Goal: Task Accomplishment & Management: Complete application form

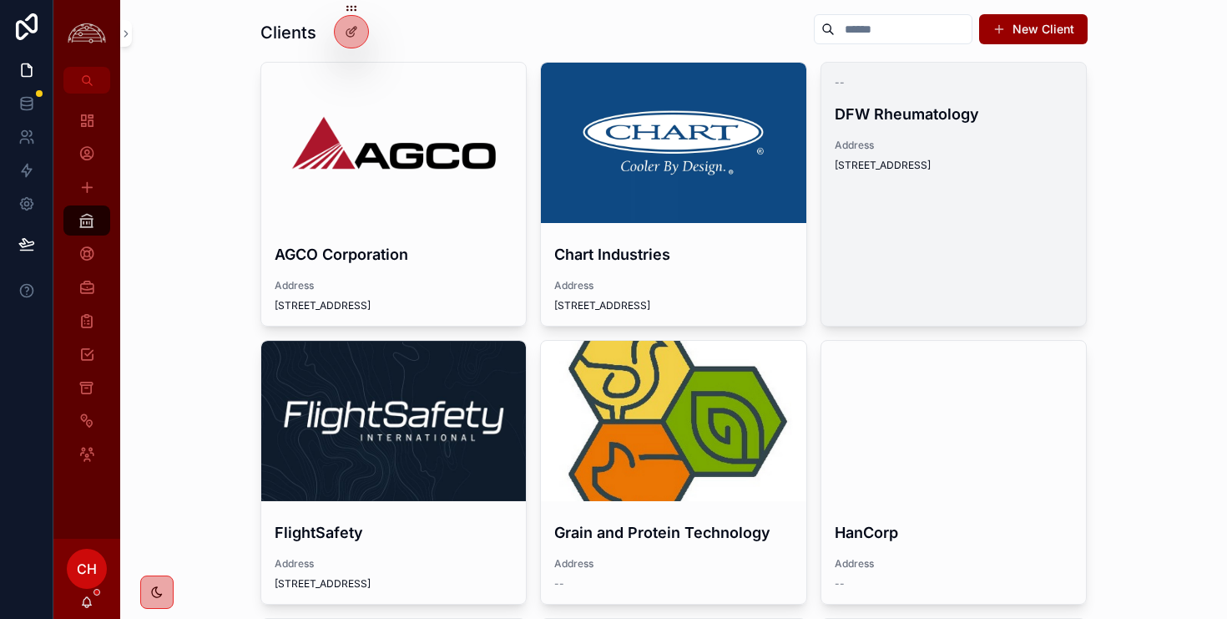
scroll to position [40, 0]
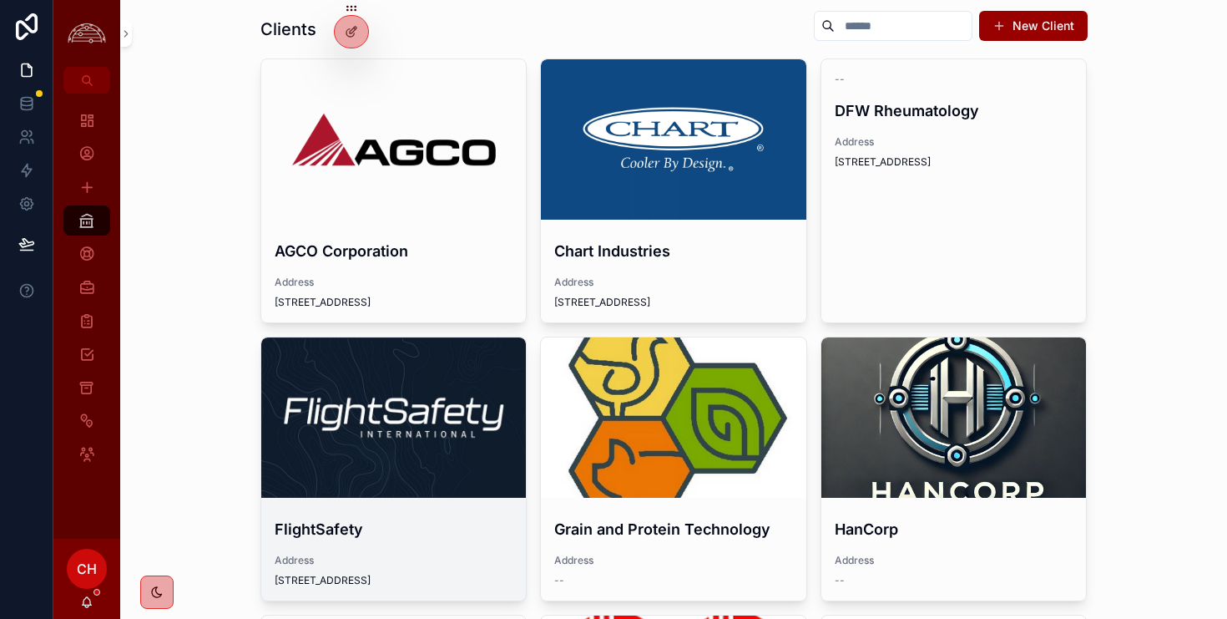
click at [452, 411] on div "scrollable content" at bounding box center [393, 417] width 265 height 20
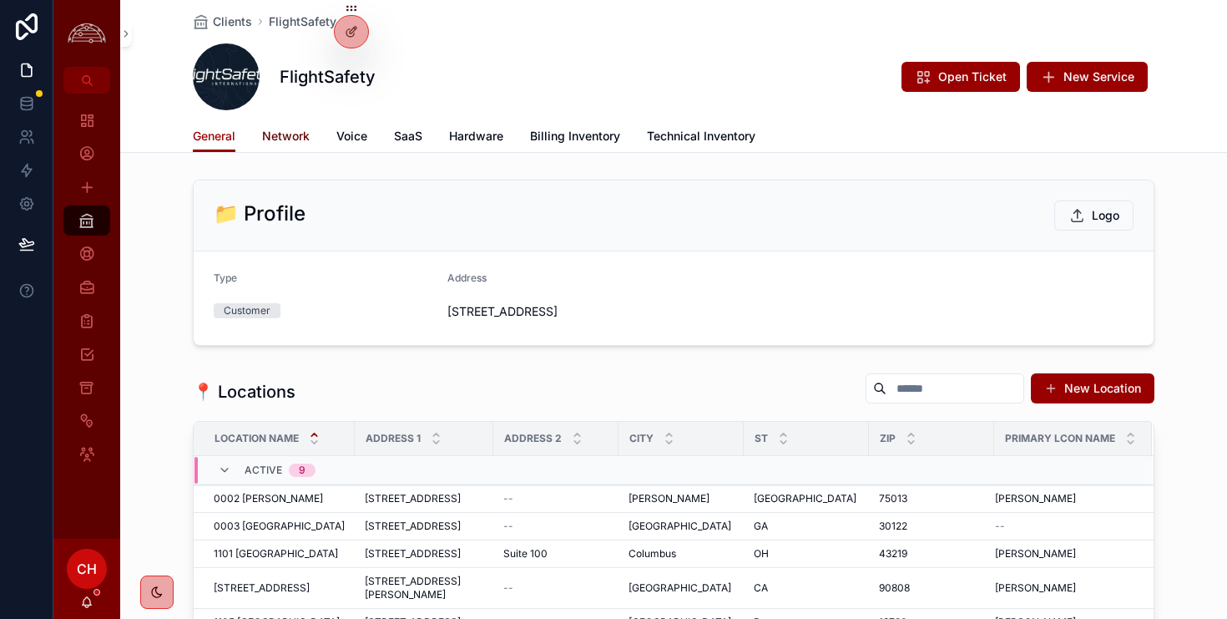
click at [288, 134] on span "Network" at bounding box center [286, 136] width 48 height 17
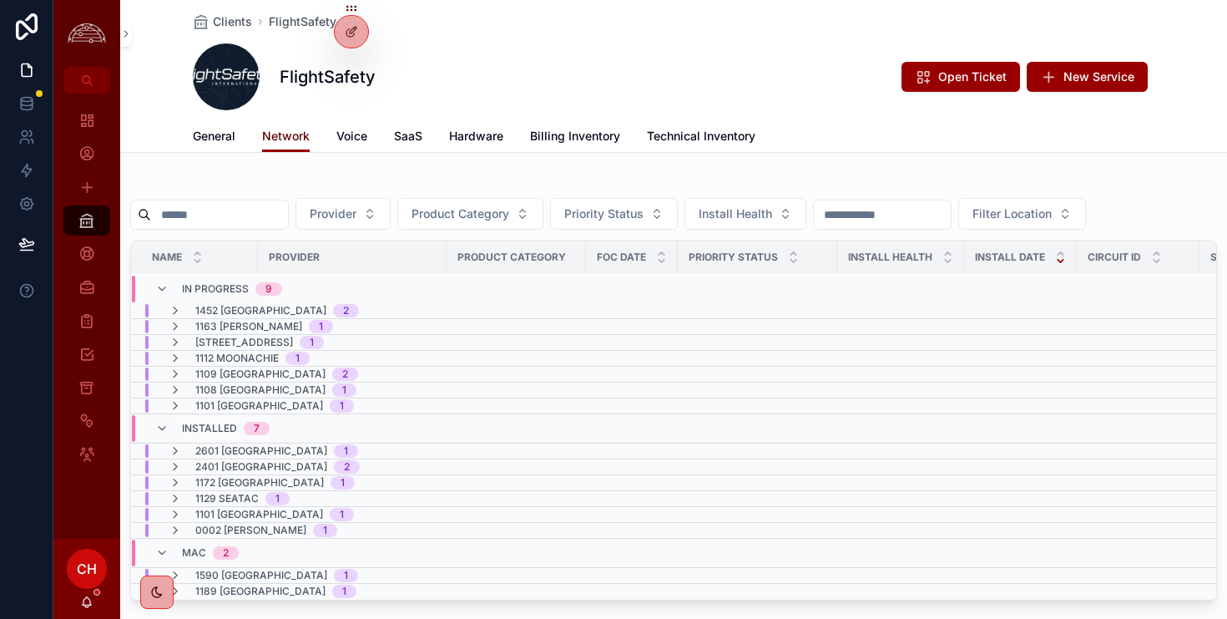
scroll to position [95, 0]
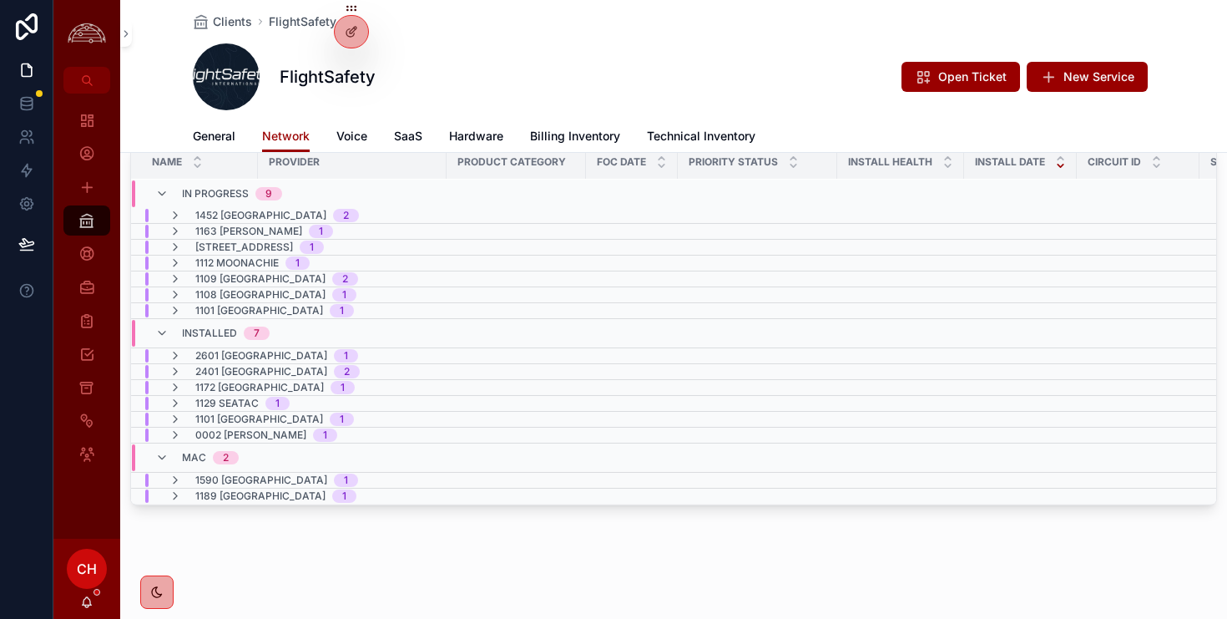
click at [184, 422] on div "1101 Columbus 1" at bounding box center [261, 418] width 185 height 13
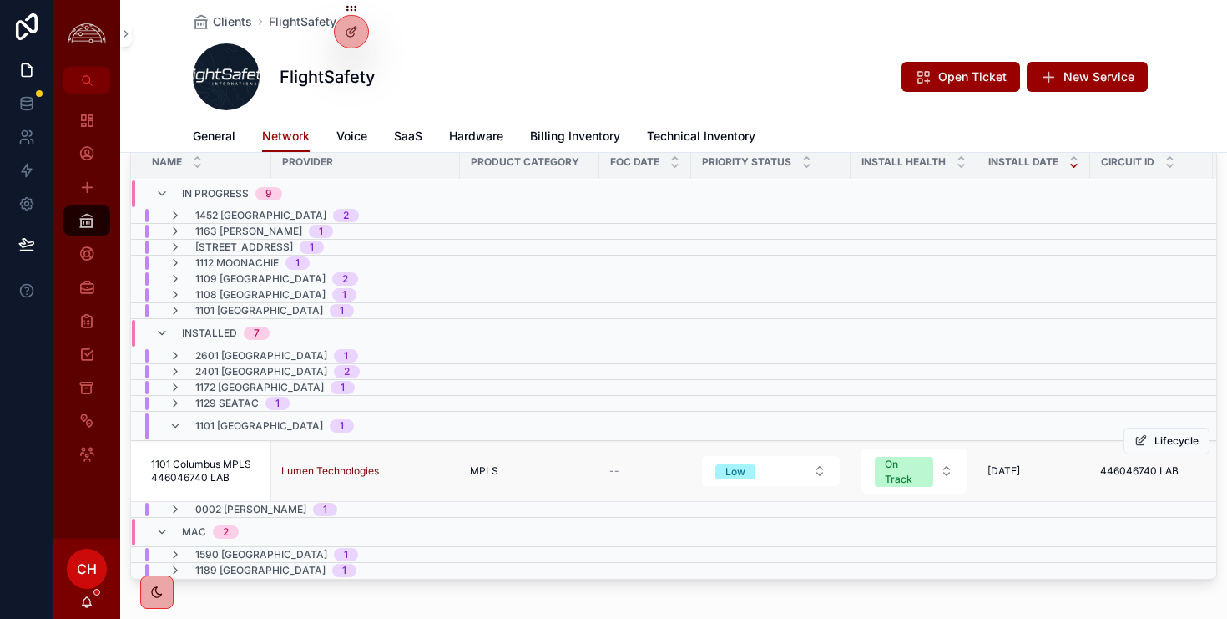
click at [236, 472] on span "1101 Columbus MPLS 446046740 LAB" at bounding box center [206, 470] width 110 height 27
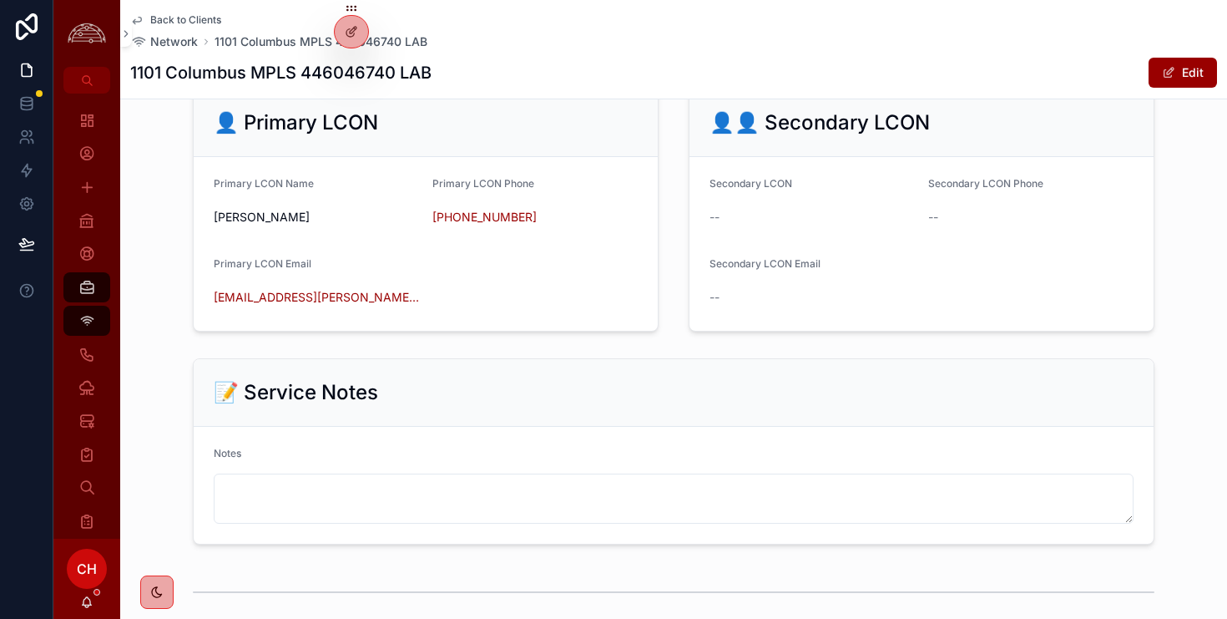
scroll to position [1896, 0]
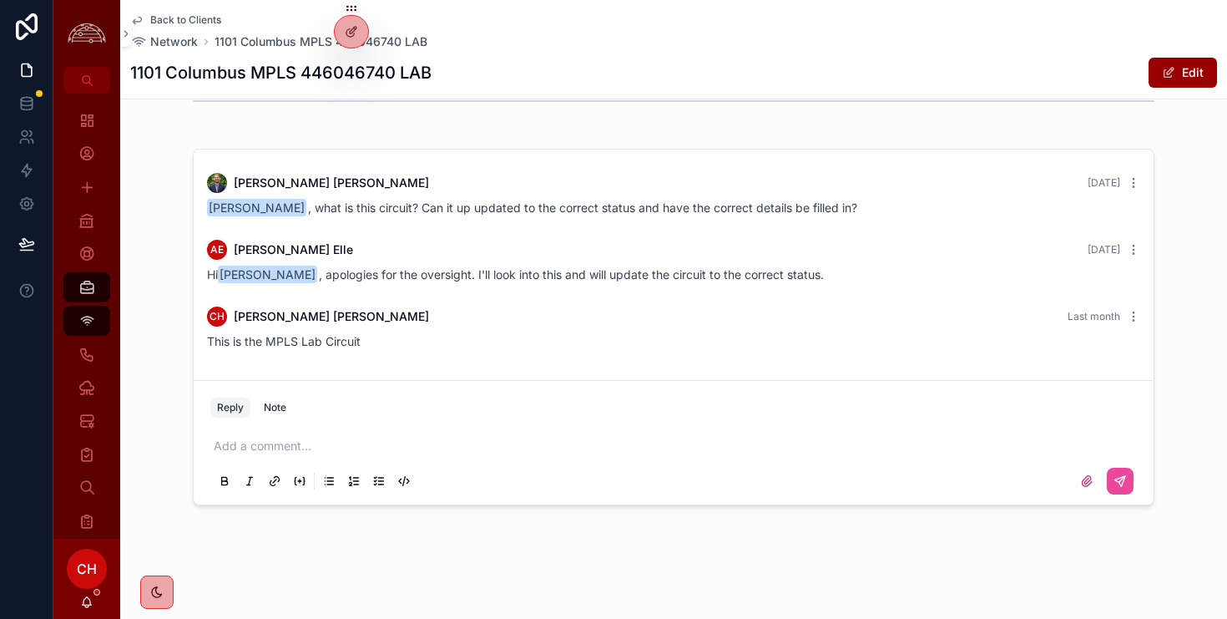
click at [322, 445] on p "scrollable content" at bounding box center [677, 445] width 927 height 17
click at [1121, 490] on button "scrollable content" at bounding box center [1120, 480] width 27 height 27
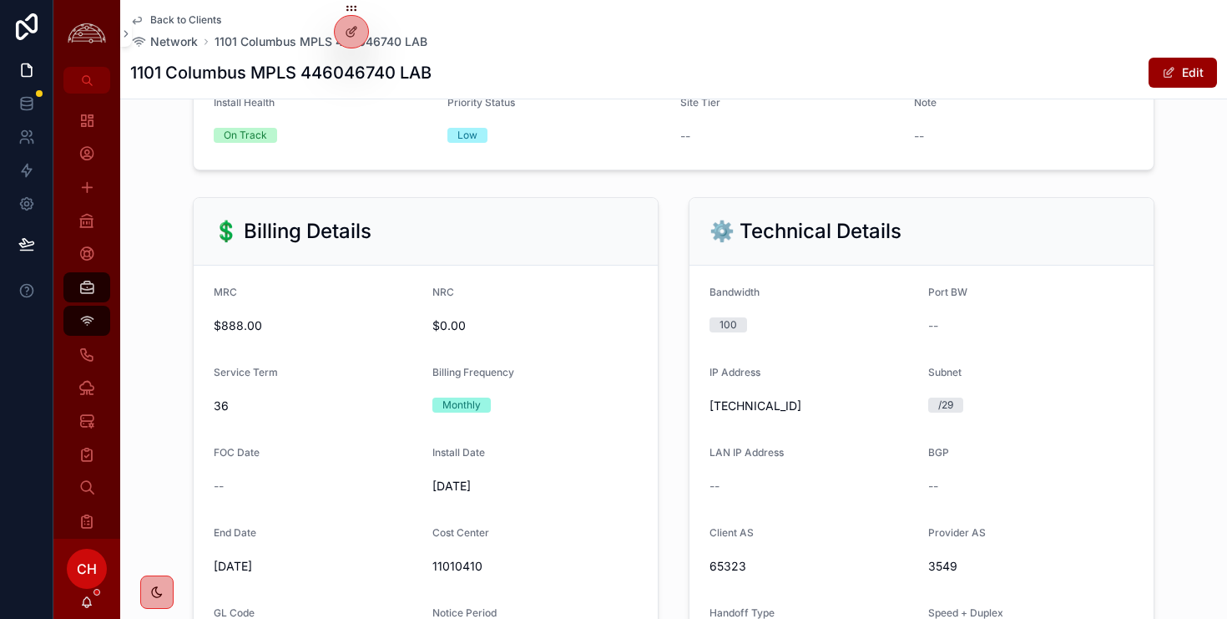
scroll to position [0, 0]
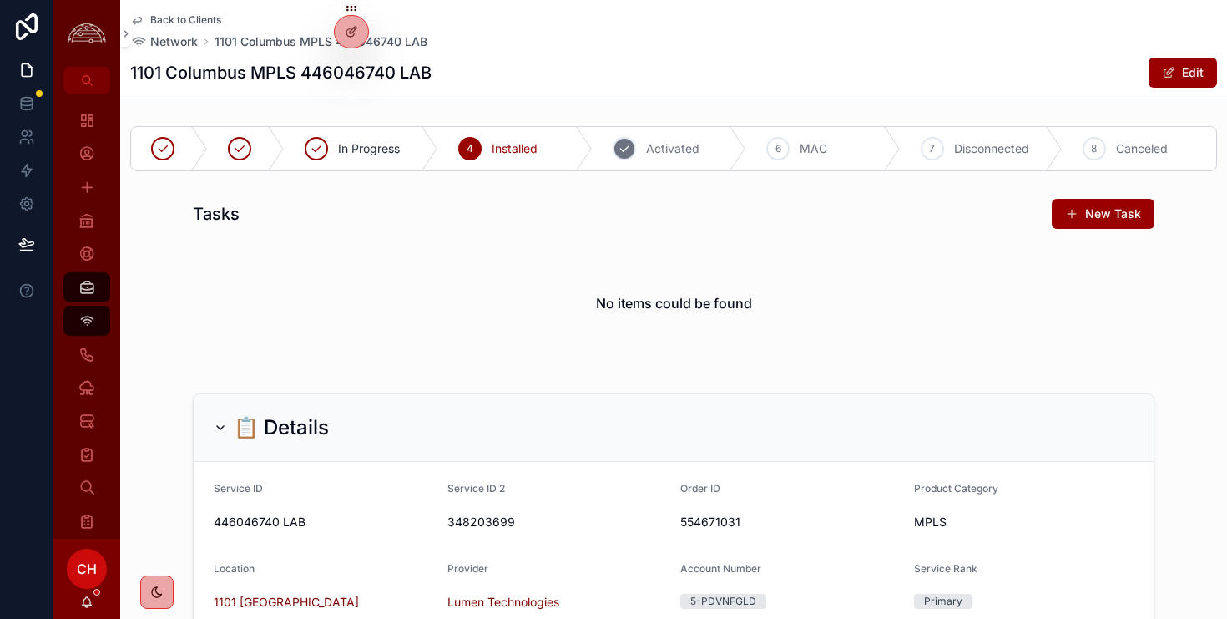
click at [638, 149] on div "5 Activated" at bounding box center [670, 148] width 154 height 43
click at [200, 15] on span "Back to Clients" at bounding box center [185, 19] width 71 height 13
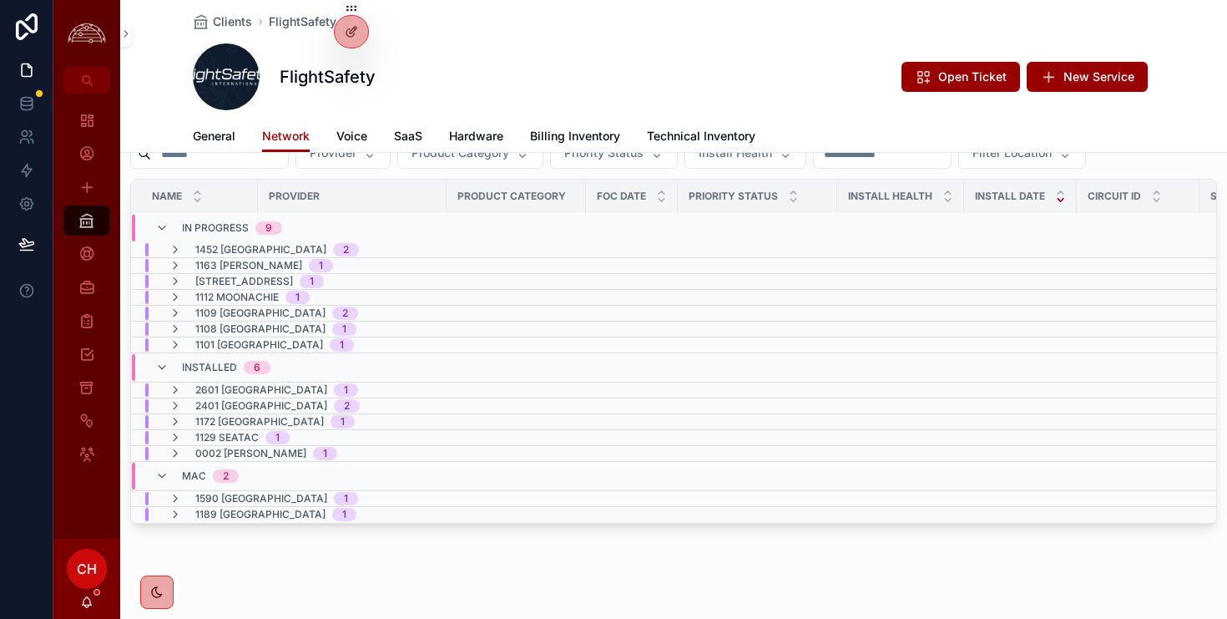
scroll to position [62, 0]
click at [179, 343] on icon "scrollable content" at bounding box center [175, 343] width 13 height 13
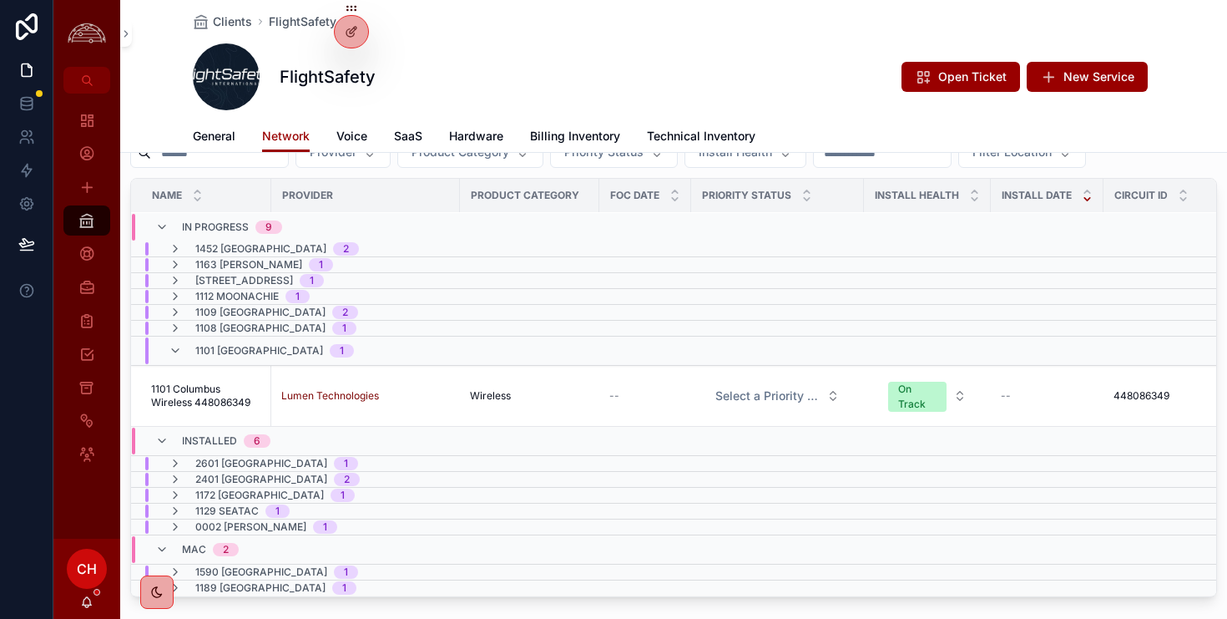
click at [179, 344] on icon "scrollable content" at bounding box center [175, 350] width 13 height 13
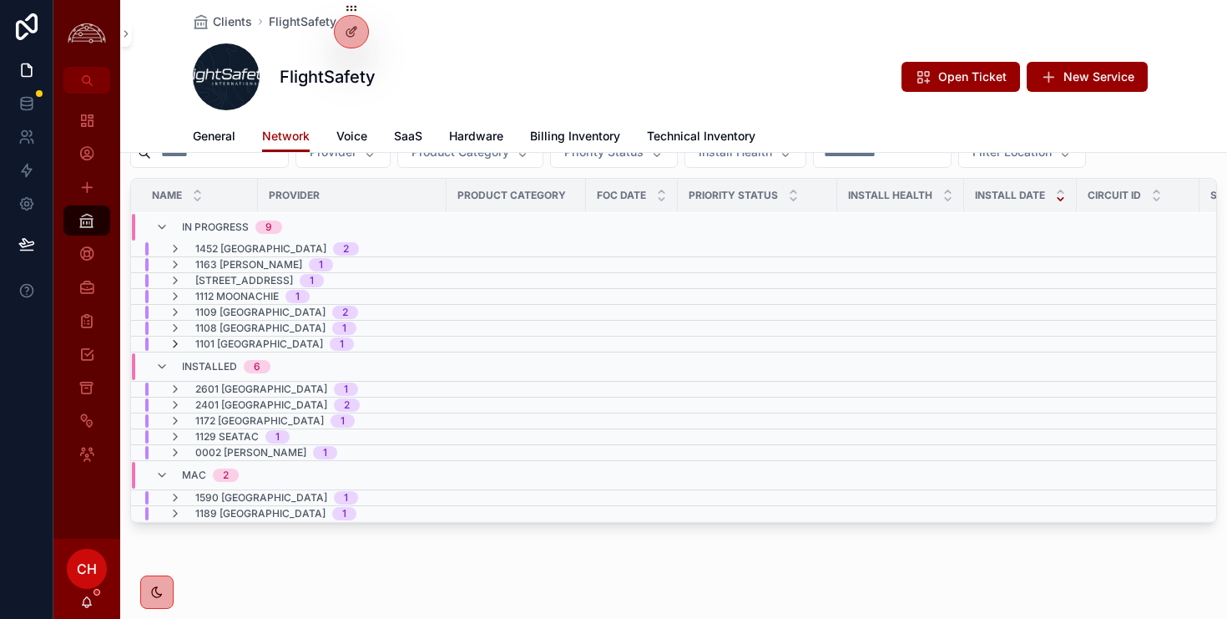
click at [179, 340] on icon "scrollable content" at bounding box center [175, 343] width 13 height 13
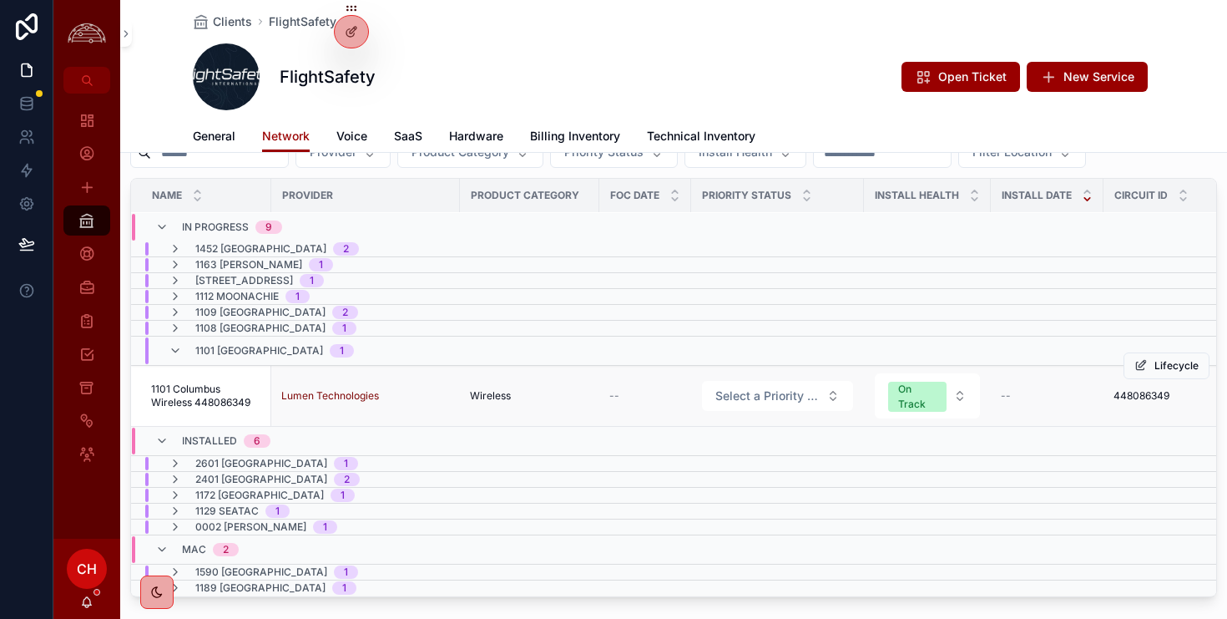
click at [178, 394] on span "1101 Columbus Wireless 448086349" at bounding box center [206, 395] width 110 height 27
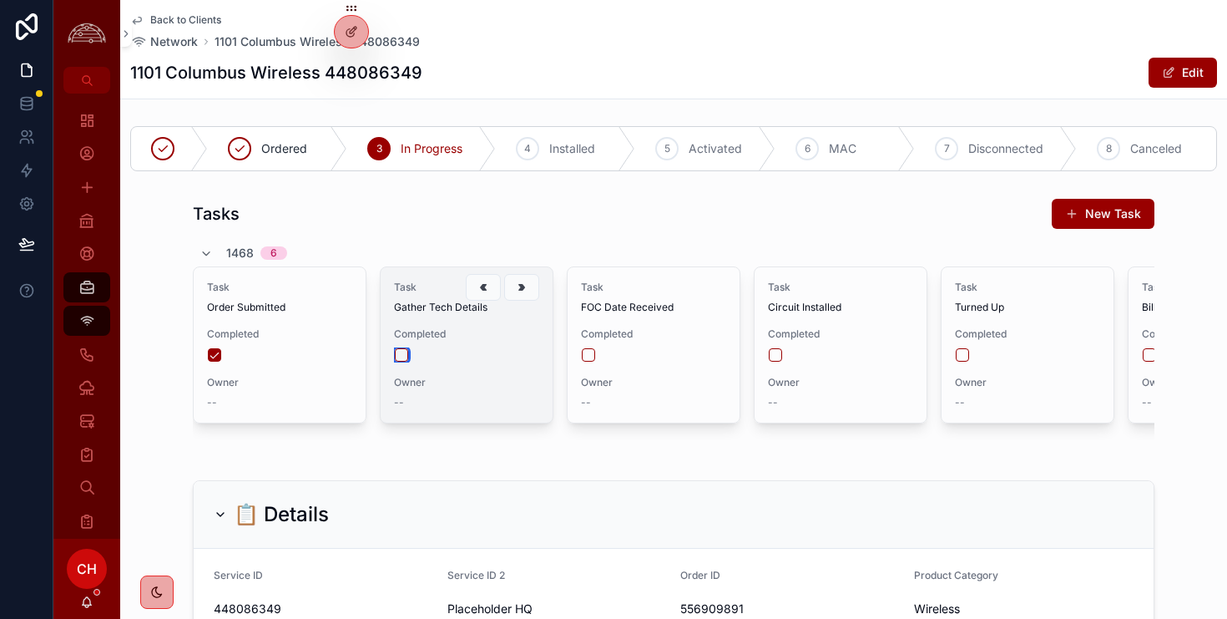
click at [403, 356] on button "scrollable content" at bounding box center [401, 354] width 13 height 13
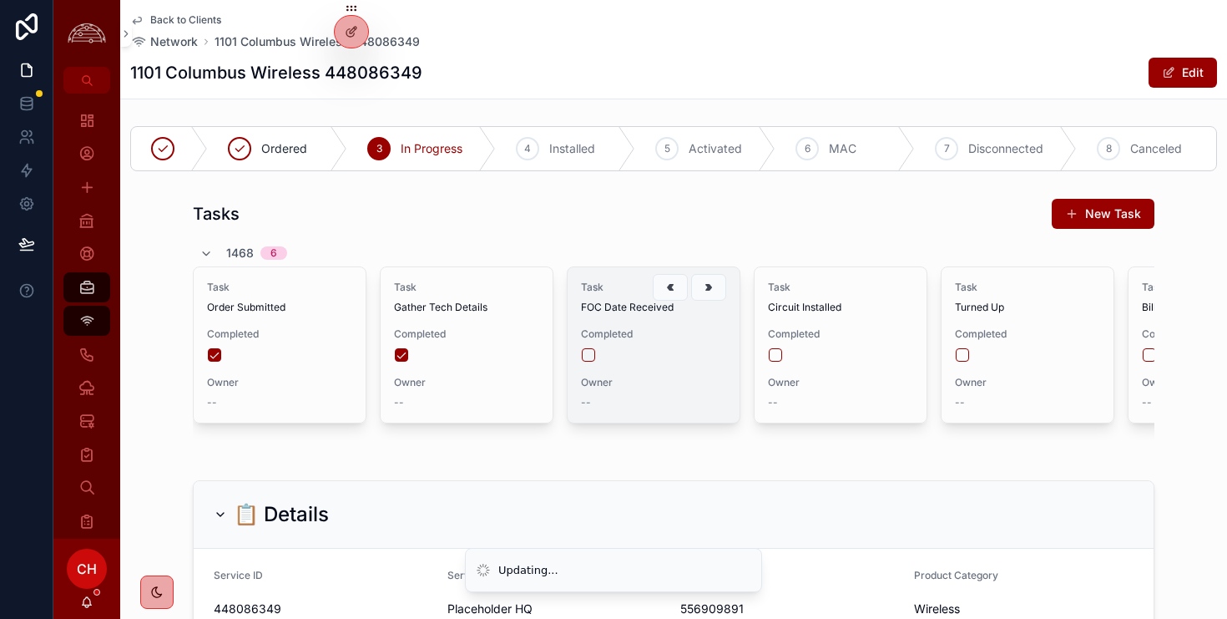
click at [578, 363] on div "Task FOC Date Received Completed Owner --" at bounding box center [654, 344] width 172 height 155
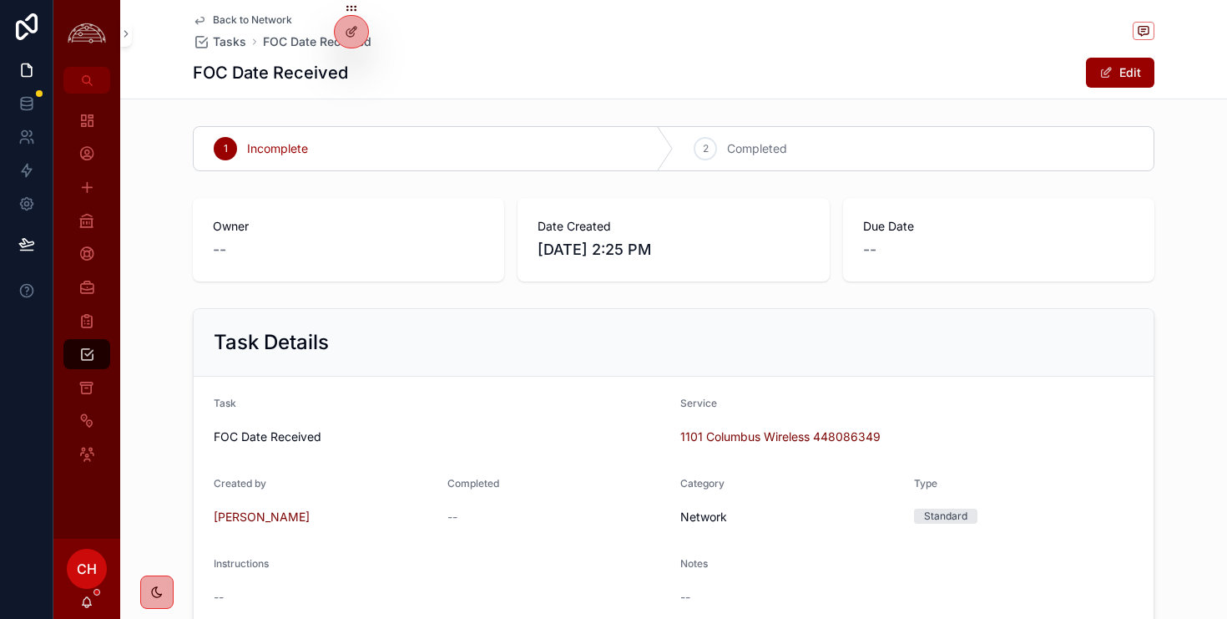
click at [257, 18] on span "Back to Network" at bounding box center [252, 19] width 79 height 13
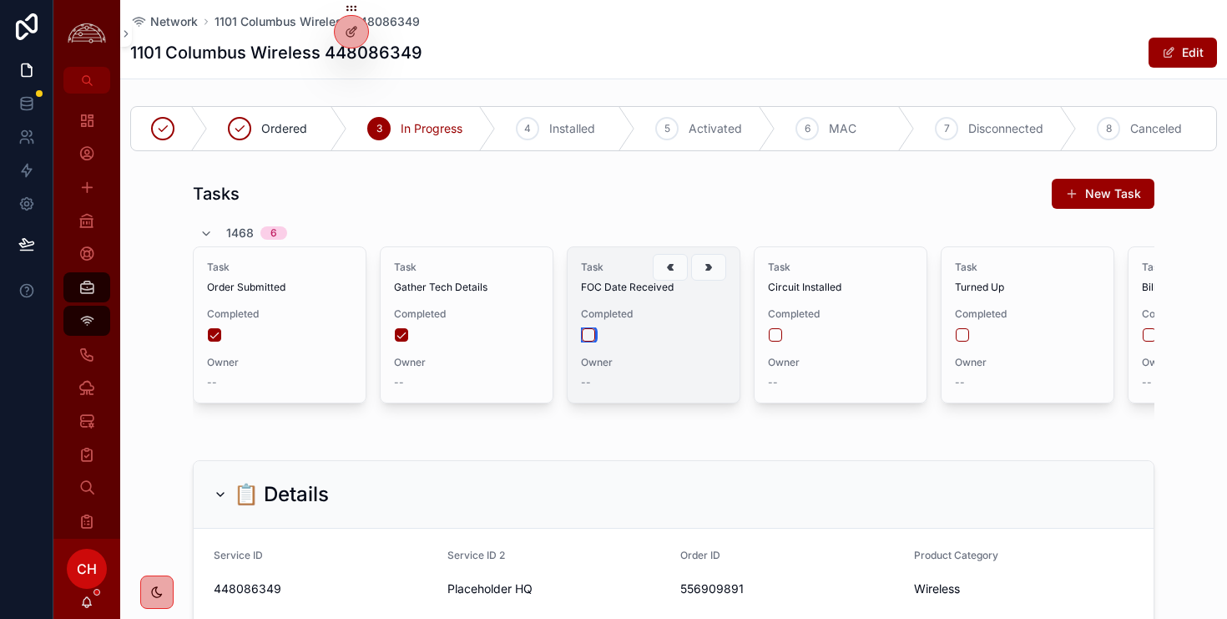
click at [588, 336] on button "scrollable content" at bounding box center [588, 334] width 13 height 13
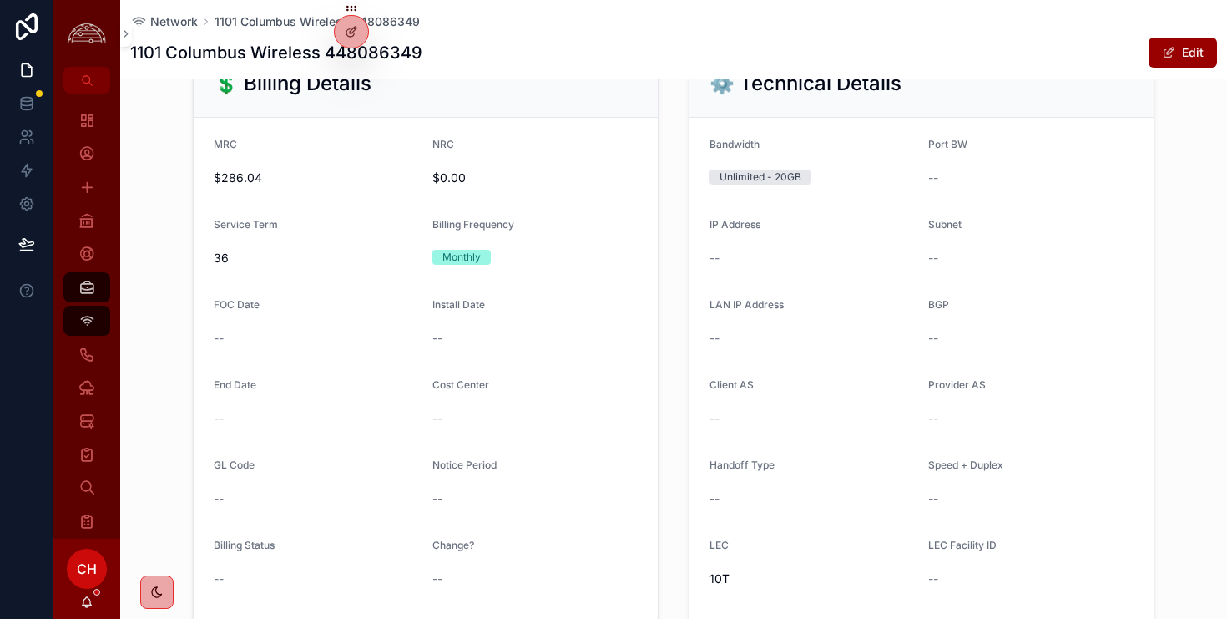
scroll to position [761, 0]
click at [1170, 49] on span "scrollable content" at bounding box center [1168, 52] width 13 height 13
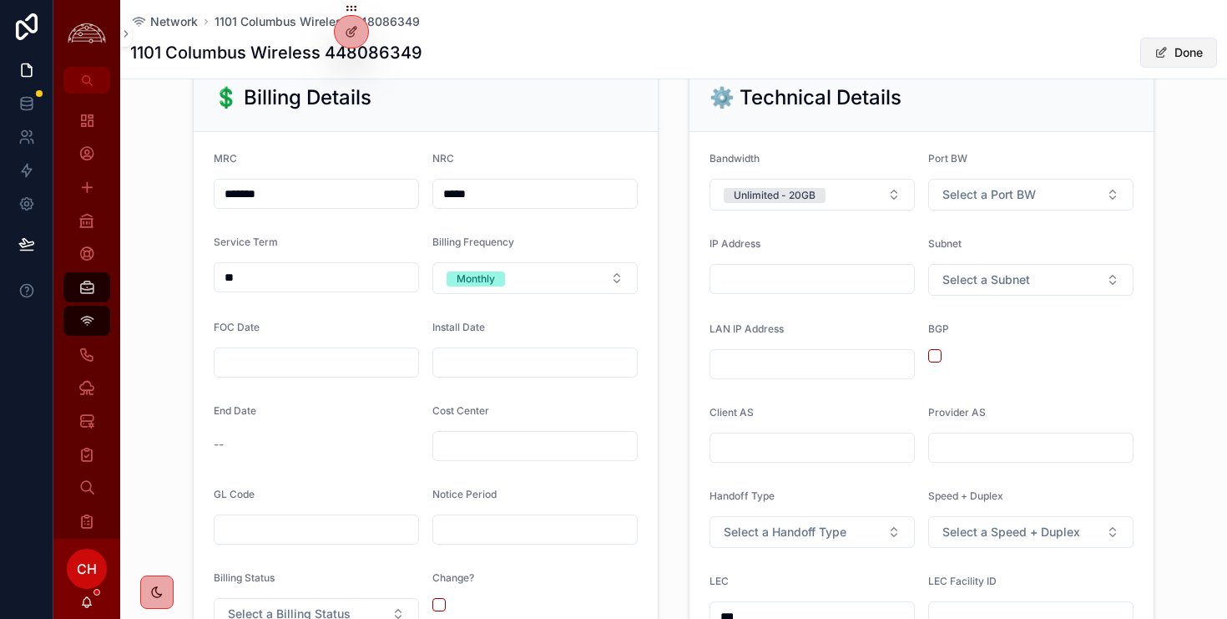
scroll to position [771, 0]
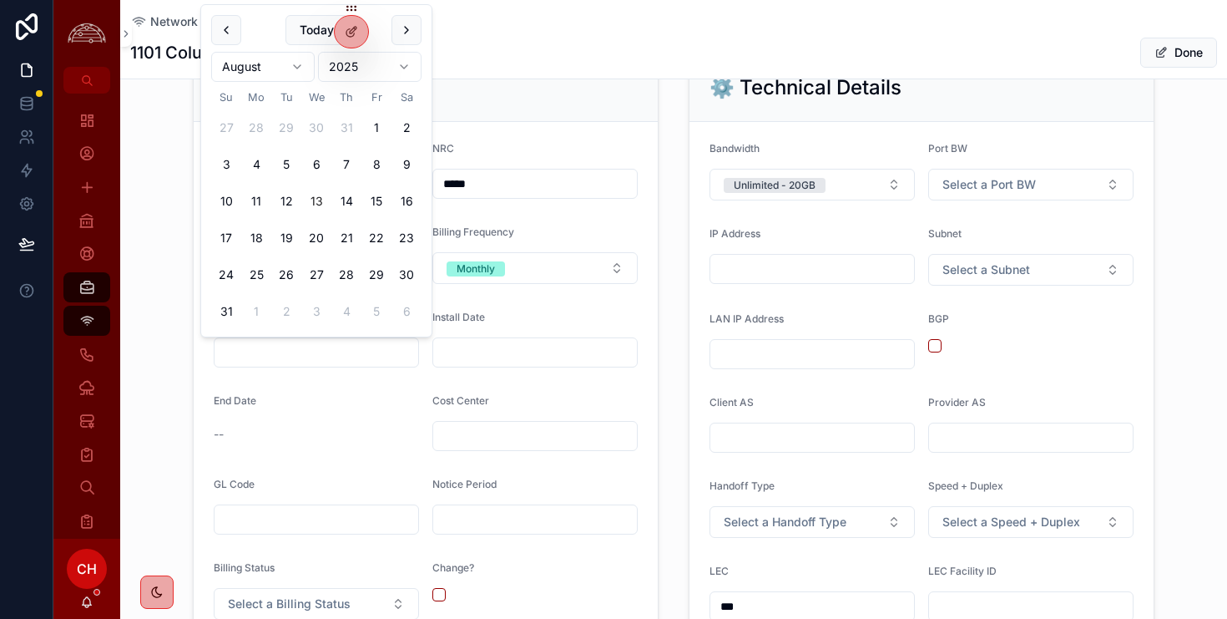
click at [293, 356] on input "scrollable content" at bounding box center [317, 352] width 204 height 23
click at [343, 202] on button "14" at bounding box center [346, 201] width 30 height 30
type input "*********"
click at [376, 383] on form "MRC ******* NRC ***** Service Term ** Billing Frequency Monthly FOC Date ******…" at bounding box center [426, 466] width 464 height 688
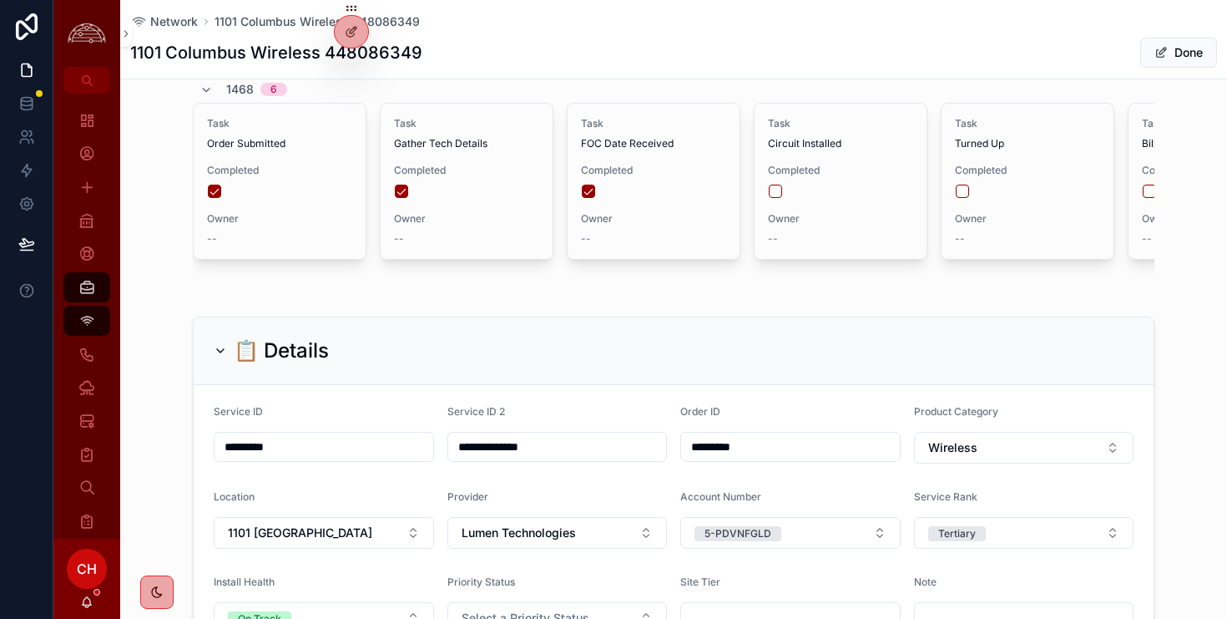
scroll to position [0, 0]
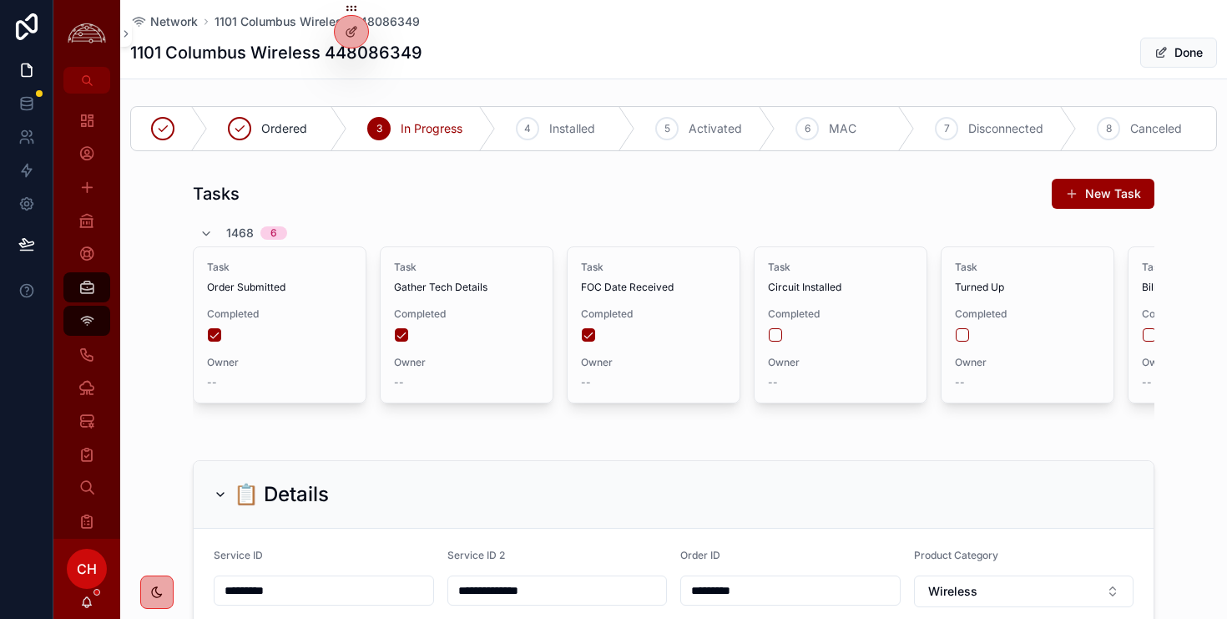
click at [1203, 210] on div "Tasks New Task 1468 6 Task Order Submitted Completed Owner -- Task Gather Tech …" at bounding box center [673, 305] width 1107 height 269
click at [1196, 63] on button "Done" at bounding box center [1178, 53] width 77 height 30
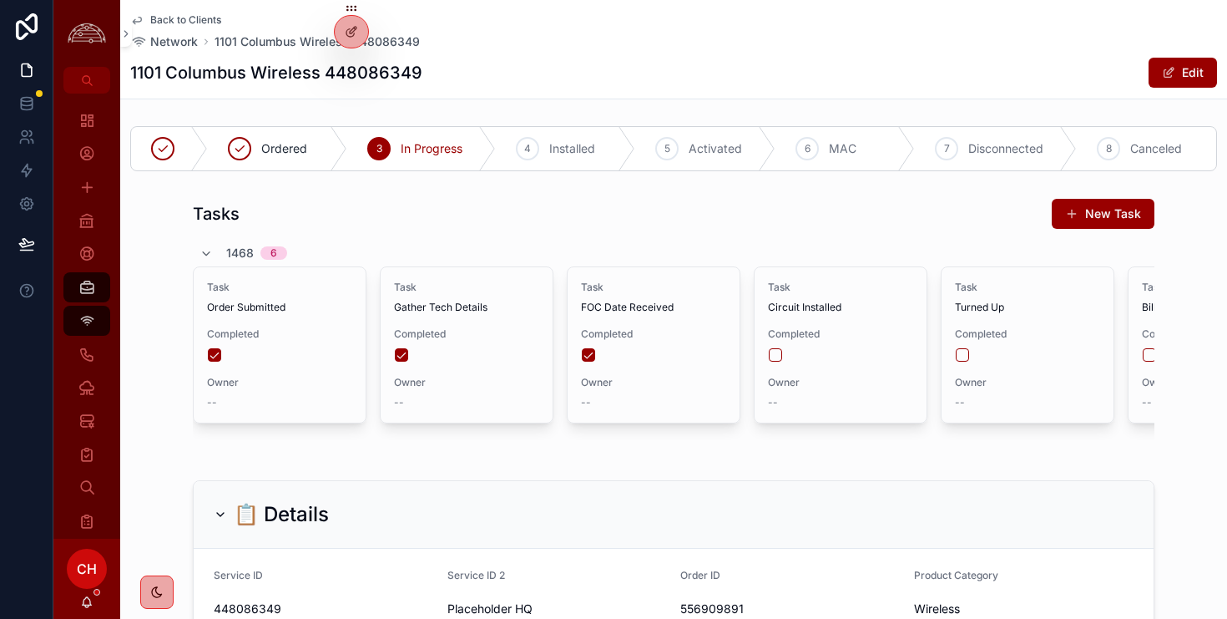
click at [201, 24] on span "Back to Clients" at bounding box center [185, 19] width 71 height 13
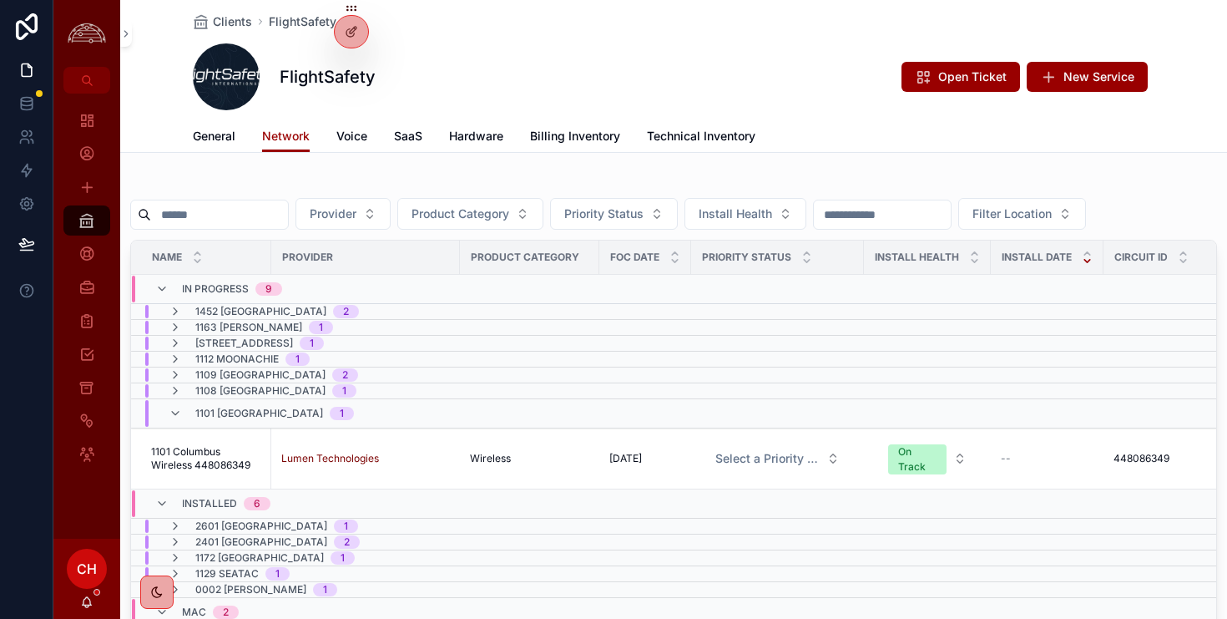
click at [174, 366] on td "1112 Moonachie 1" at bounding box center [365, 359] width 468 height 16
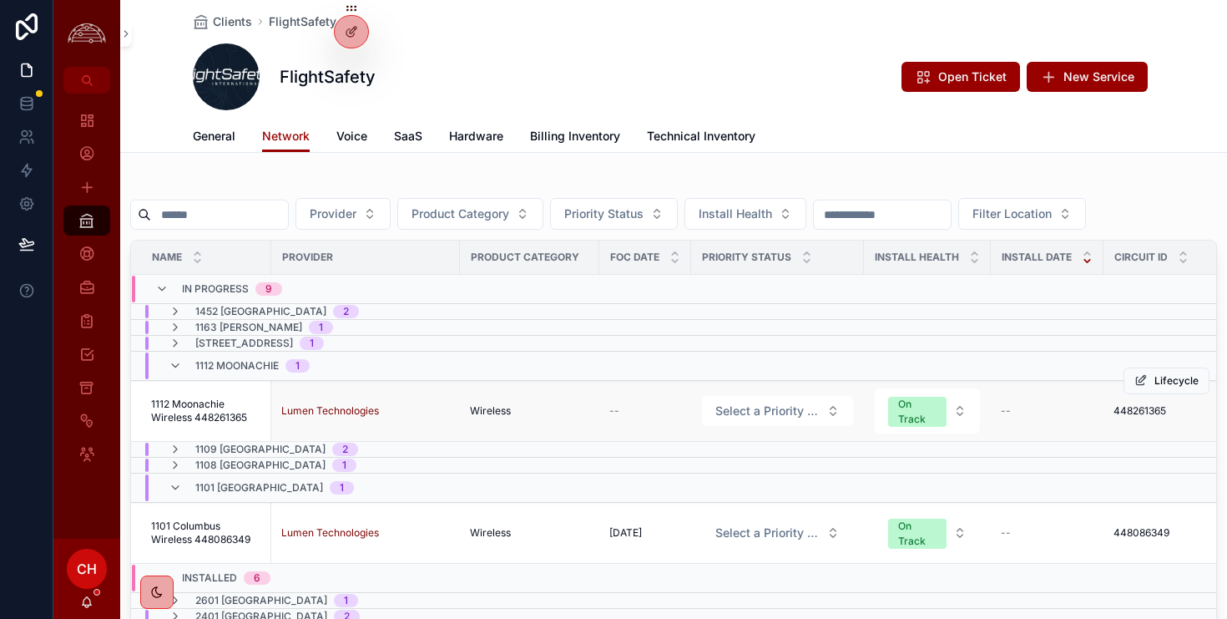
click at [211, 392] on td "1112 Moonachie Wireless 448261365 1112 Moonachie Wireless 448261365" at bounding box center [201, 411] width 140 height 61
click at [807, 419] on button "Select a Priority Status" at bounding box center [777, 411] width 151 height 30
click at [778, 479] on div "Low" at bounding box center [778, 476] width 200 height 25
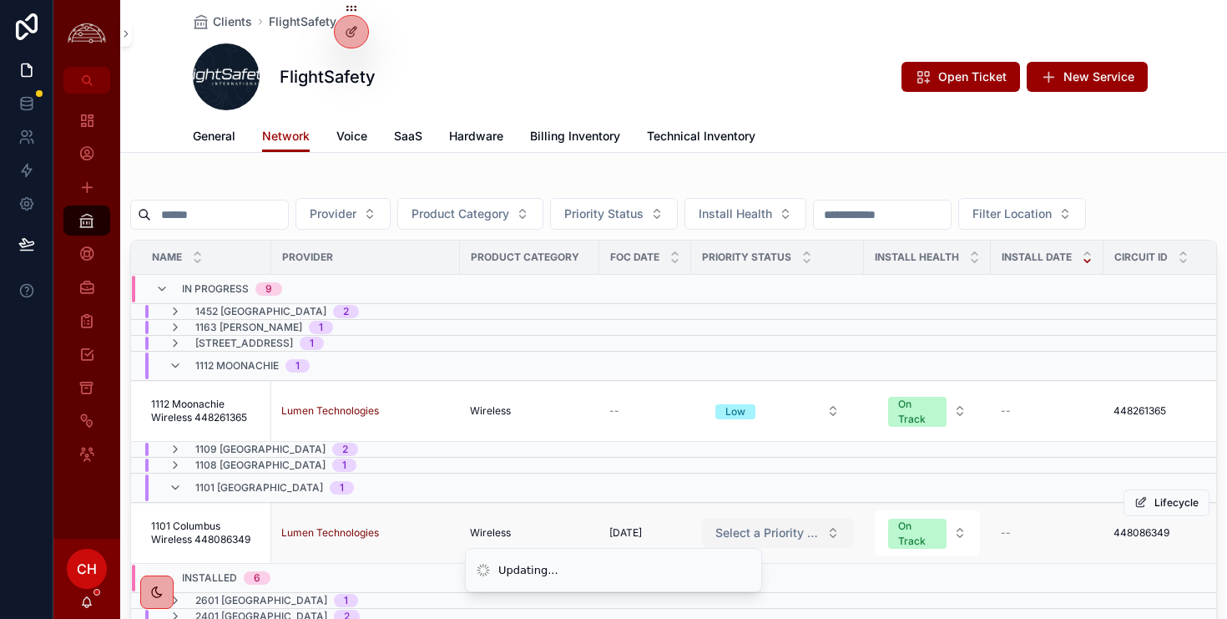
click at [807, 533] on span "Select a Priority Status" at bounding box center [767, 532] width 104 height 17
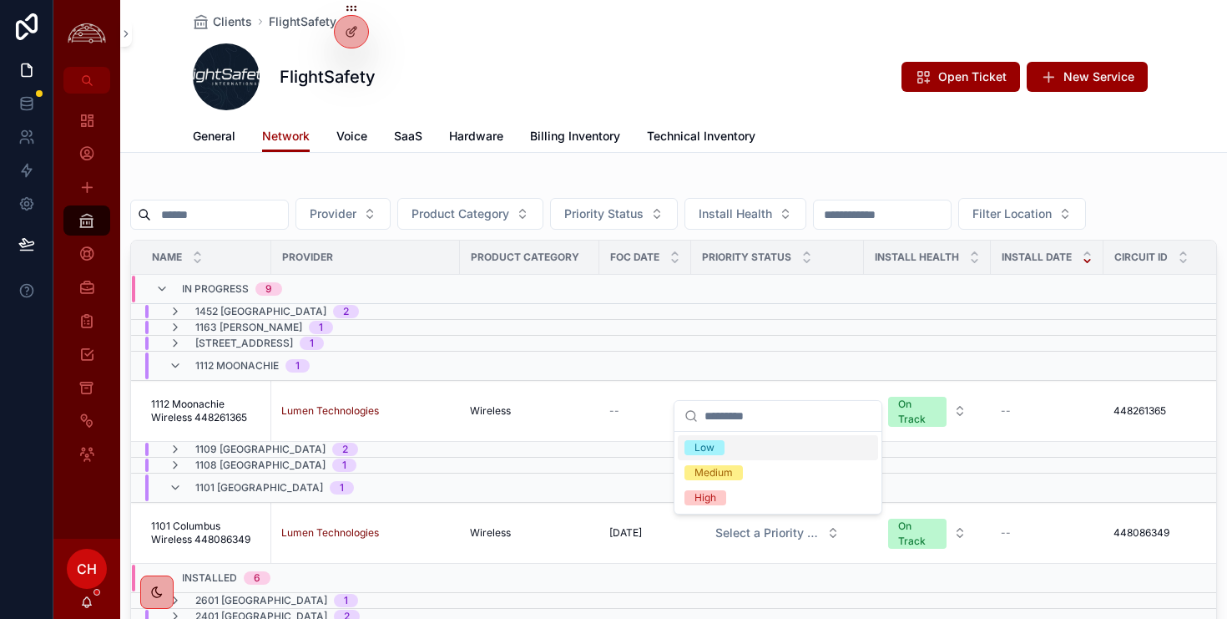
click at [740, 449] on div "Low" at bounding box center [778, 447] width 200 height 25
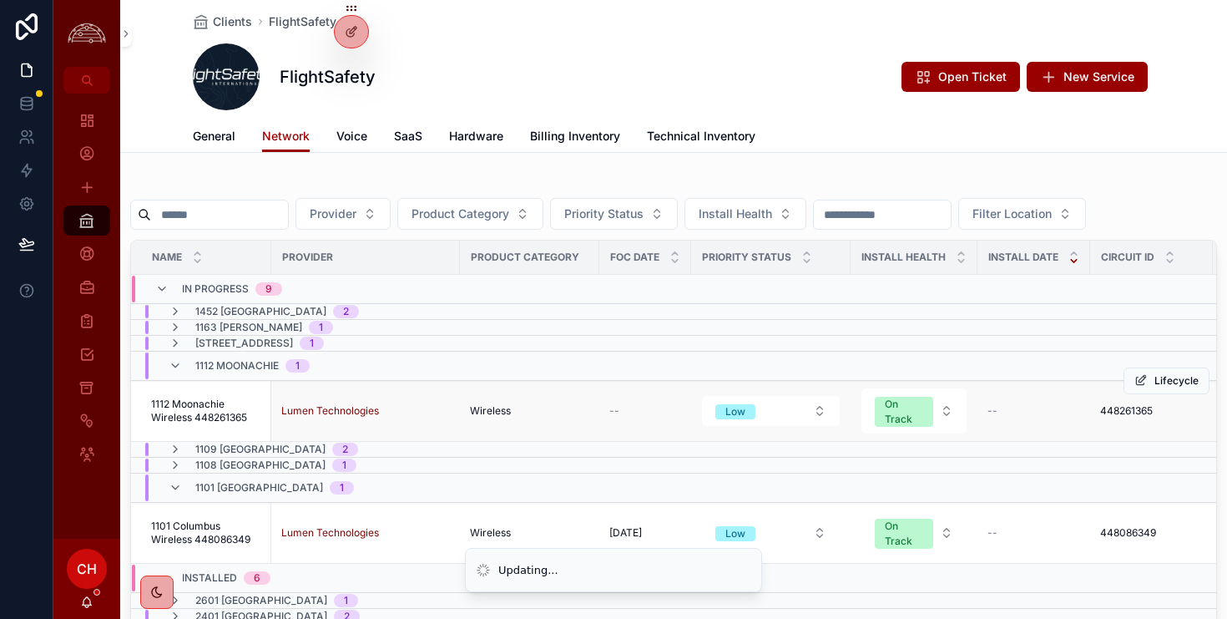
click at [624, 414] on div "--" at bounding box center [645, 410] width 72 height 13
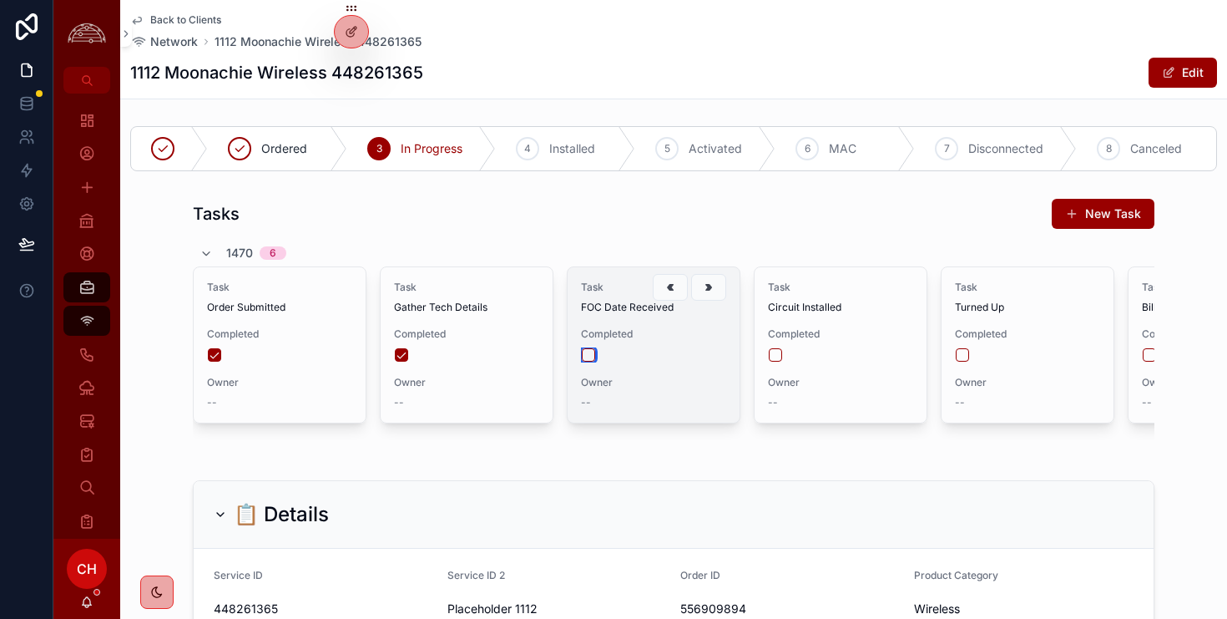
click at [590, 356] on button "scrollable content" at bounding box center [588, 354] width 13 height 13
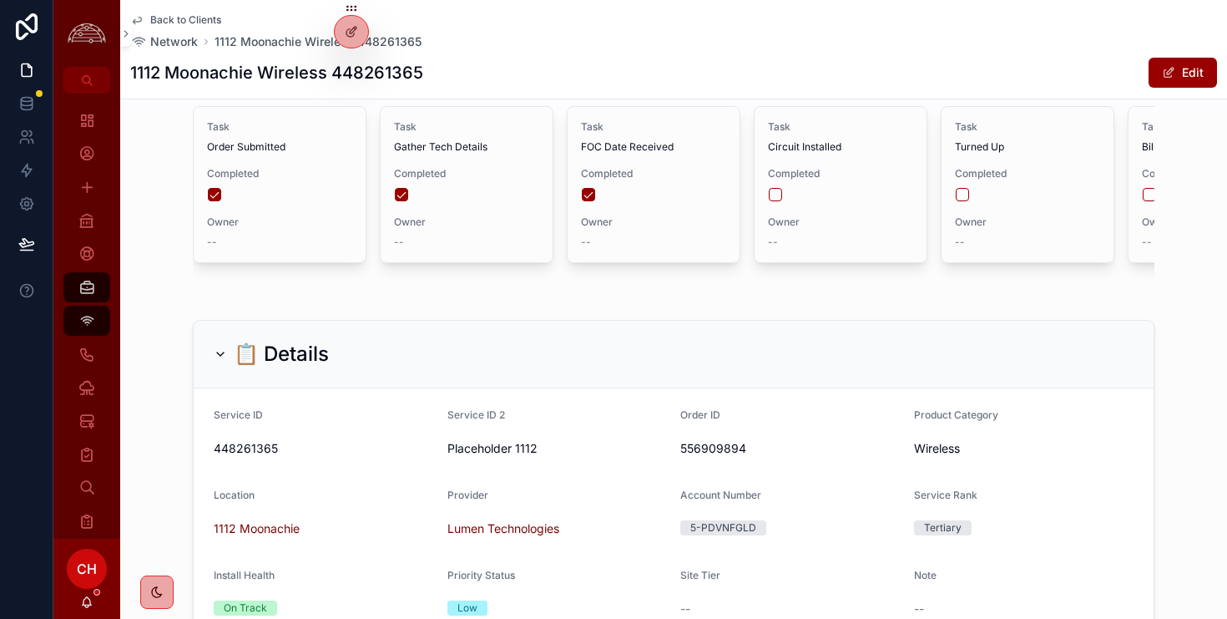
scroll to position [287, 0]
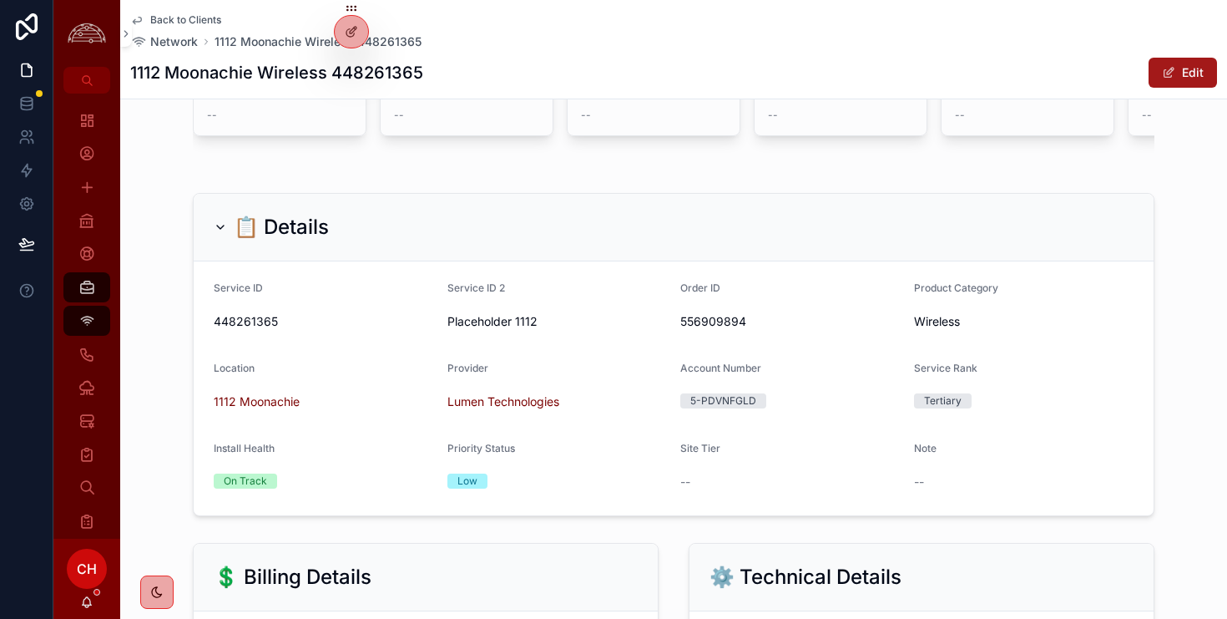
click at [1176, 73] on button "Edit" at bounding box center [1183, 73] width 68 height 30
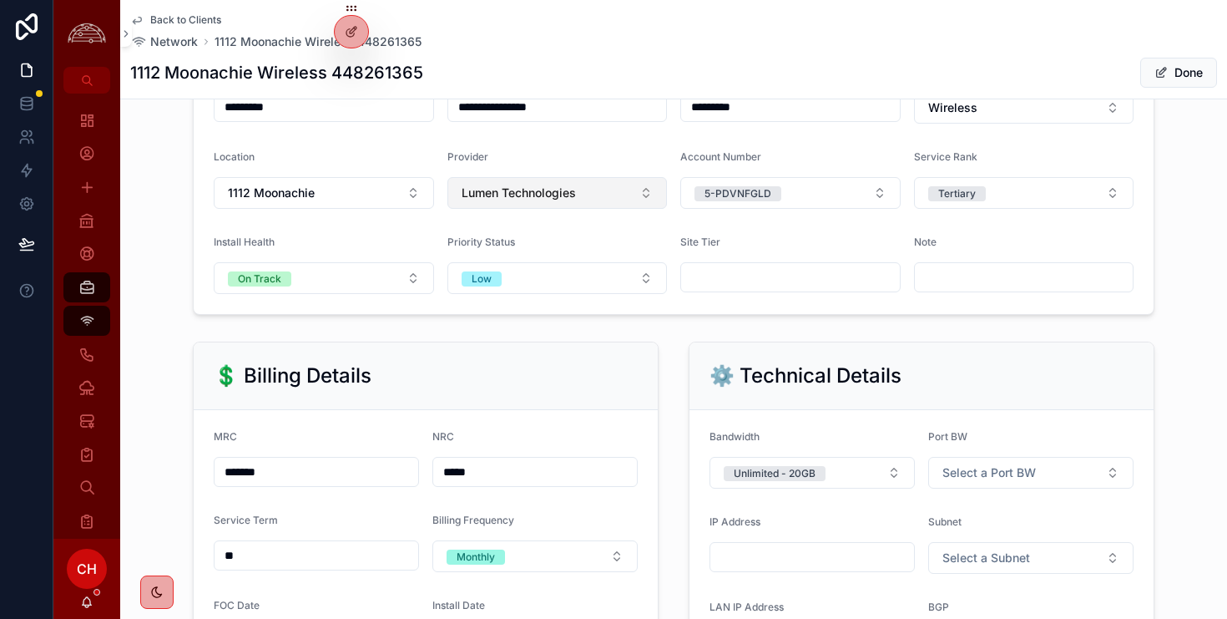
scroll to position [723, 0]
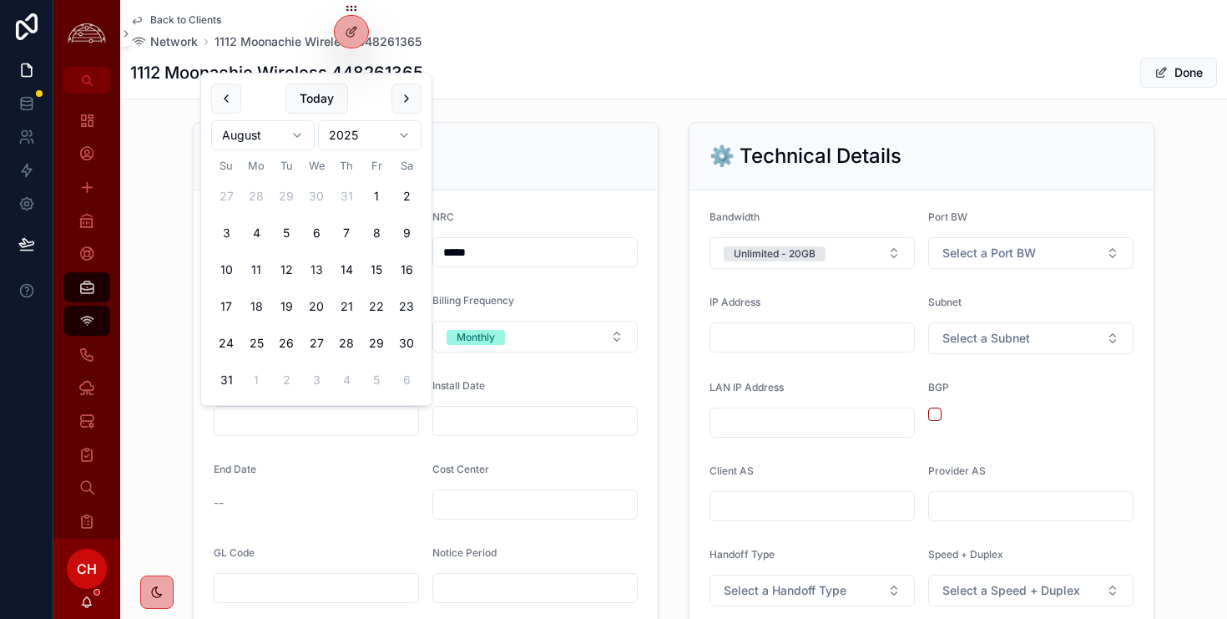
click at [357, 424] on input "scrollable content" at bounding box center [317, 420] width 204 height 23
click at [343, 272] on button "14" at bounding box center [346, 270] width 30 height 30
type input "*********"
click at [498, 200] on form "MRC ******* NRC ***** Service Term ** Billing Frequency Monthly FOC Date ******…" at bounding box center [426, 534] width 464 height 688
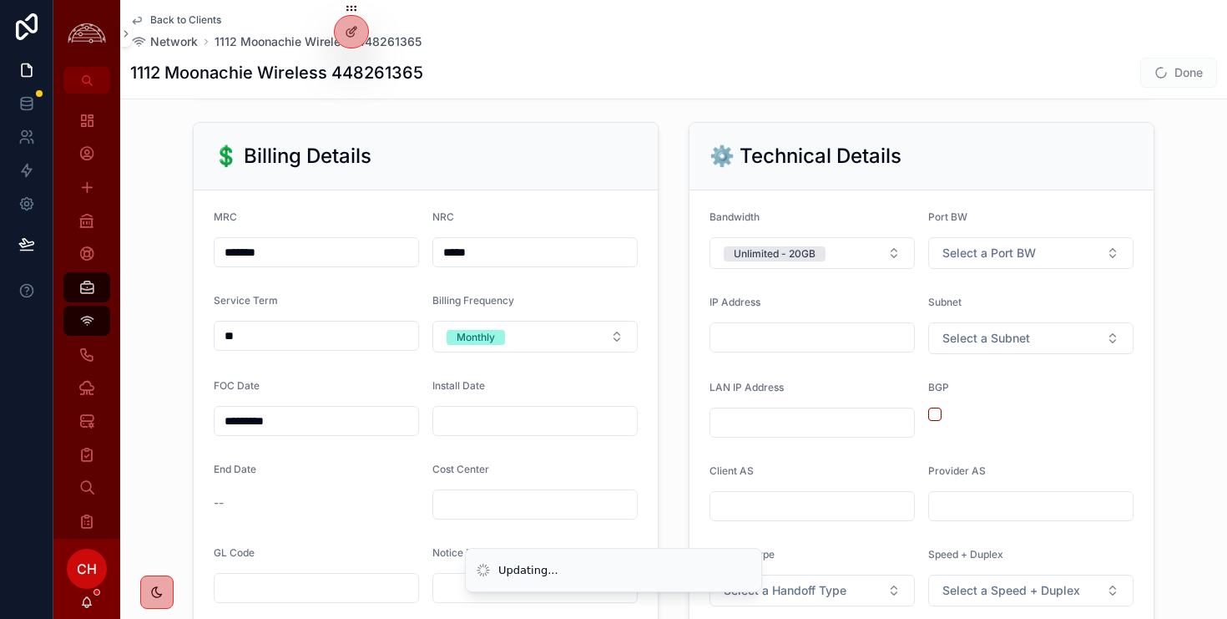
scroll to position [0, 0]
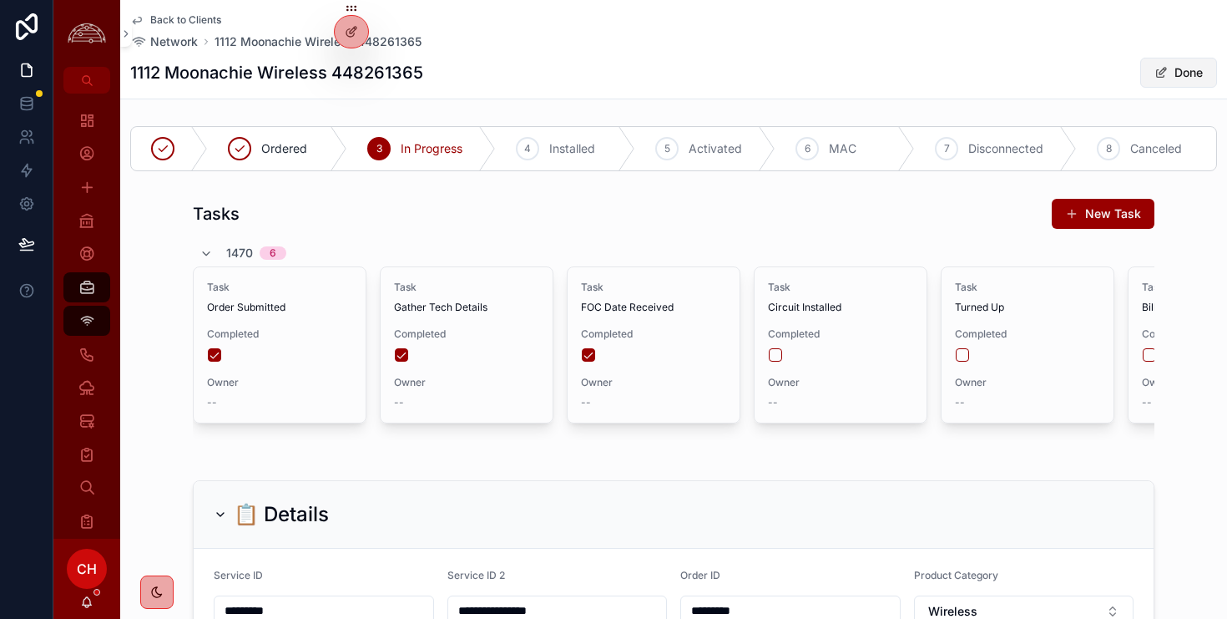
click at [1179, 79] on button "Done" at bounding box center [1178, 73] width 77 height 30
click at [205, 23] on span "Back to Clients" at bounding box center [185, 19] width 71 height 13
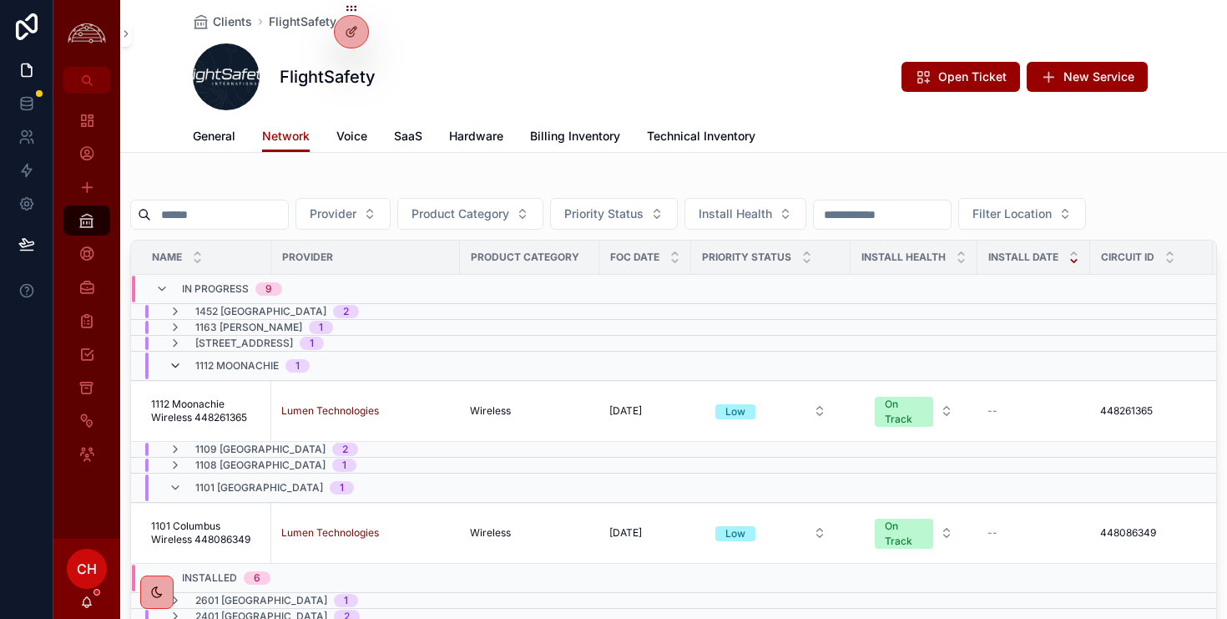
click at [174, 368] on icon "scrollable content" at bounding box center [175, 365] width 13 height 13
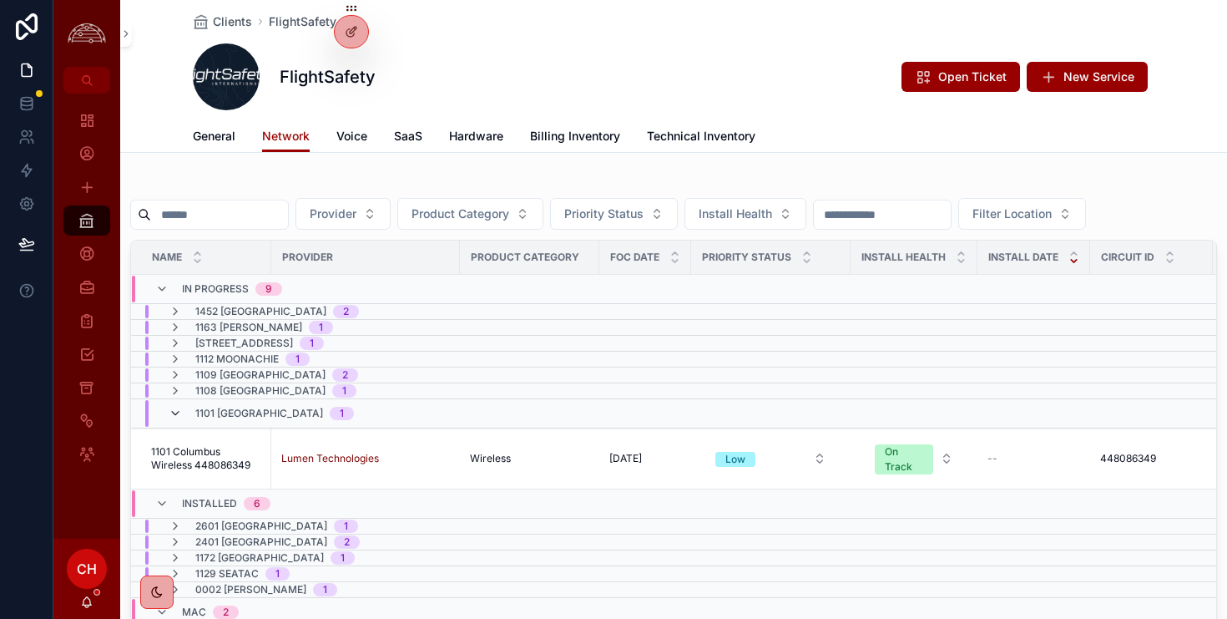
click at [177, 417] on icon "scrollable content" at bounding box center [175, 413] width 13 height 13
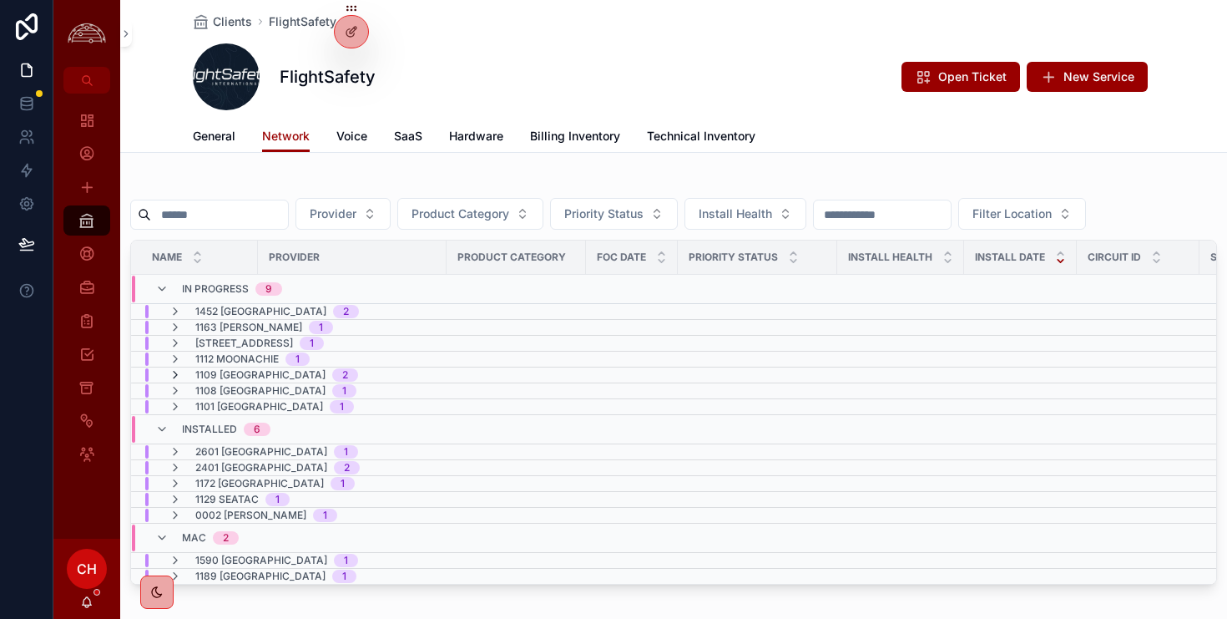
click at [177, 373] on icon "scrollable content" at bounding box center [175, 374] width 13 height 13
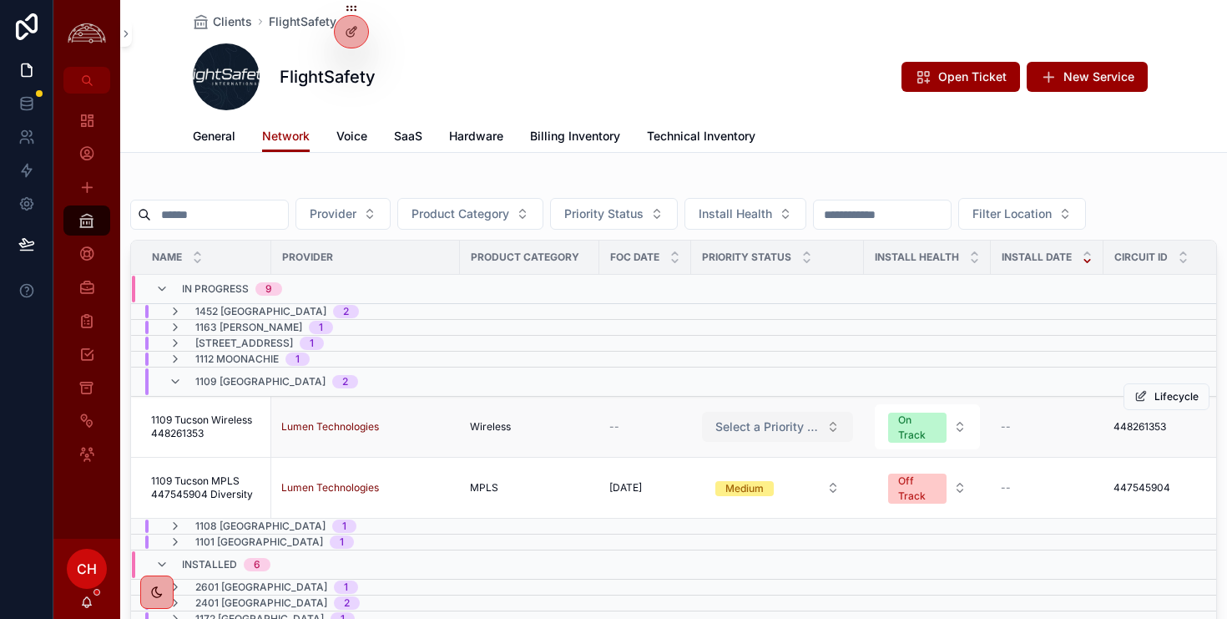
click at [760, 431] on span "Select a Priority Status" at bounding box center [767, 426] width 104 height 17
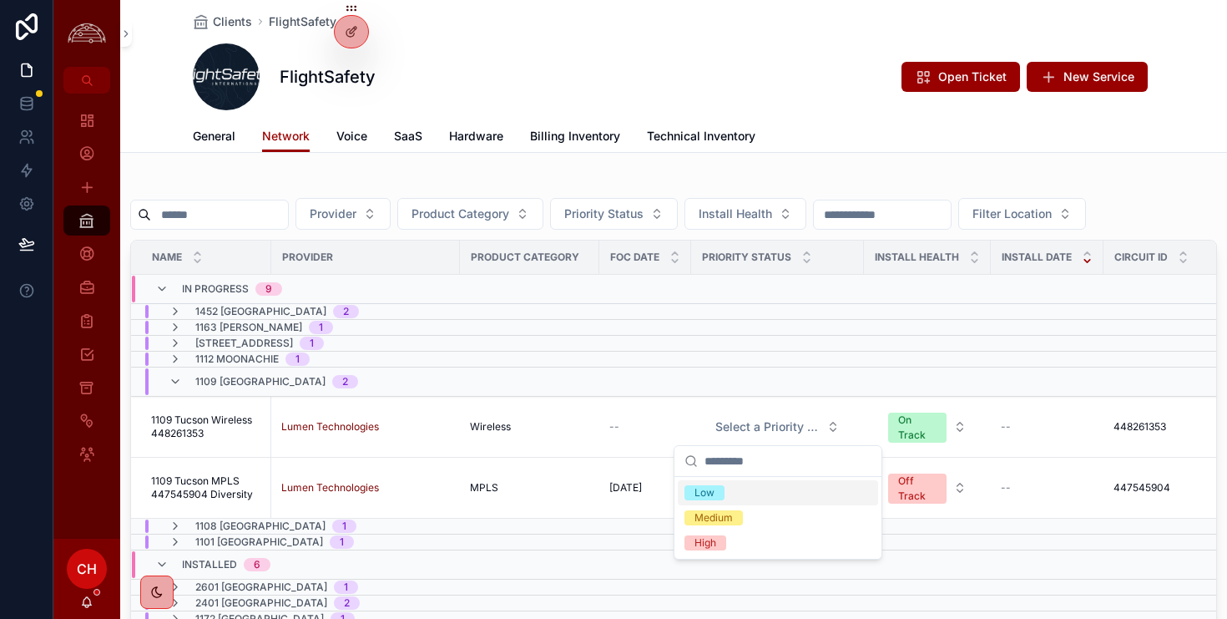
click at [723, 487] on span "Low" at bounding box center [705, 492] width 40 height 15
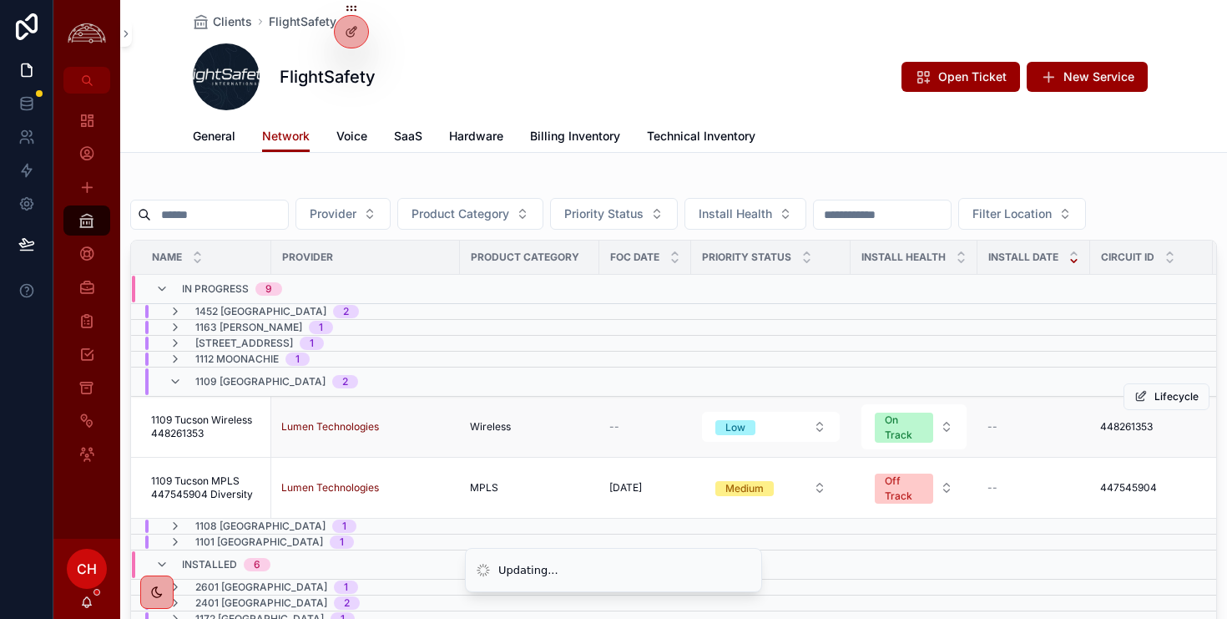
click at [641, 437] on td "--" at bounding box center [645, 427] width 92 height 61
click at [556, 434] on td "Wireless" at bounding box center [529, 427] width 139 height 61
click at [231, 427] on span "1109 Tucson Wireless 448261353" at bounding box center [206, 426] width 110 height 27
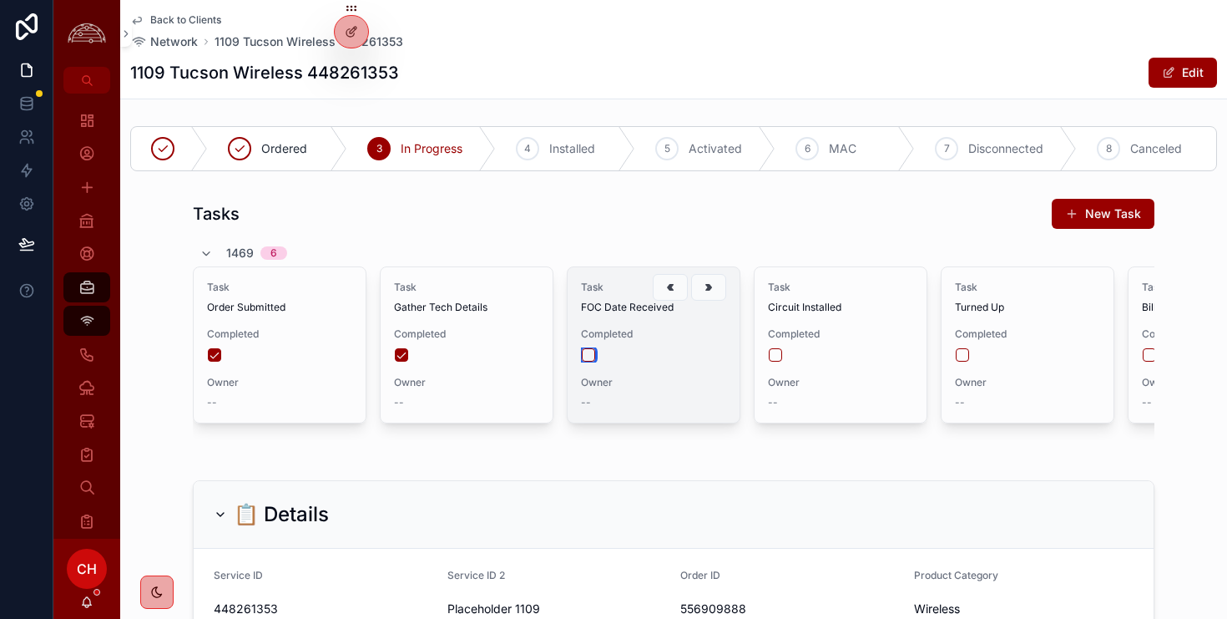
click at [589, 354] on button "scrollable content" at bounding box center [588, 354] width 13 height 13
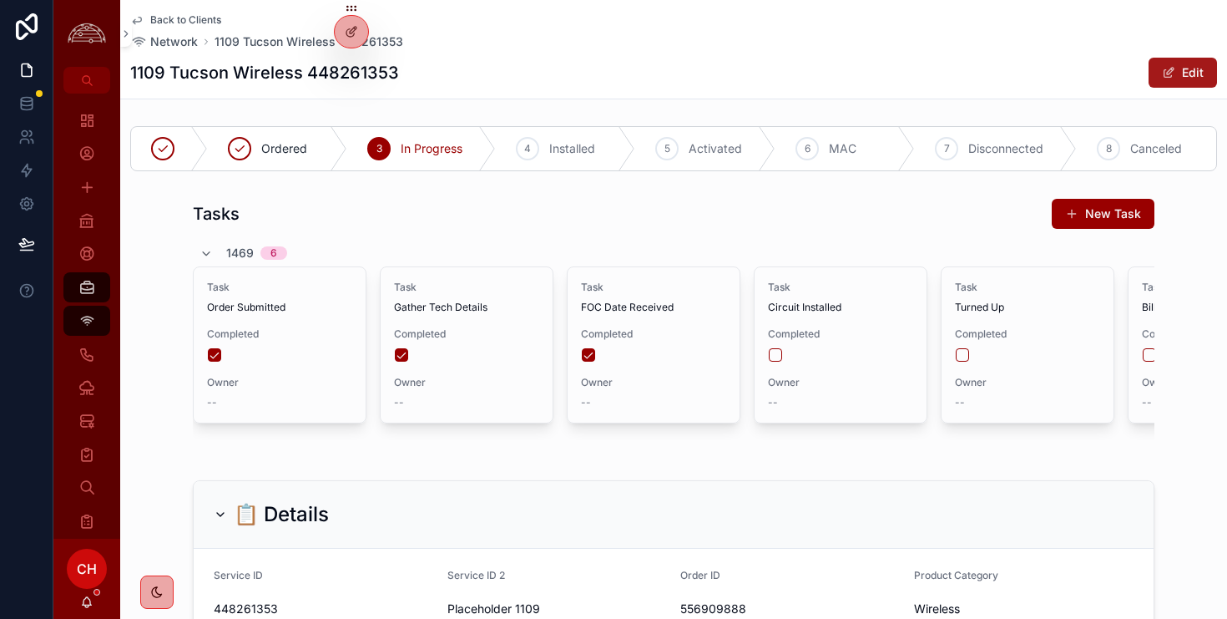
click at [1195, 77] on button "Edit" at bounding box center [1183, 73] width 68 height 30
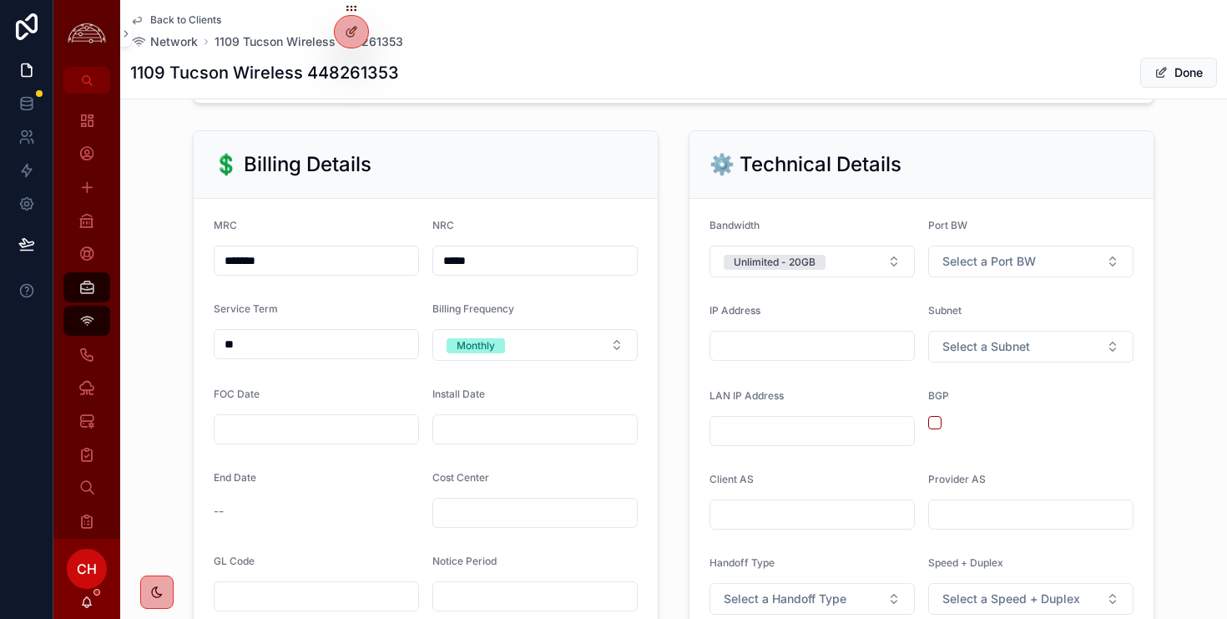
scroll to position [730, 0]
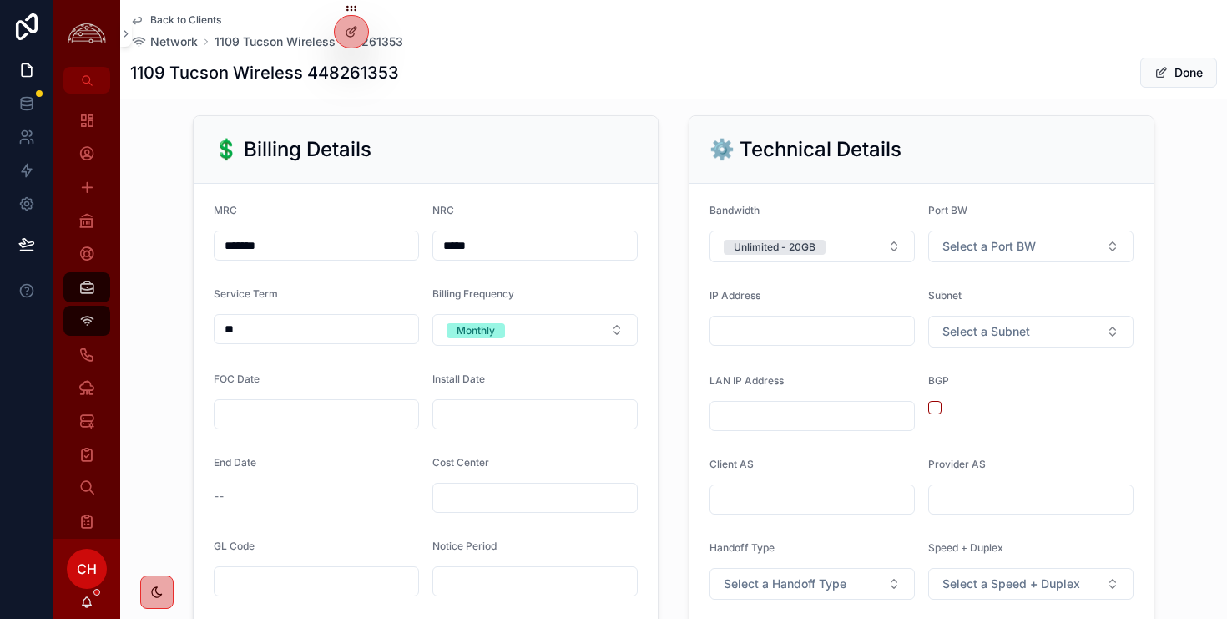
click at [308, 421] on input "scrollable content" at bounding box center [317, 413] width 204 height 23
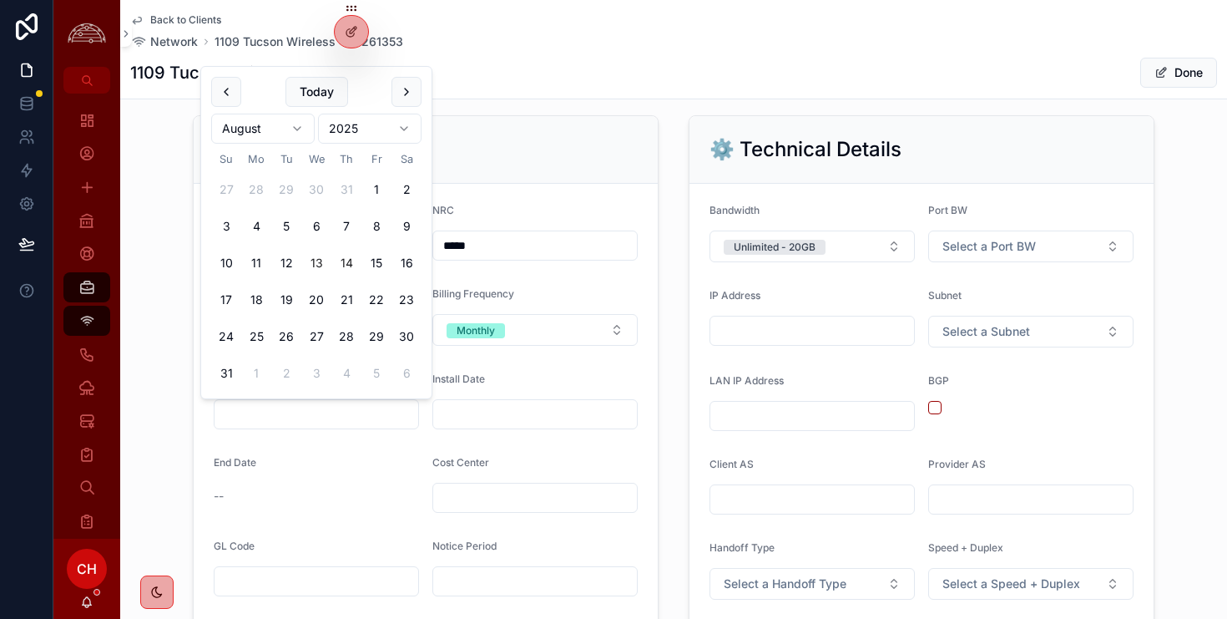
click at [351, 260] on button "14" at bounding box center [346, 263] width 30 height 30
type input "*********"
click at [587, 178] on div "💲 Billing Details" at bounding box center [426, 150] width 464 height 68
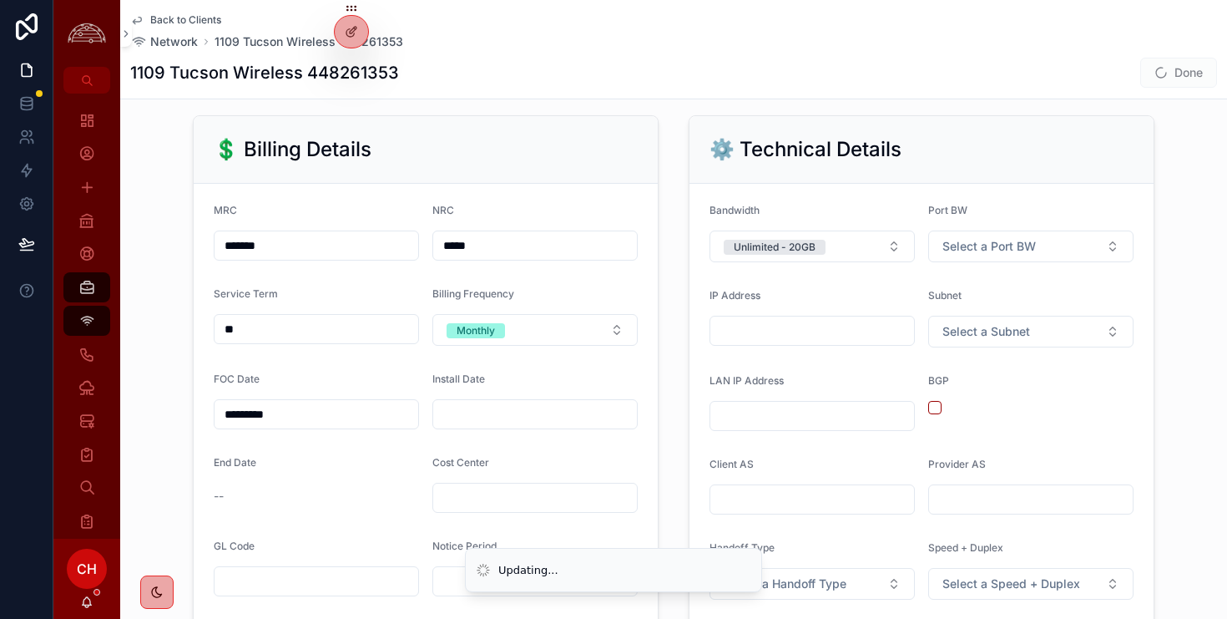
click at [1182, 73] on span "Done" at bounding box center [1178, 73] width 77 height 30
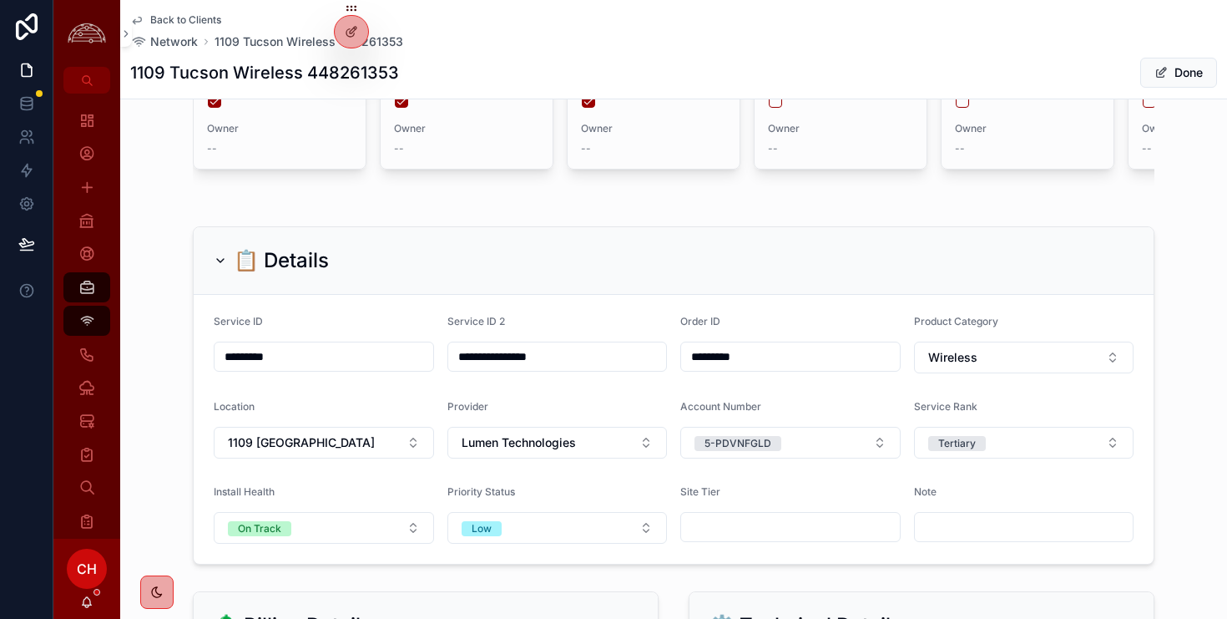
scroll to position [0, 0]
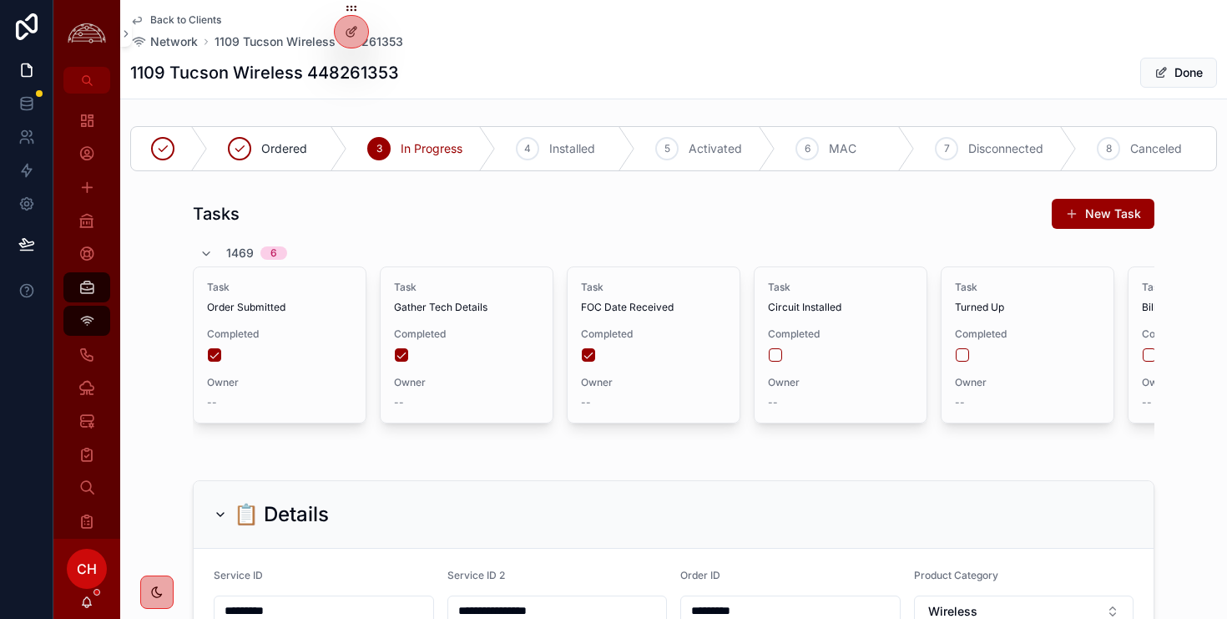
click at [207, 22] on span "Back to Clients" at bounding box center [185, 19] width 71 height 13
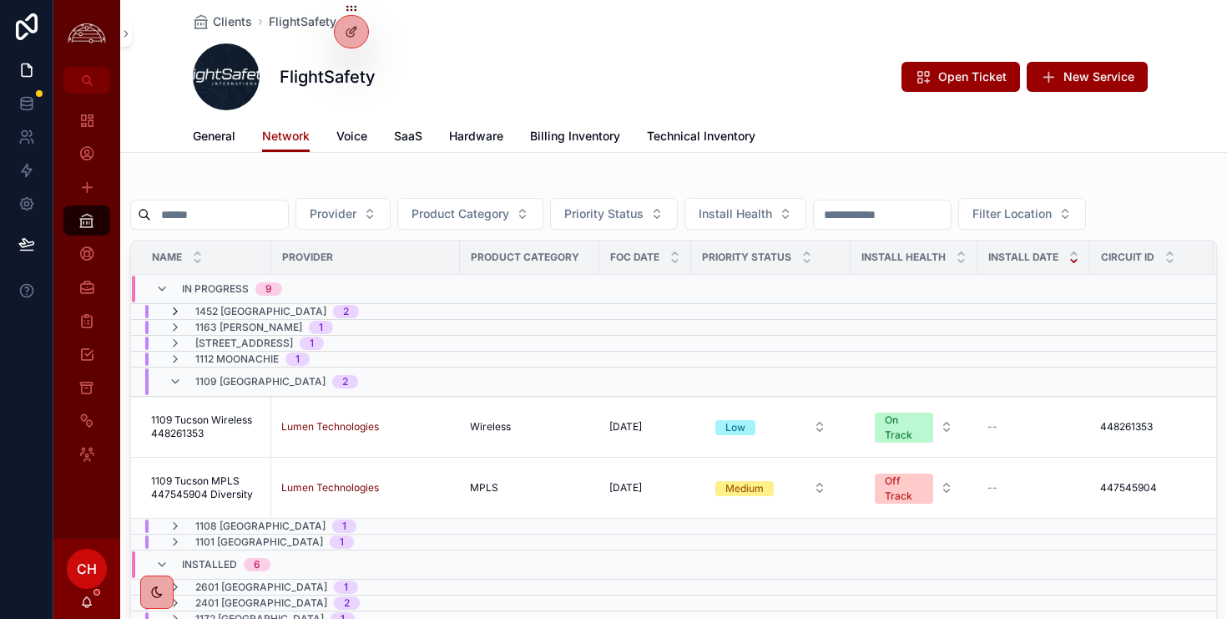
click at [176, 312] on icon "scrollable content" at bounding box center [175, 311] width 13 height 13
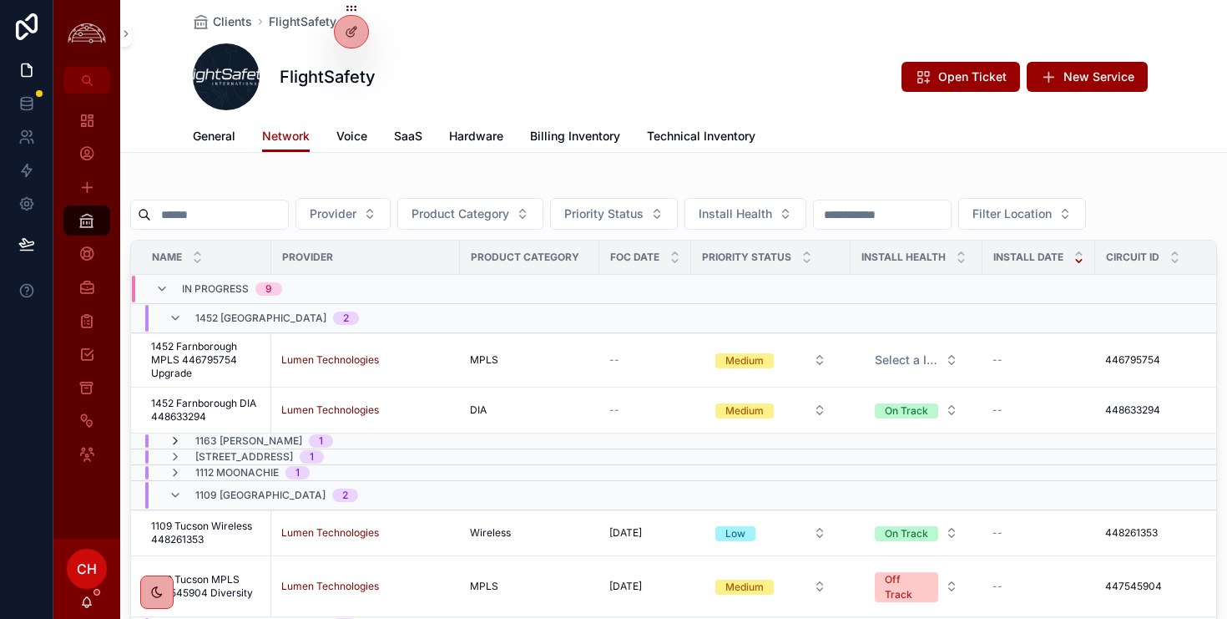
click at [176, 433] on td "1163 [PERSON_NAME] 1" at bounding box center [365, 441] width 468 height 16
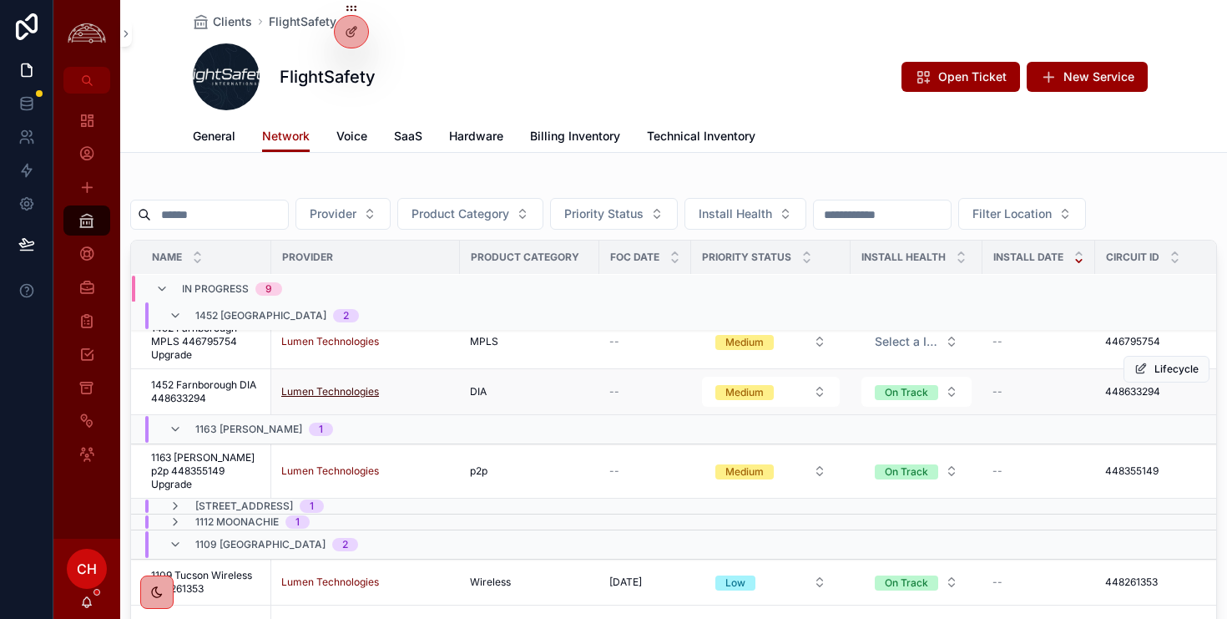
scroll to position [21, 0]
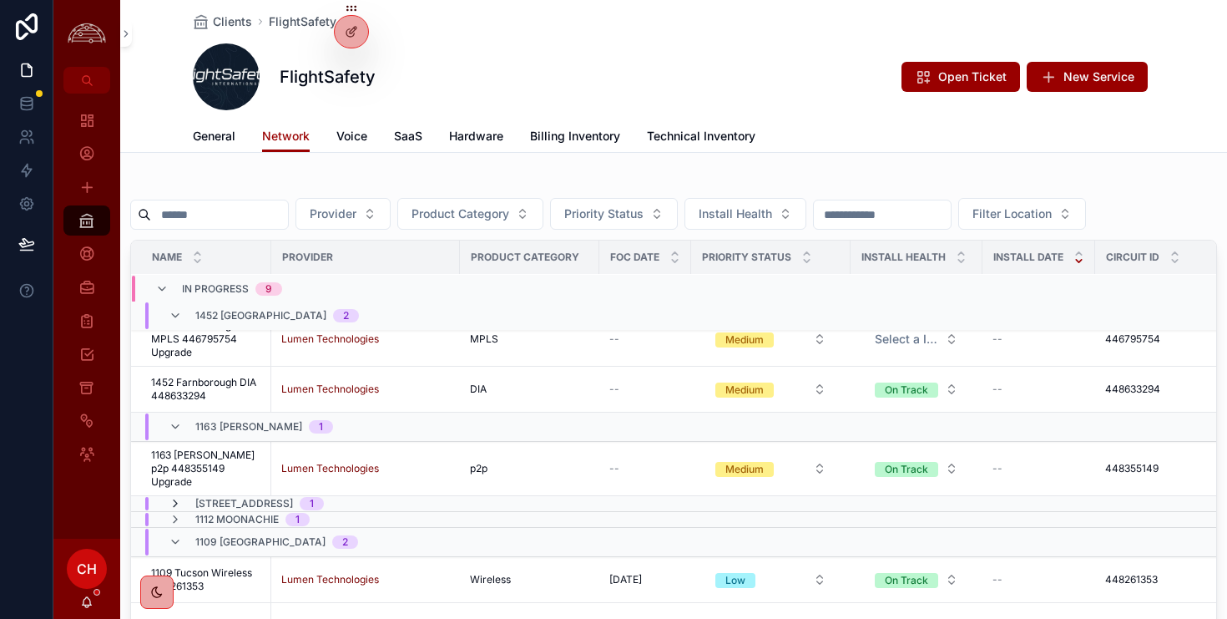
click at [175, 497] on icon "scrollable content" at bounding box center [175, 503] width 13 height 13
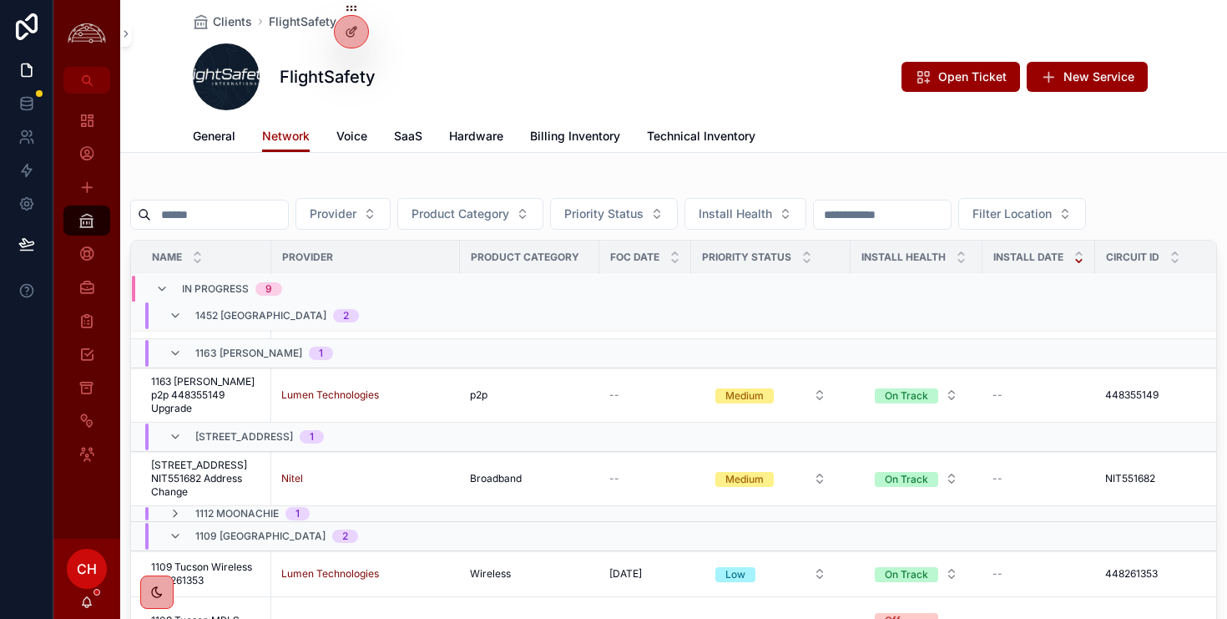
scroll to position [97, 0]
click at [177, 504] on icon "scrollable content" at bounding box center [175, 510] width 13 height 13
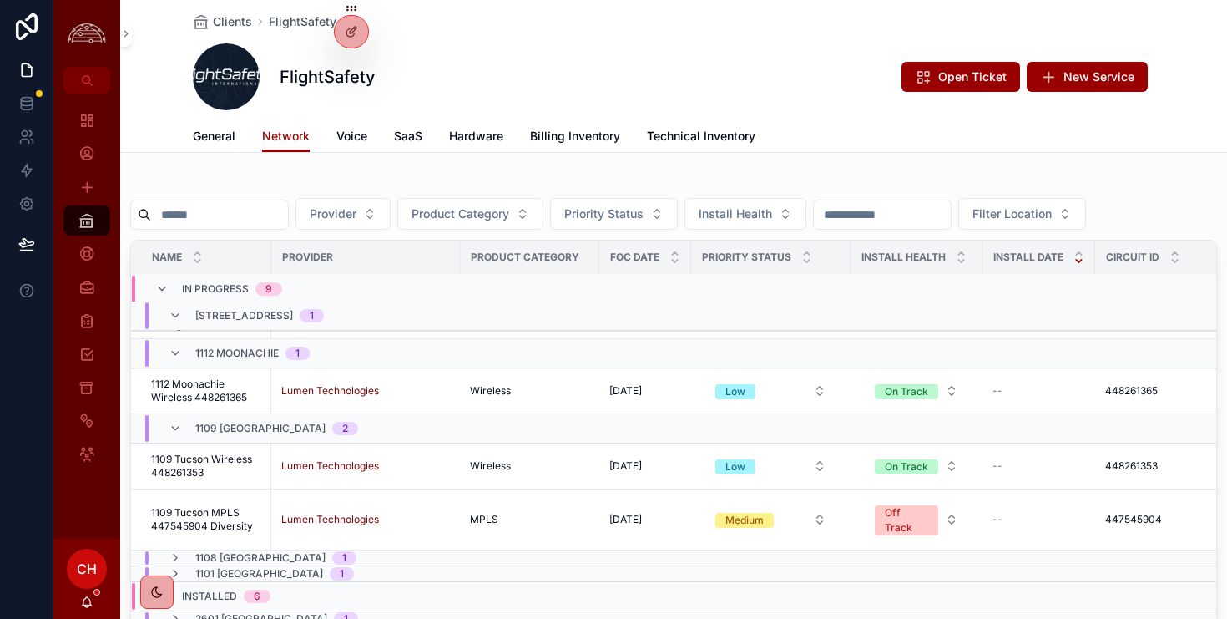
scroll to position [300, 0]
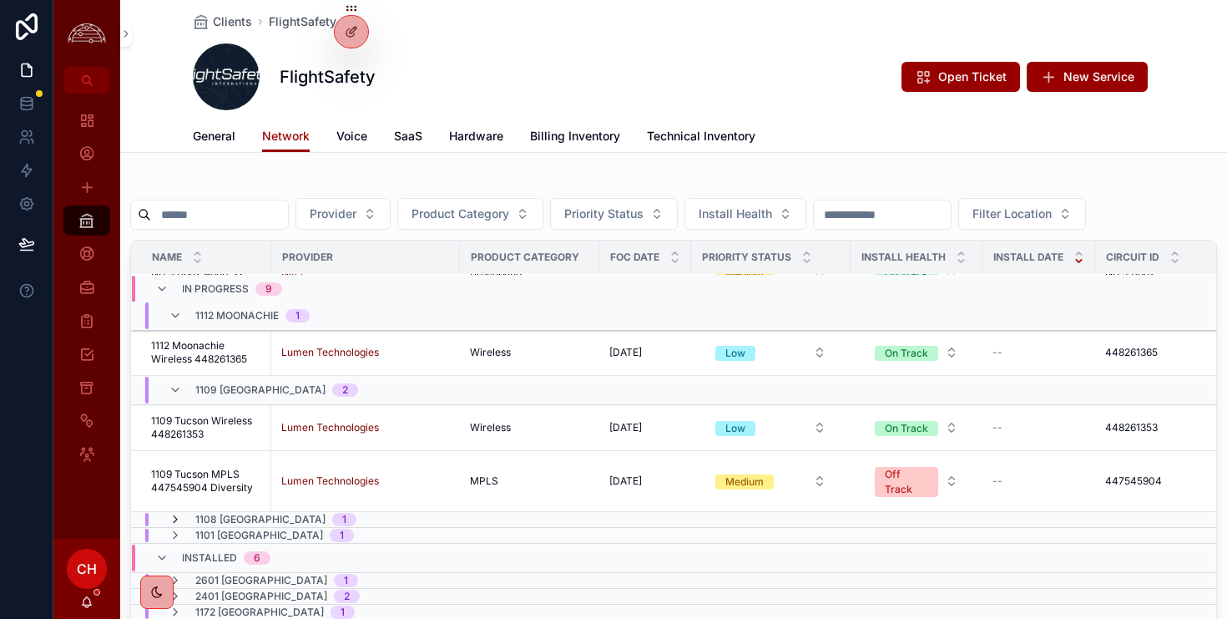
click at [172, 513] on icon "scrollable content" at bounding box center [175, 519] width 13 height 13
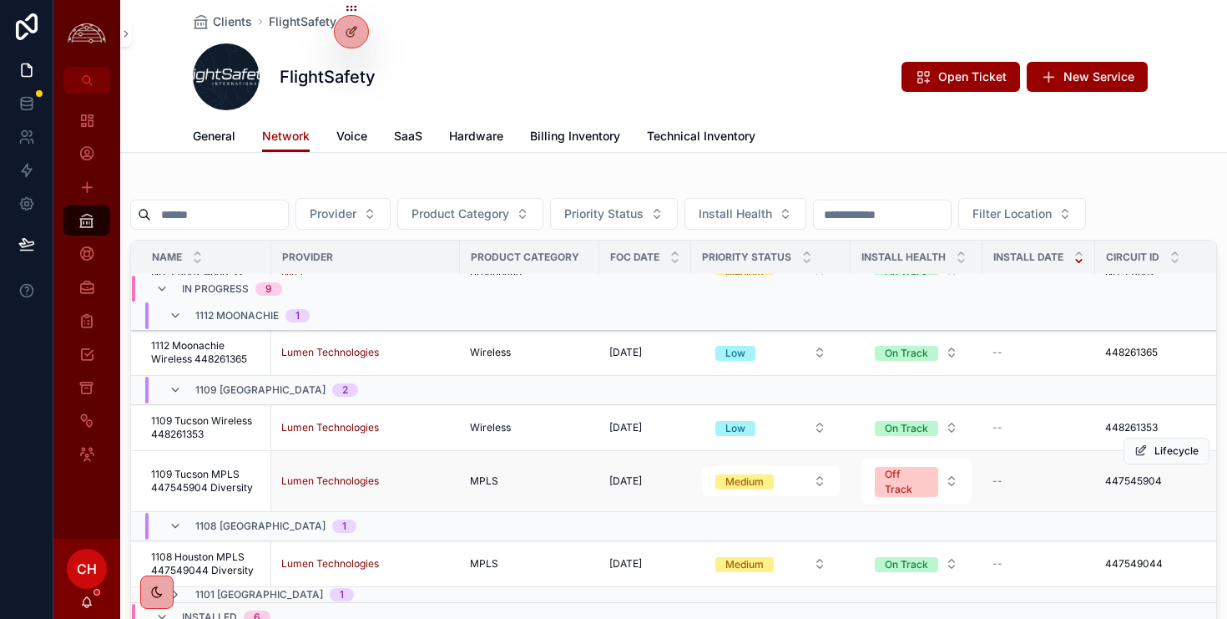
scroll to position [357, 0]
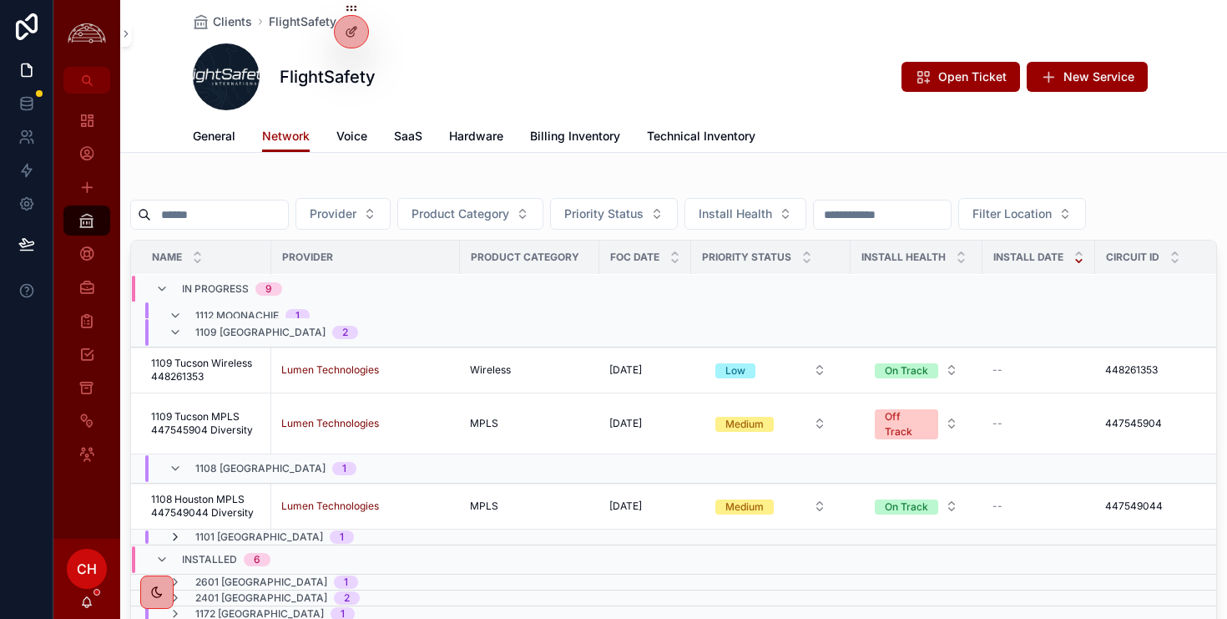
click at [177, 530] on icon "scrollable content" at bounding box center [175, 536] width 13 height 13
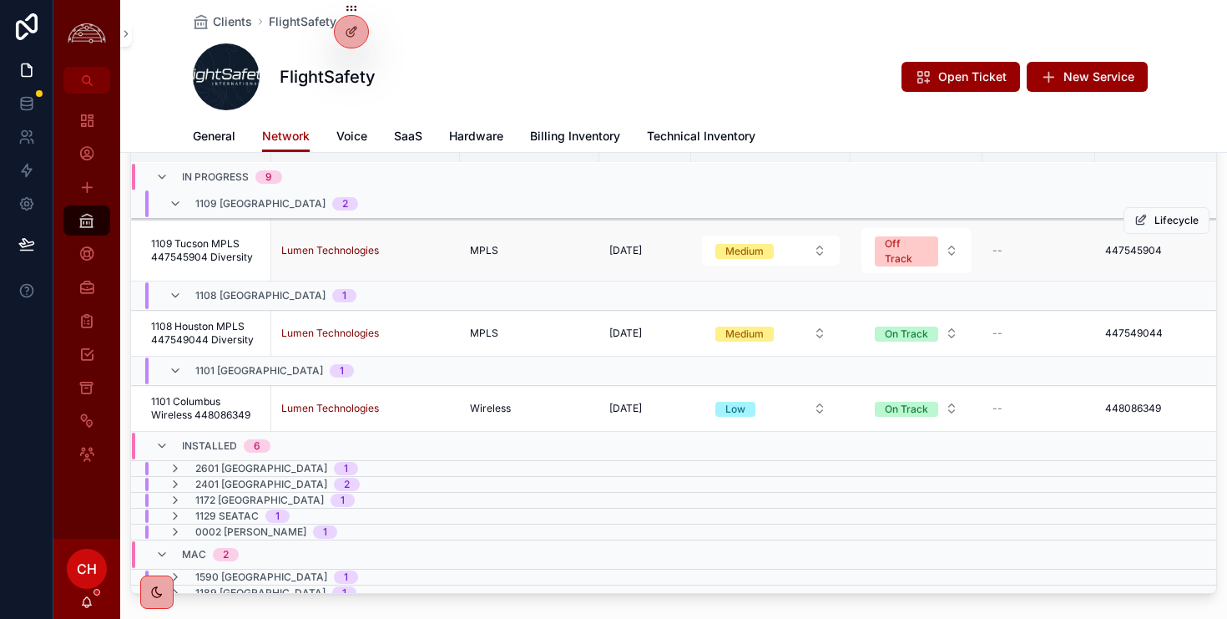
scroll to position [113, 0]
click at [81, 217] on icon "scrollable content" at bounding box center [86, 220] width 17 height 17
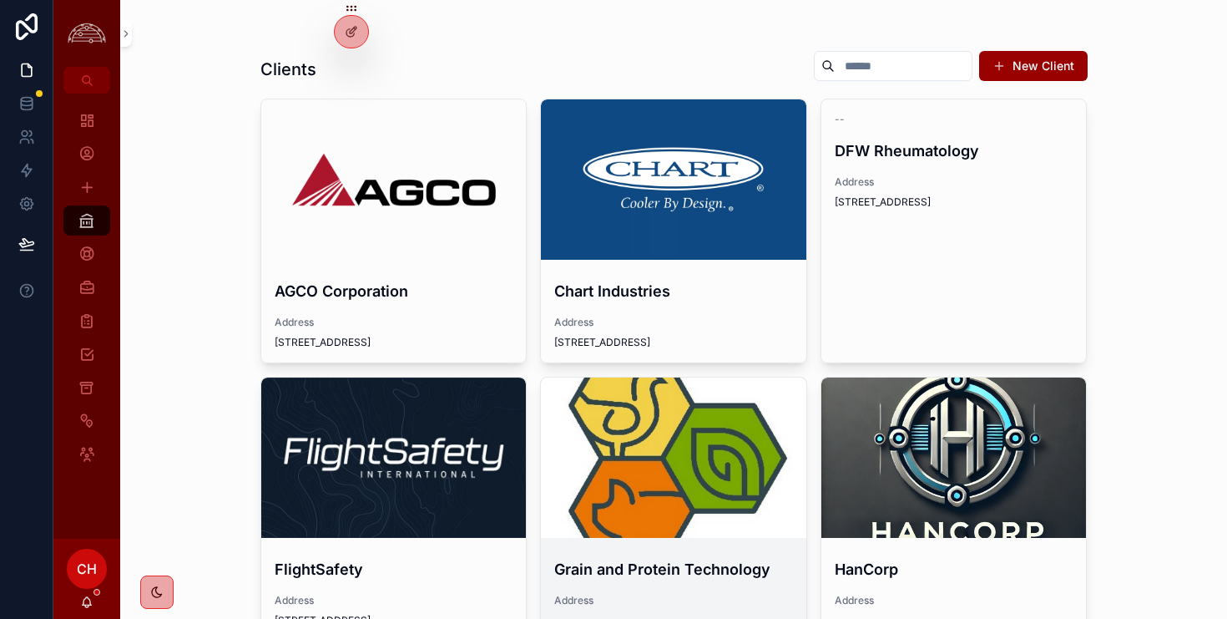
click at [604, 413] on div "scrollable content" at bounding box center [673, 457] width 265 height 160
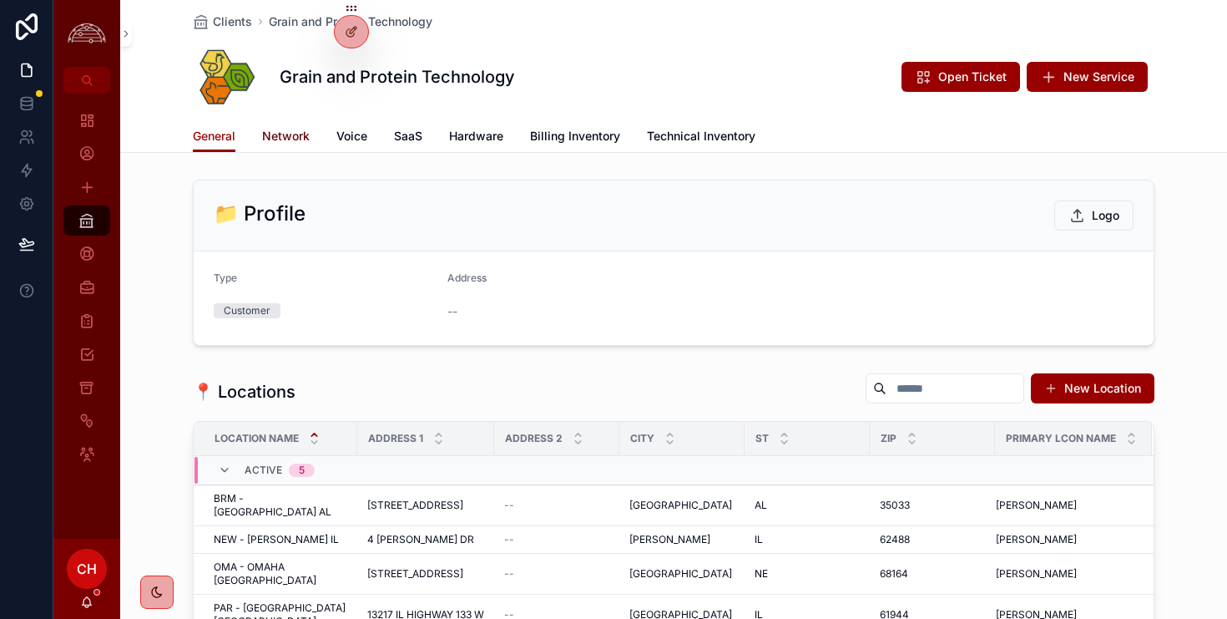
click at [295, 138] on span "Network" at bounding box center [286, 136] width 48 height 17
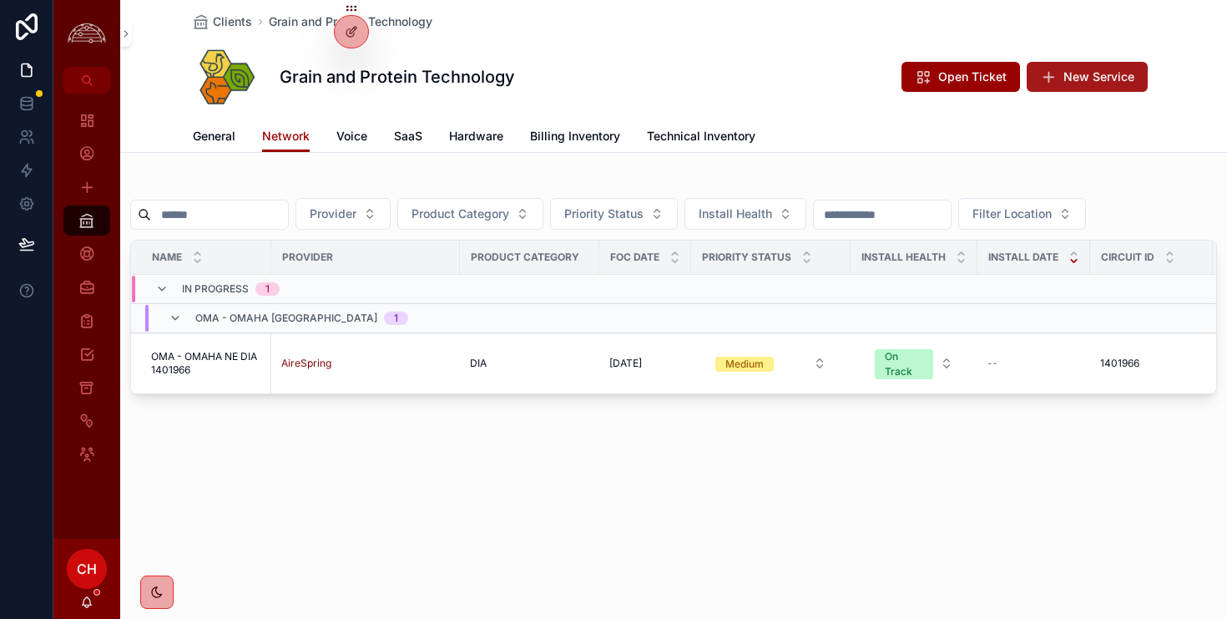
click at [1080, 78] on span "New Service" at bounding box center [1098, 76] width 71 height 17
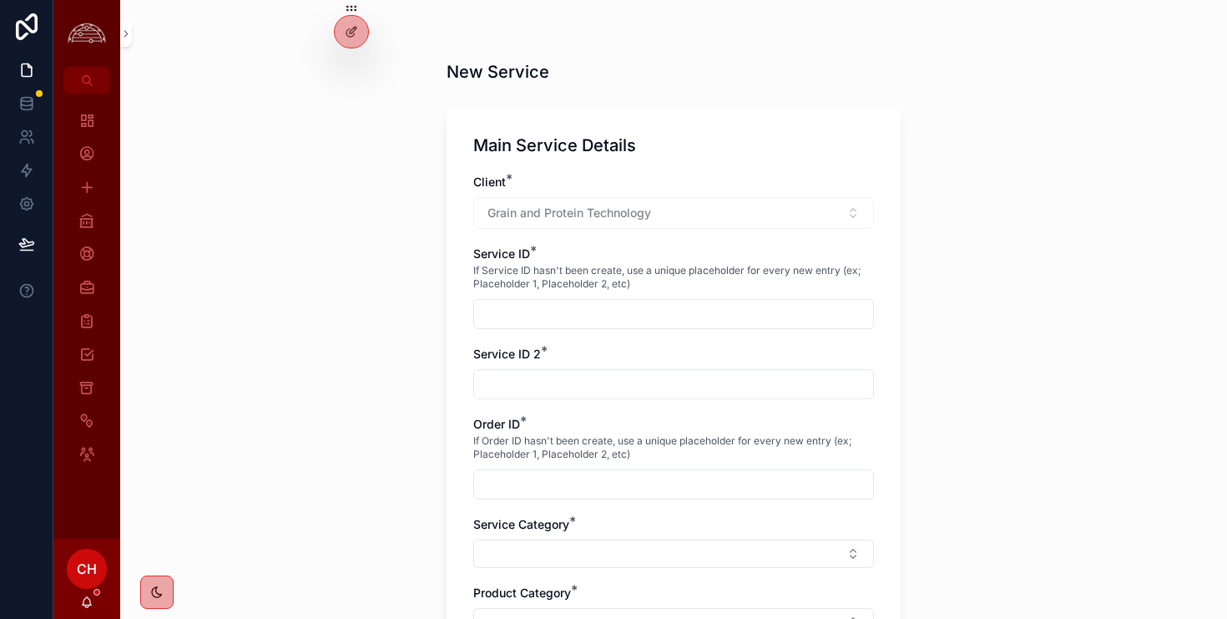
click at [583, 299] on div "scrollable content" at bounding box center [673, 314] width 401 height 30
click at [582, 307] on input "scrollable content" at bounding box center [673, 313] width 399 height 23
type input "*******"
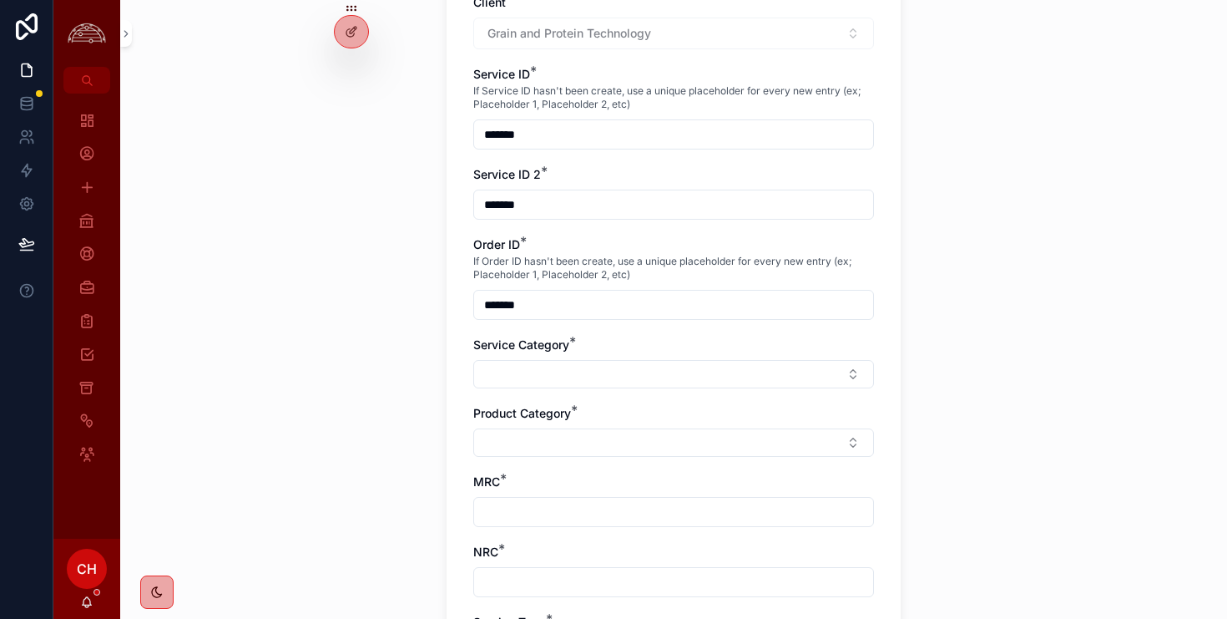
scroll to position [180, 0]
type input "*******"
click at [741, 367] on button "Select Button" at bounding box center [673, 373] width 401 height 28
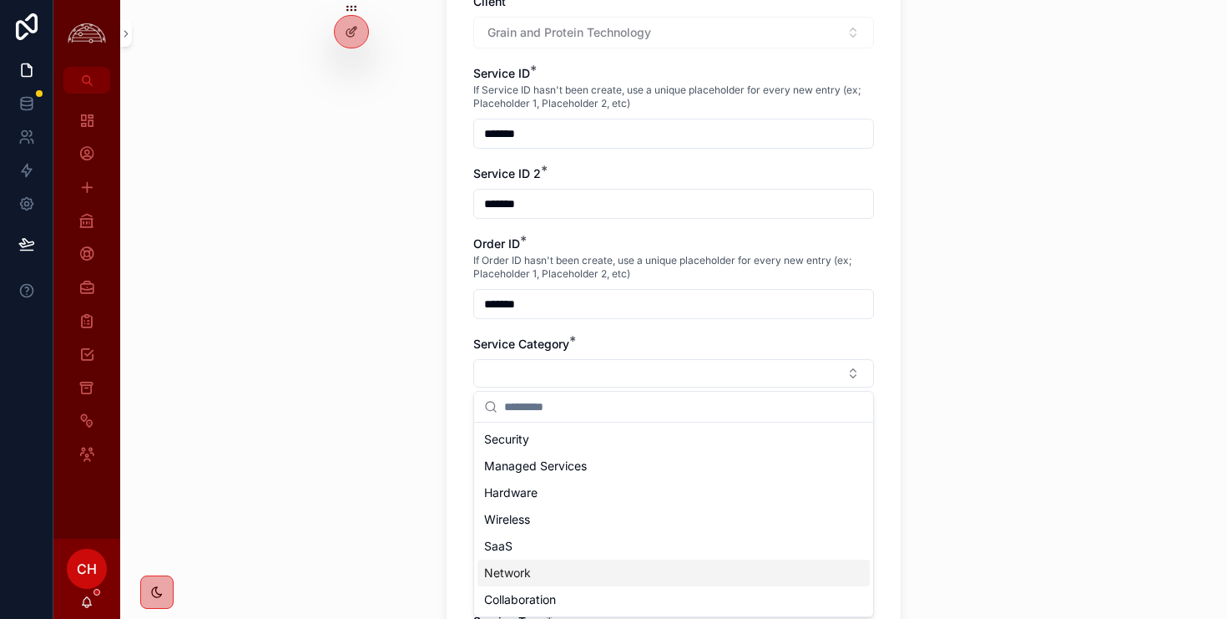
click at [627, 572] on div "Network" at bounding box center [673, 572] width 392 height 27
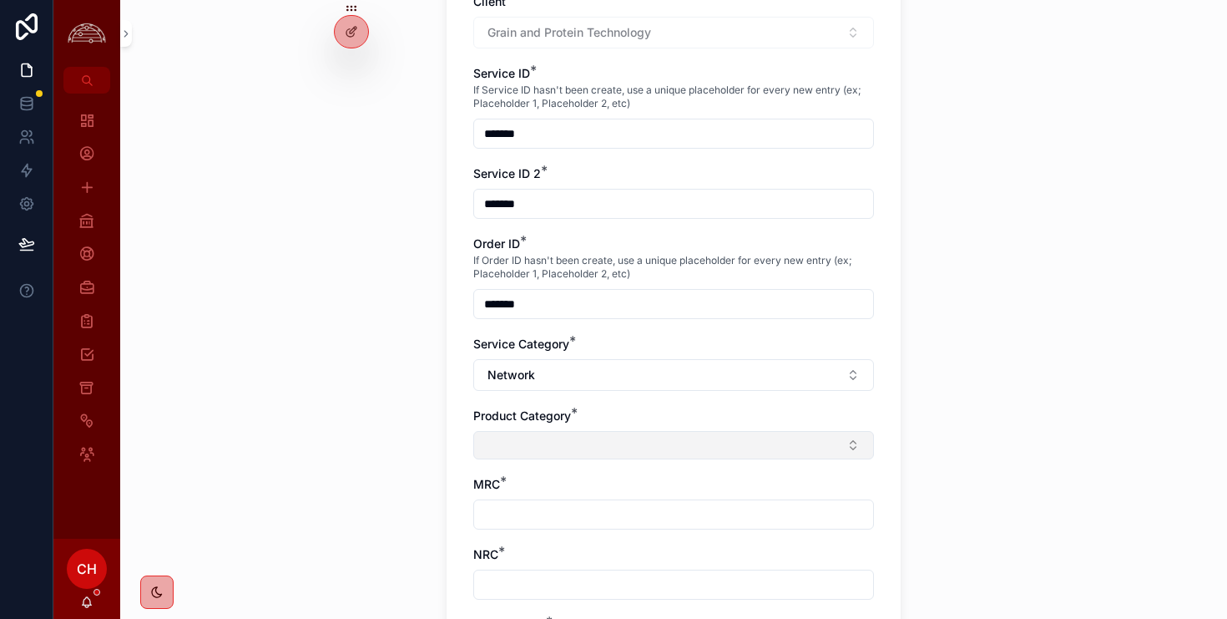
click at [548, 442] on button "Select Button" at bounding box center [673, 445] width 401 height 28
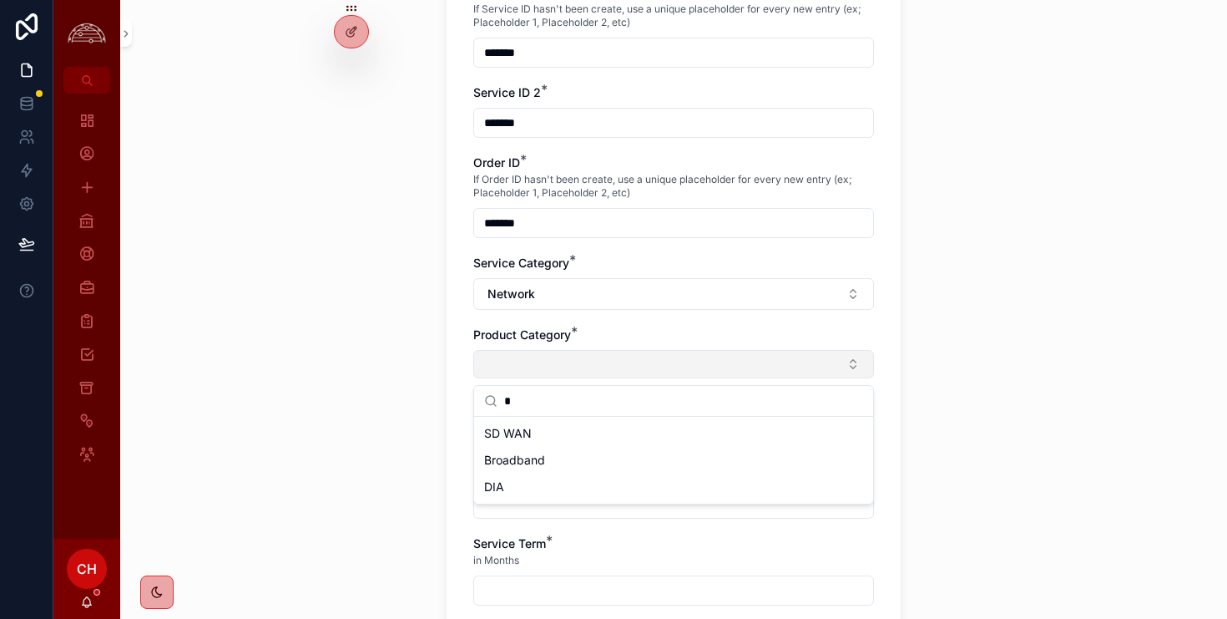
scroll to position [264, 0]
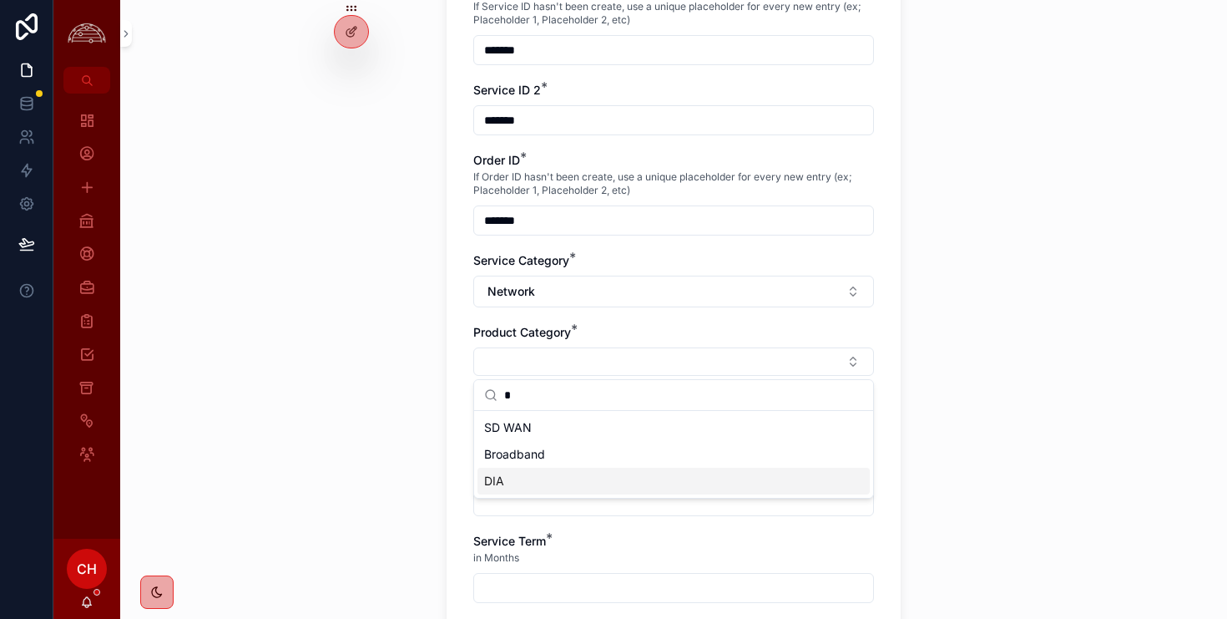
type input "*"
click at [519, 491] on div "DIA" at bounding box center [673, 480] width 392 height 27
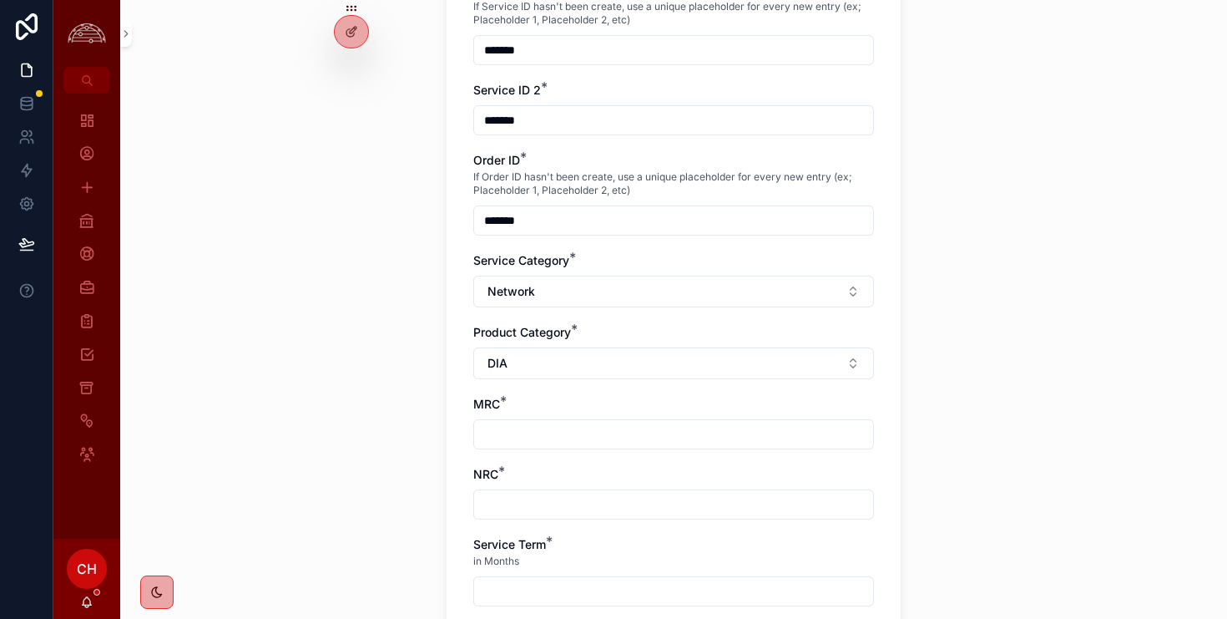
click at [579, 430] on input "scrollable content" at bounding box center [673, 433] width 399 height 23
type input "*******"
click at [519, 500] on input "scrollable content" at bounding box center [673, 504] width 399 height 23
type input "*****"
click at [541, 591] on input "scrollable content" at bounding box center [673, 590] width 399 height 23
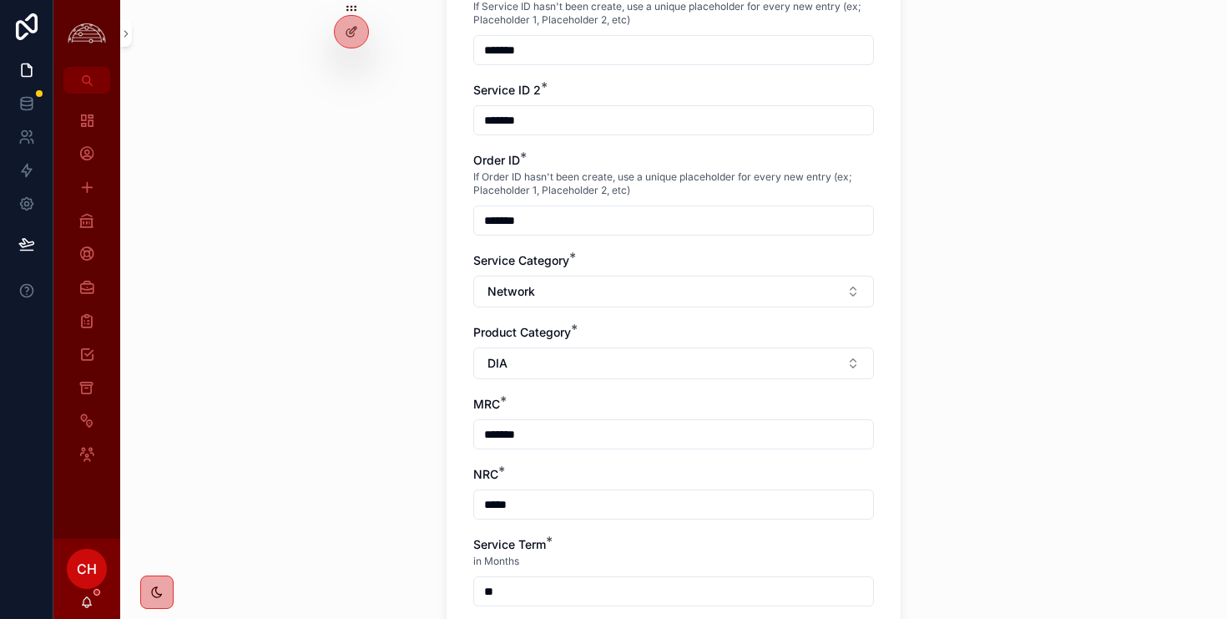
type input "**"
click at [749, 540] on div "Service Term *" at bounding box center [673, 544] width 401 height 17
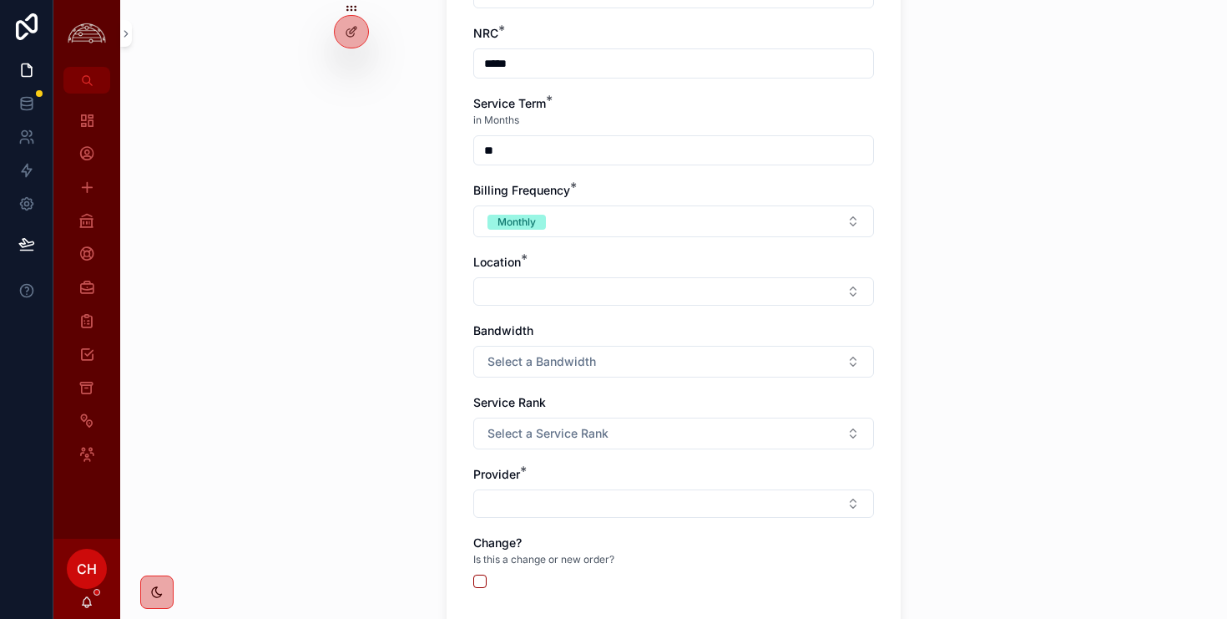
scroll to position [752, 0]
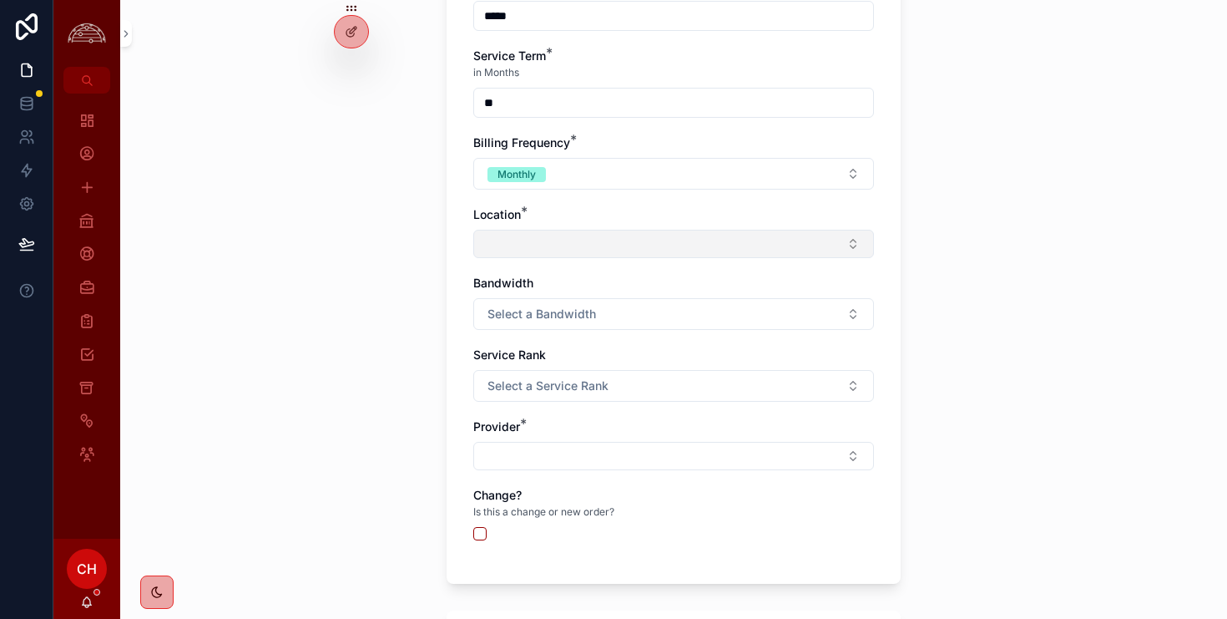
click at [683, 250] on button "Select Button" at bounding box center [673, 244] width 401 height 28
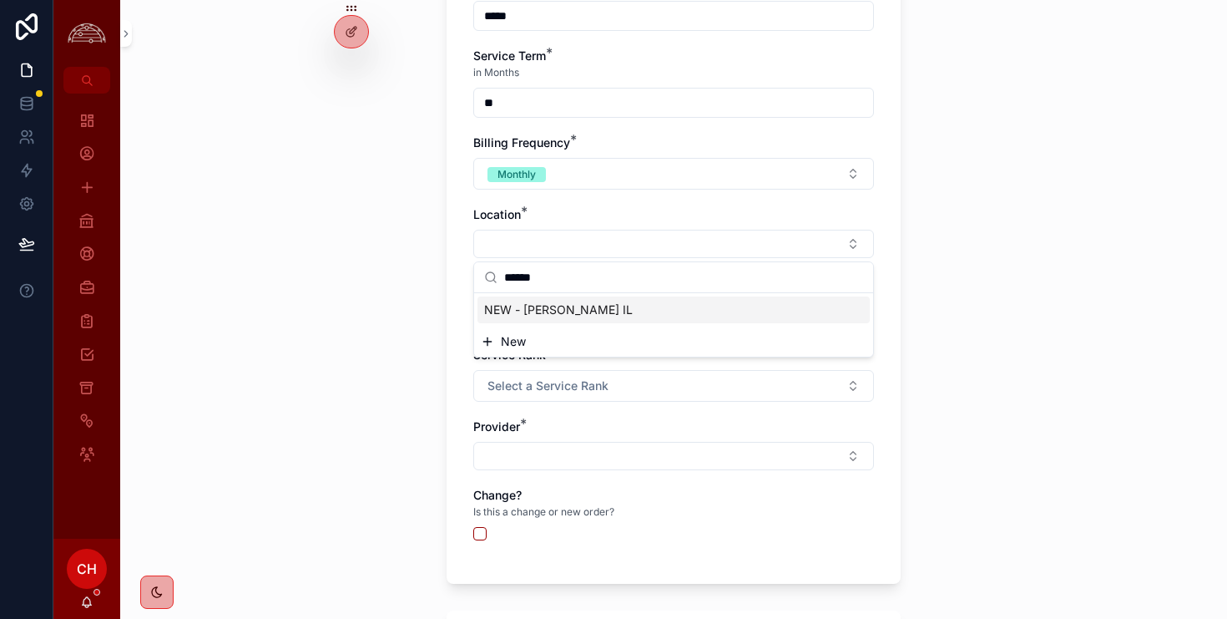
type input "******"
click at [529, 340] on button "New" at bounding box center [674, 341] width 386 height 17
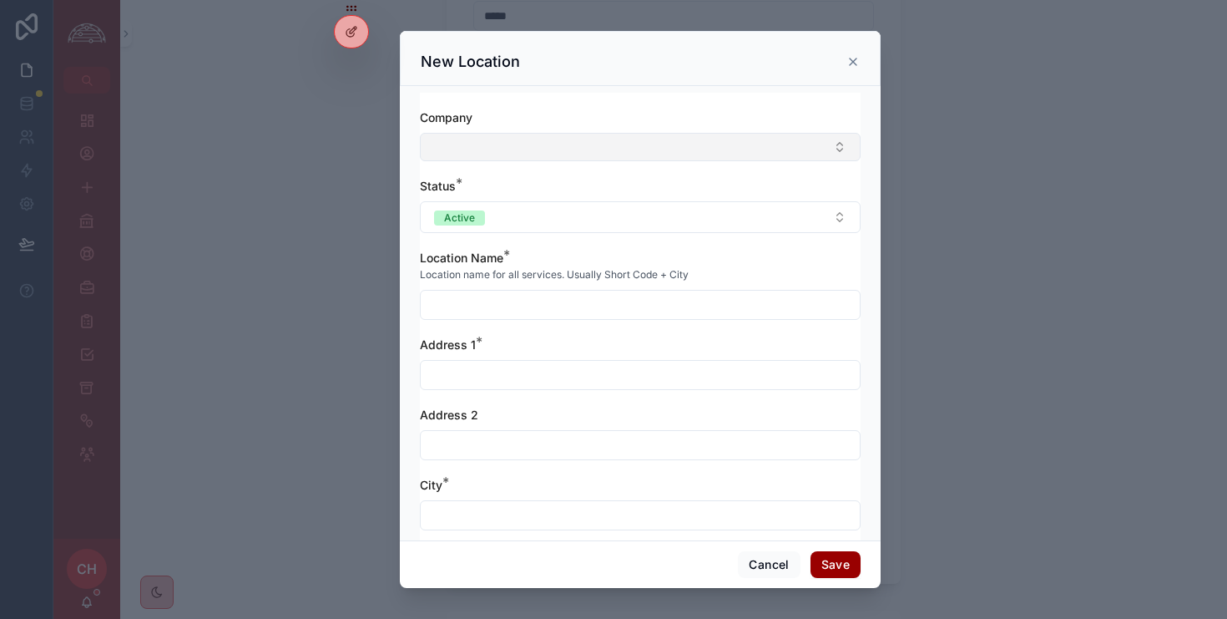
click at [492, 151] on button "Select Button" at bounding box center [640, 147] width 441 height 28
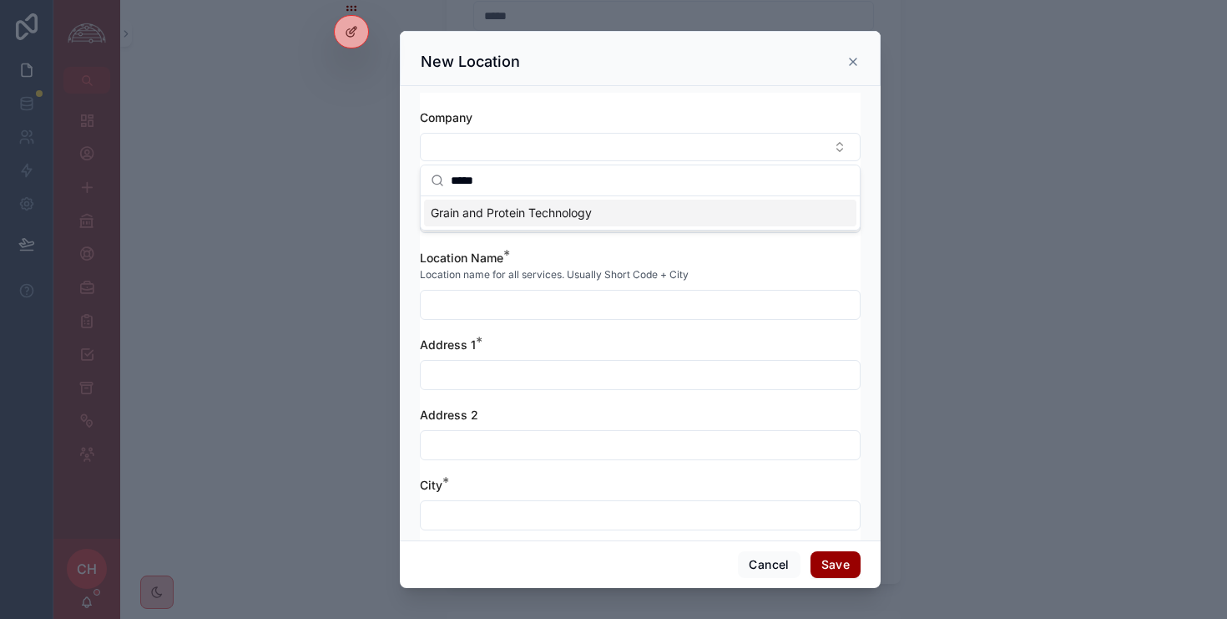
type input "*****"
click at [480, 222] on div "Grain and Protein Technology" at bounding box center [640, 213] width 432 height 27
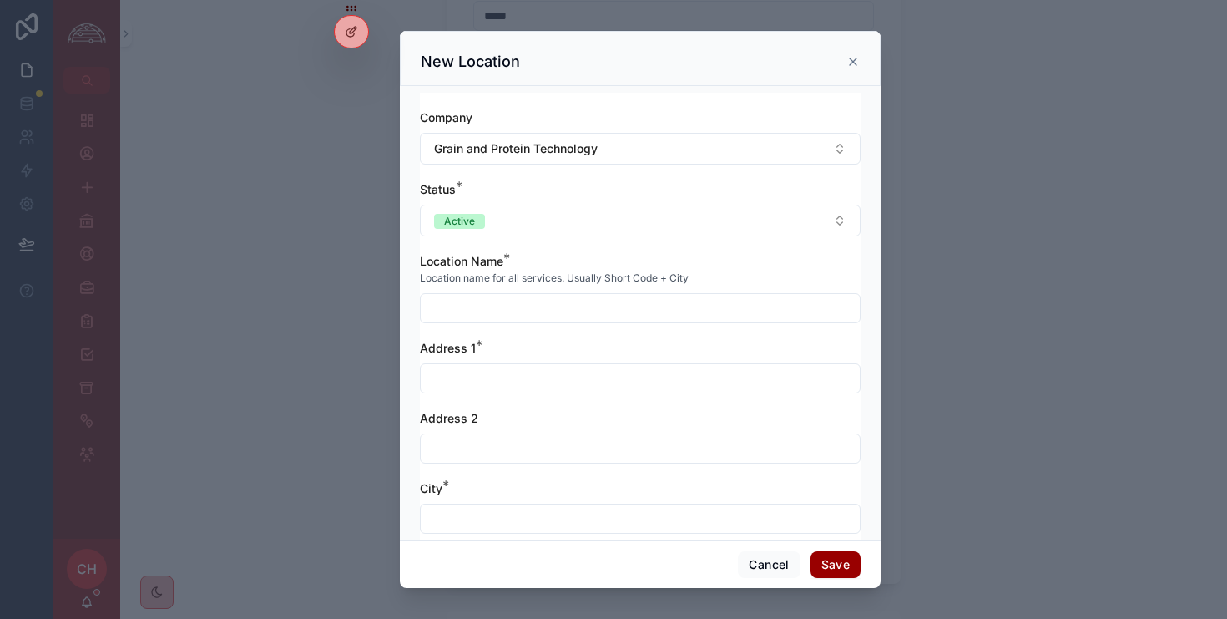
click at [478, 308] on input "scrollable content" at bounding box center [640, 307] width 439 height 23
type input "**********"
click at [468, 394] on div "**********" at bounding box center [640, 469] width 441 height 721
click at [475, 381] on input "scrollable content" at bounding box center [640, 377] width 439 height 23
type input "**********"
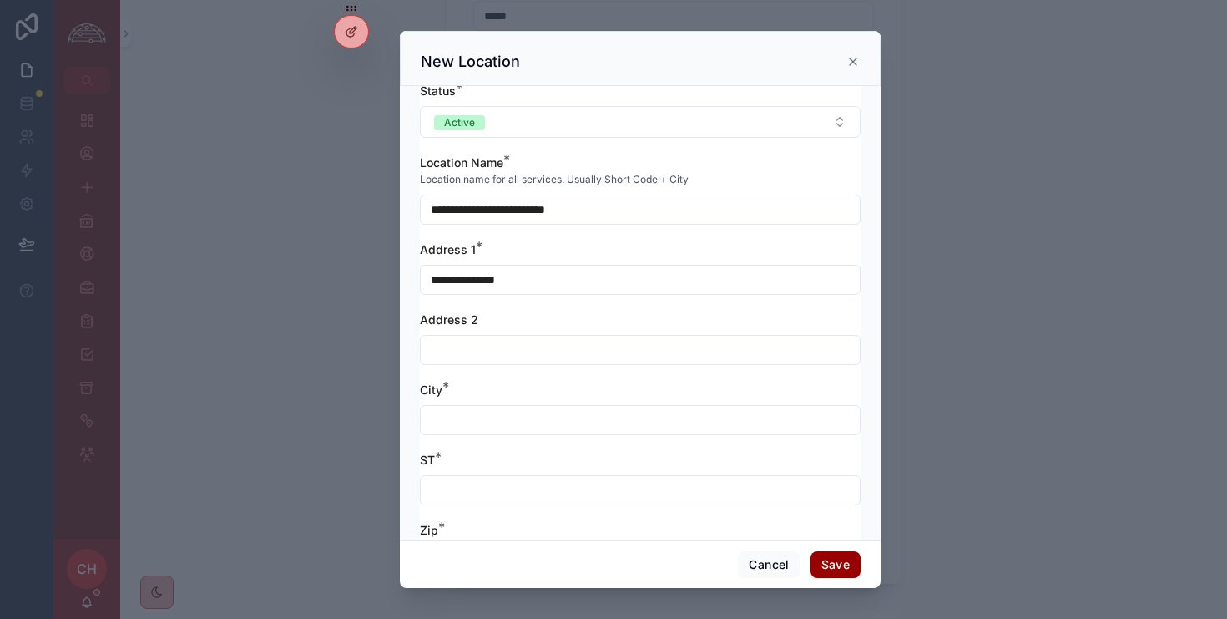
scroll to position [182, 0]
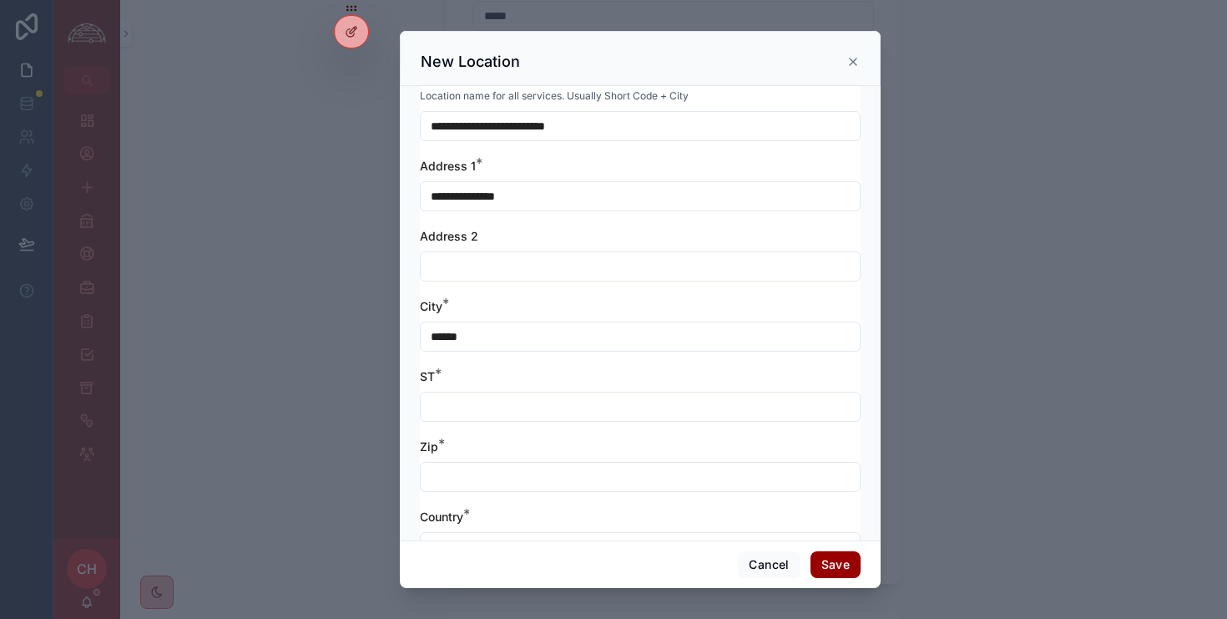
type input "******"
type input "**"
type input "*****"
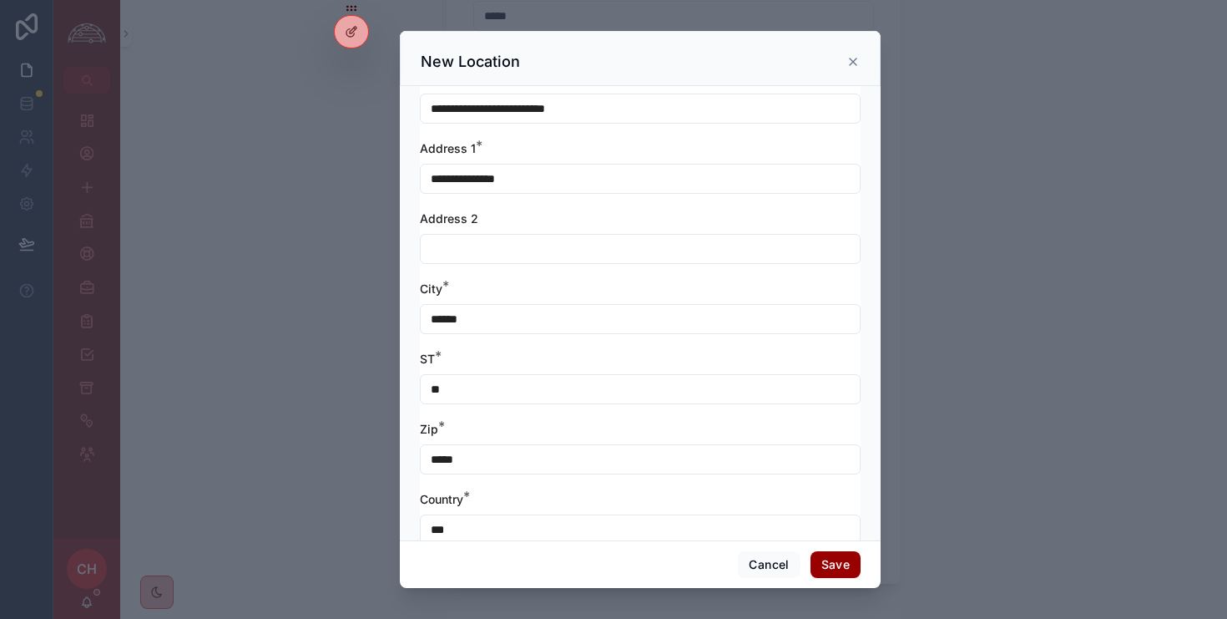
scroll to position [303, 0]
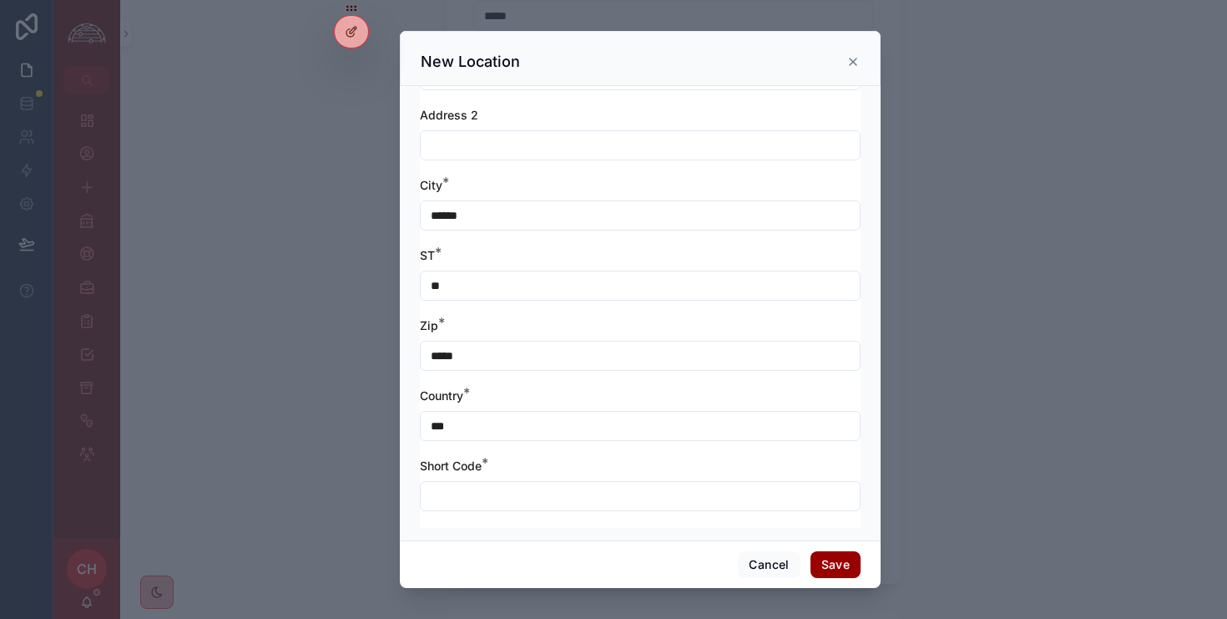
type input "***"
click at [493, 503] on input "scrollable content" at bounding box center [640, 495] width 439 height 23
type input "***"
click at [839, 570] on button "Save" at bounding box center [836, 564] width 50 height 27
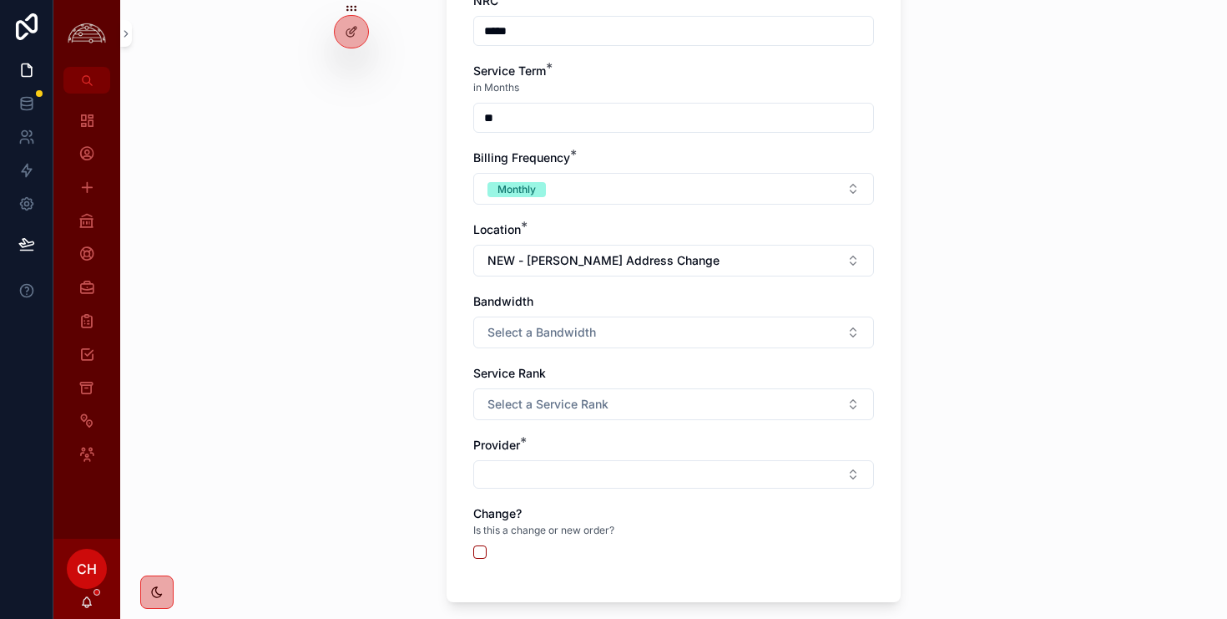
scroll to position [731, 0]
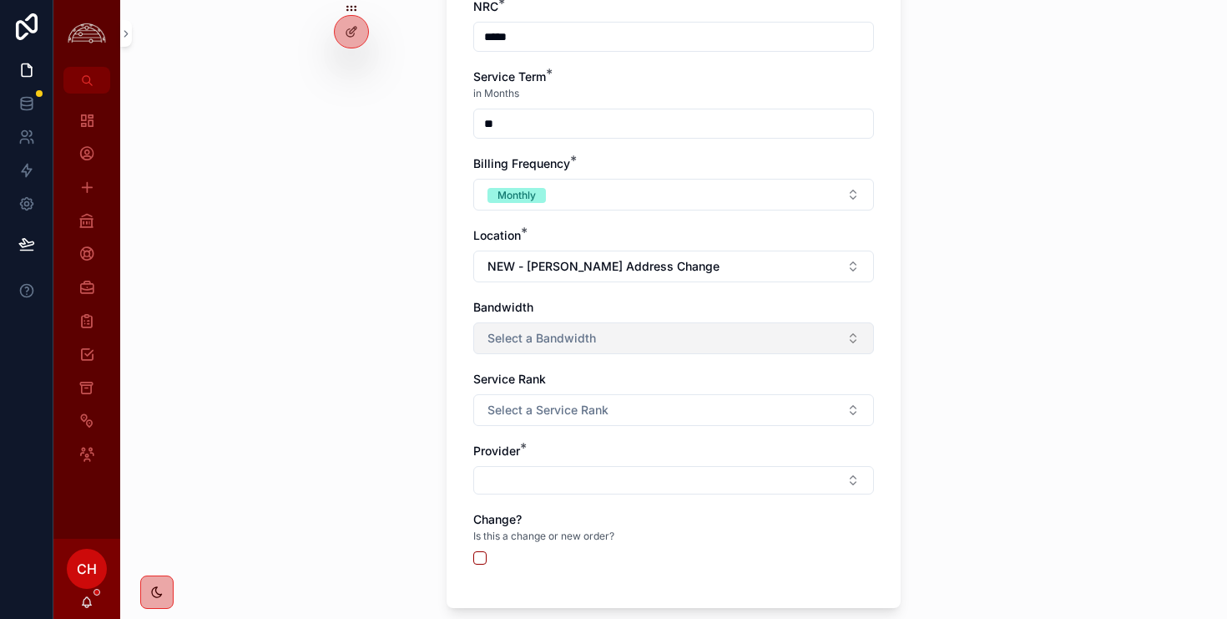
click at [770, 334] on button "Select a Bandwidth" at bounding box center [673, 338] width 401 height 32
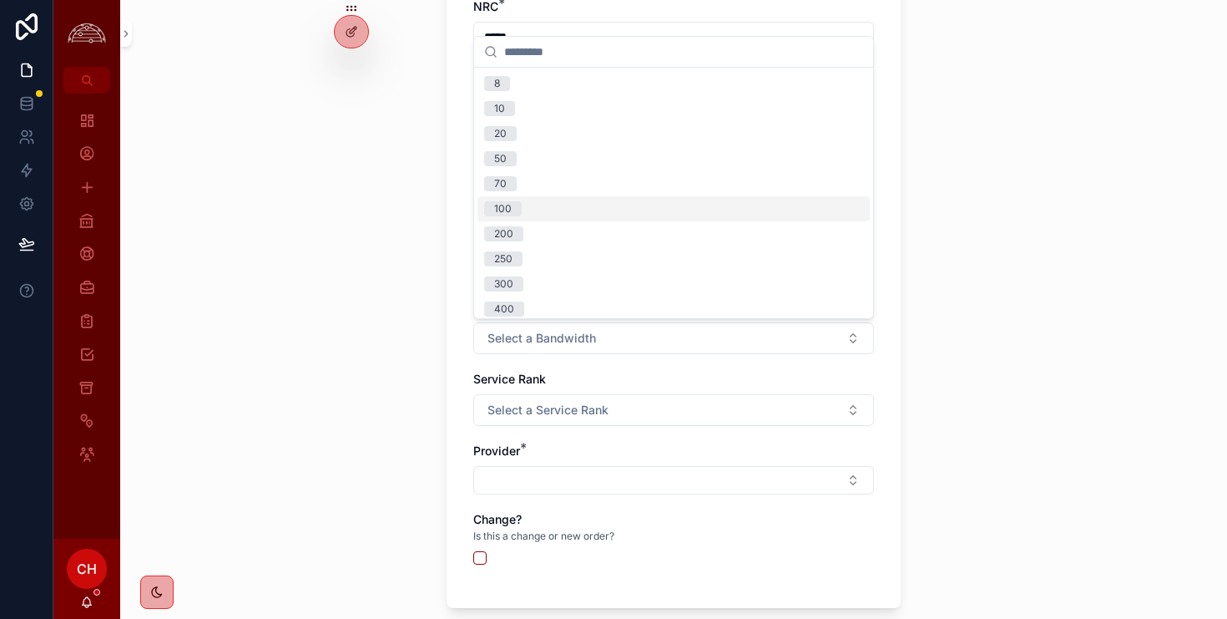
click at [622, 214] on div "100" at bounding box center [673, 208] width 392 height 25
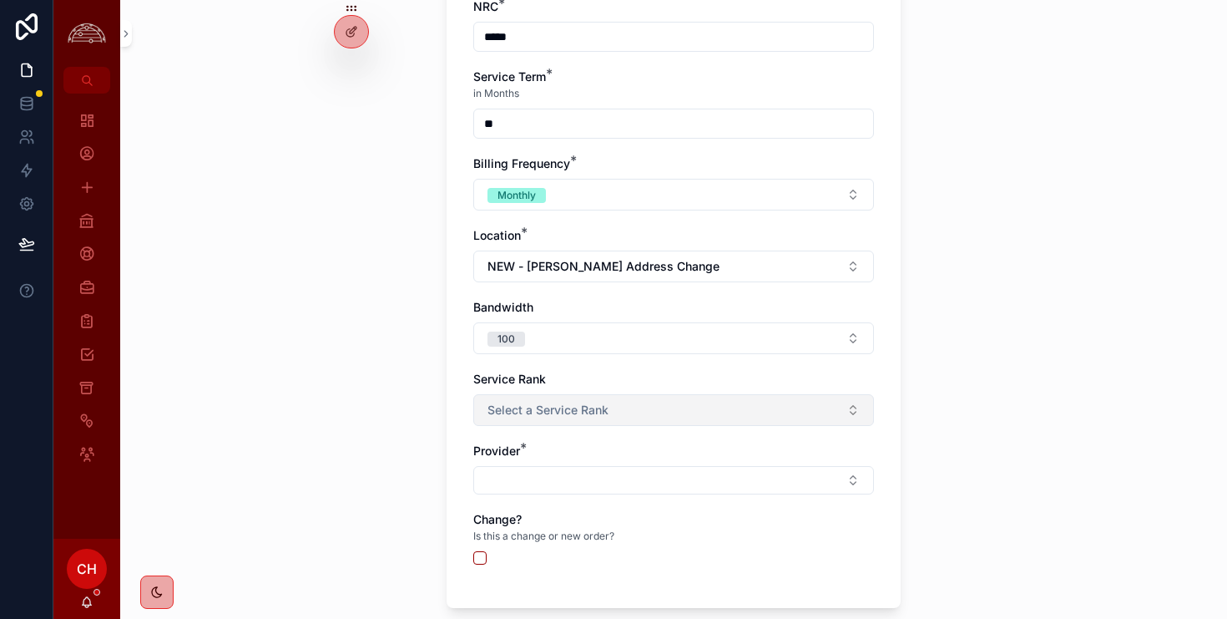
click at [600, 412] on span "Select a Service Rank" at bounding box center [548, 410] width 121 height 17
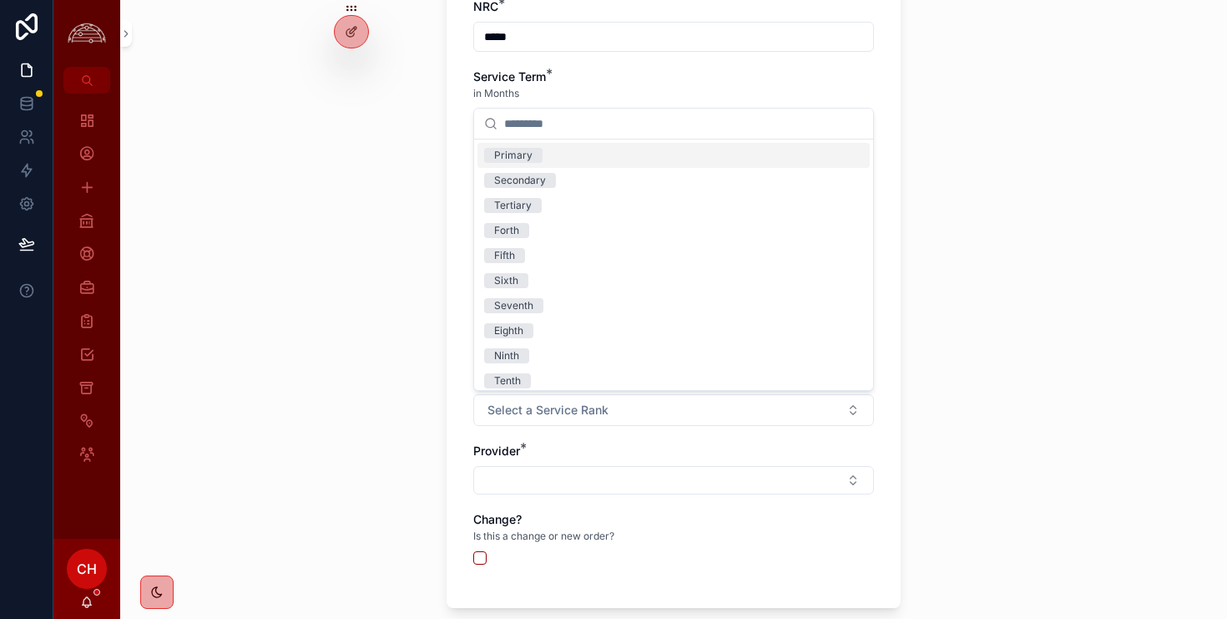
click at [584, 156] on div "Primary" at bounding box center [673, 155] width 392 height 25
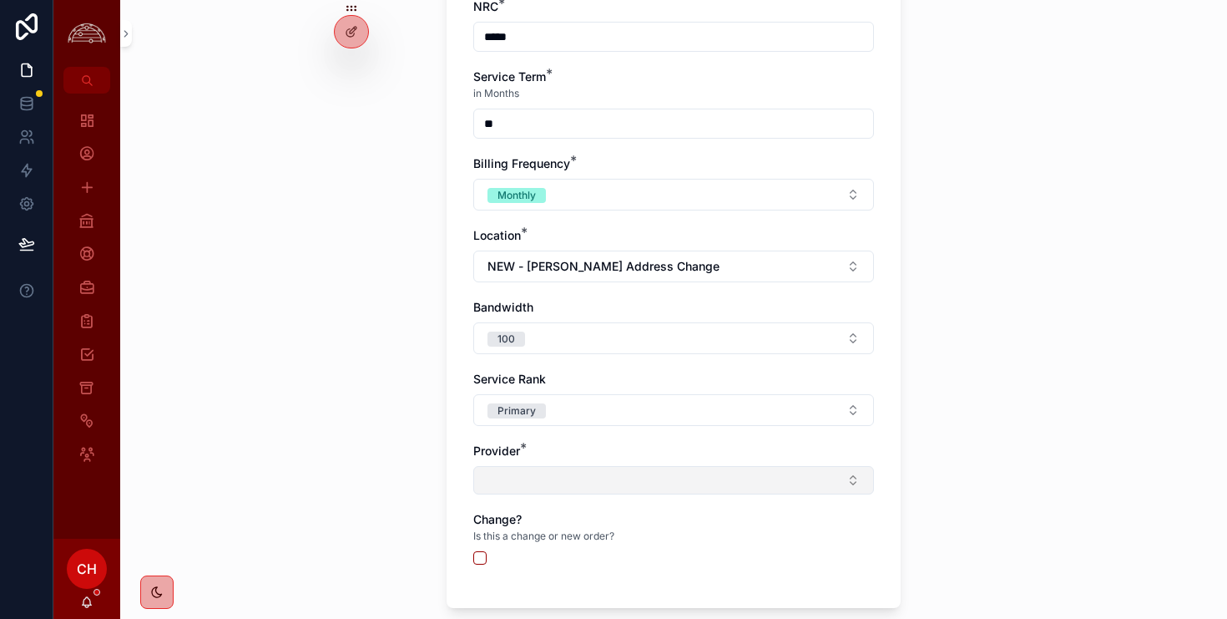
click at [552, 482] on button "Select Button" at bounding box center [673, 480] width 401 height 28
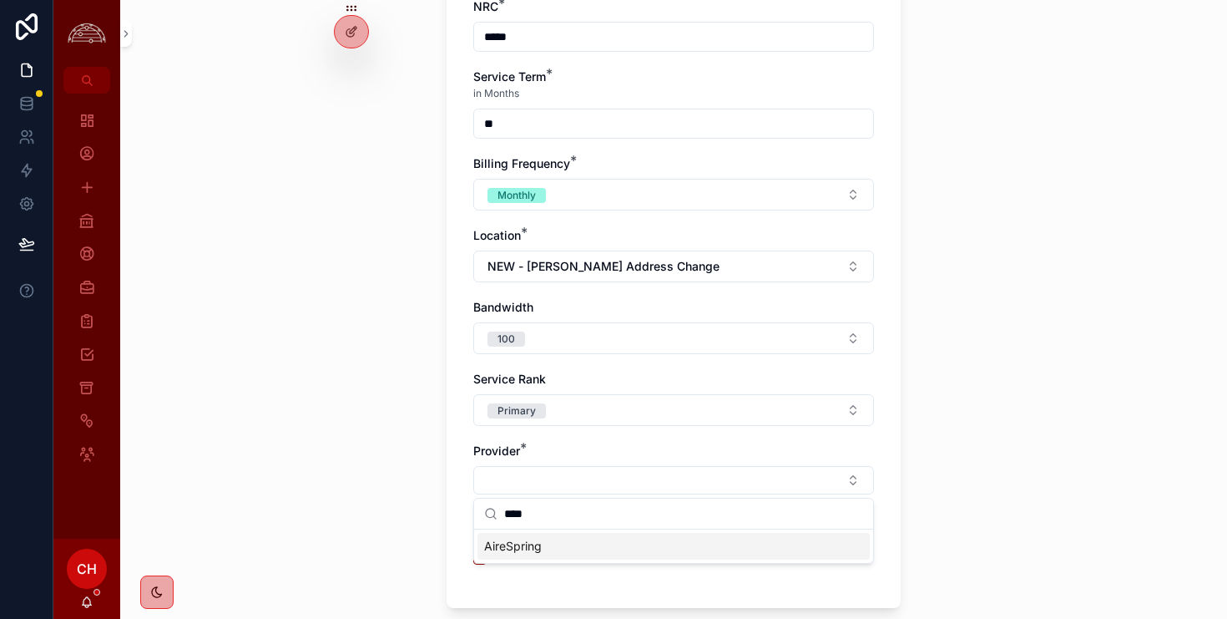
type input "****"
click at [540, 543] on span "AireSpring" at bounding box center [513, 546] width 58 height 17
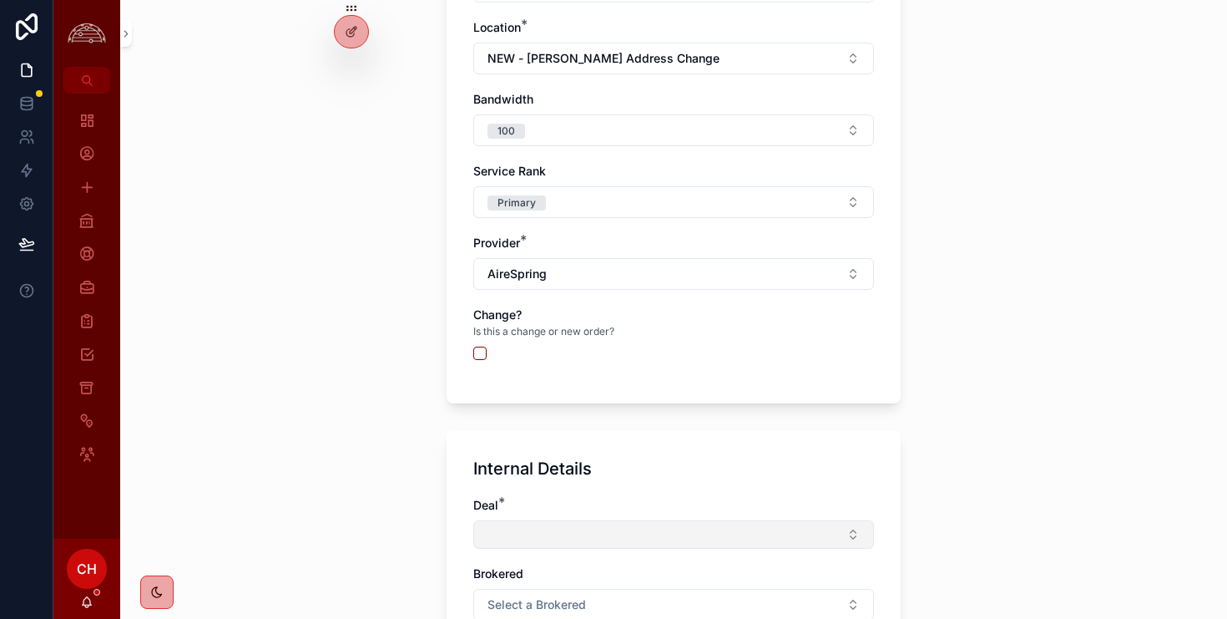
scroll to position [1220, 0]
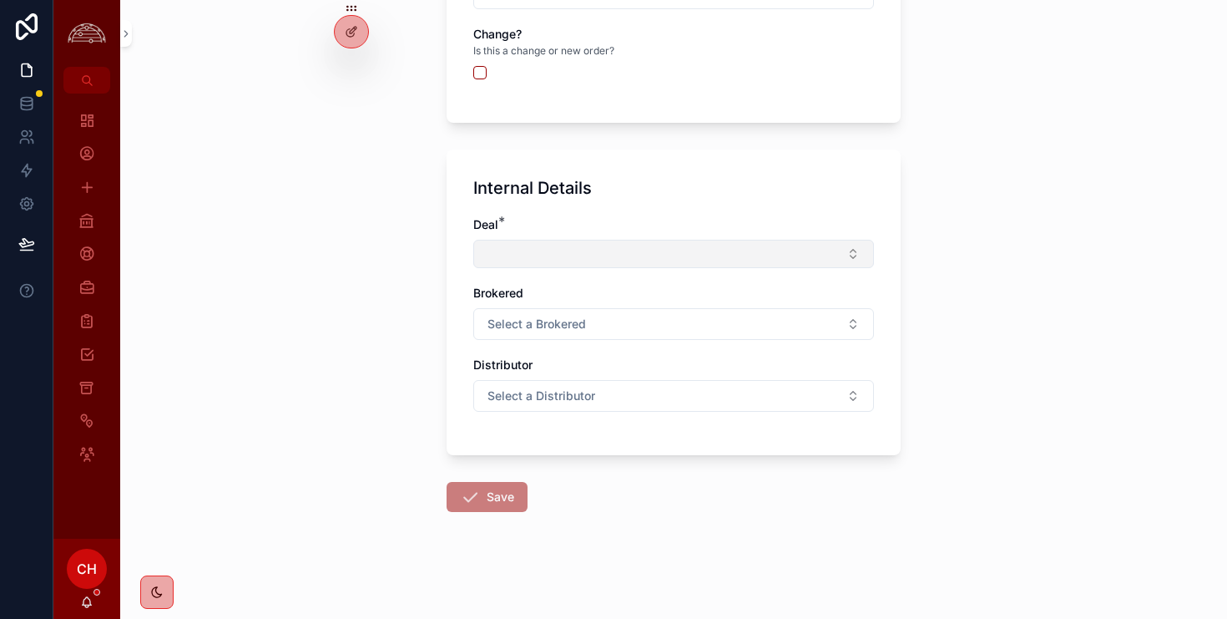
click at [557, 241] on button "Select Button" at bounding box center [673, 254] width 401 height 28
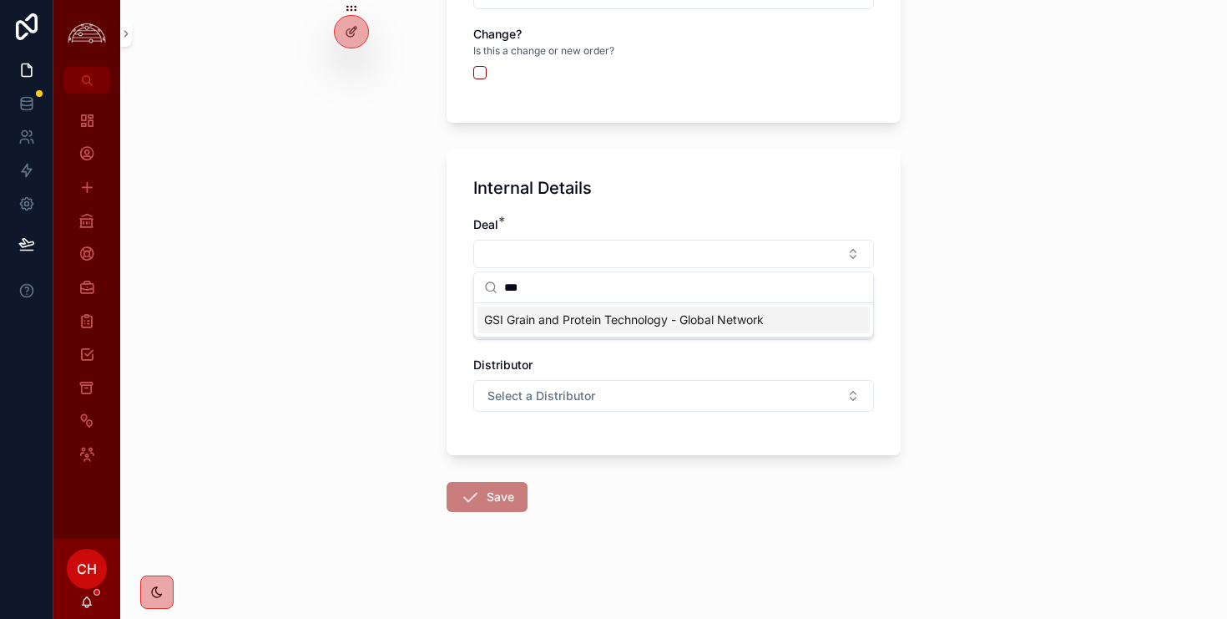
type input "***"
click at [559, 320] on span "GSI Grain and Protein Technology - Global Network" at bounding box center [624, 319] width 280 height 17
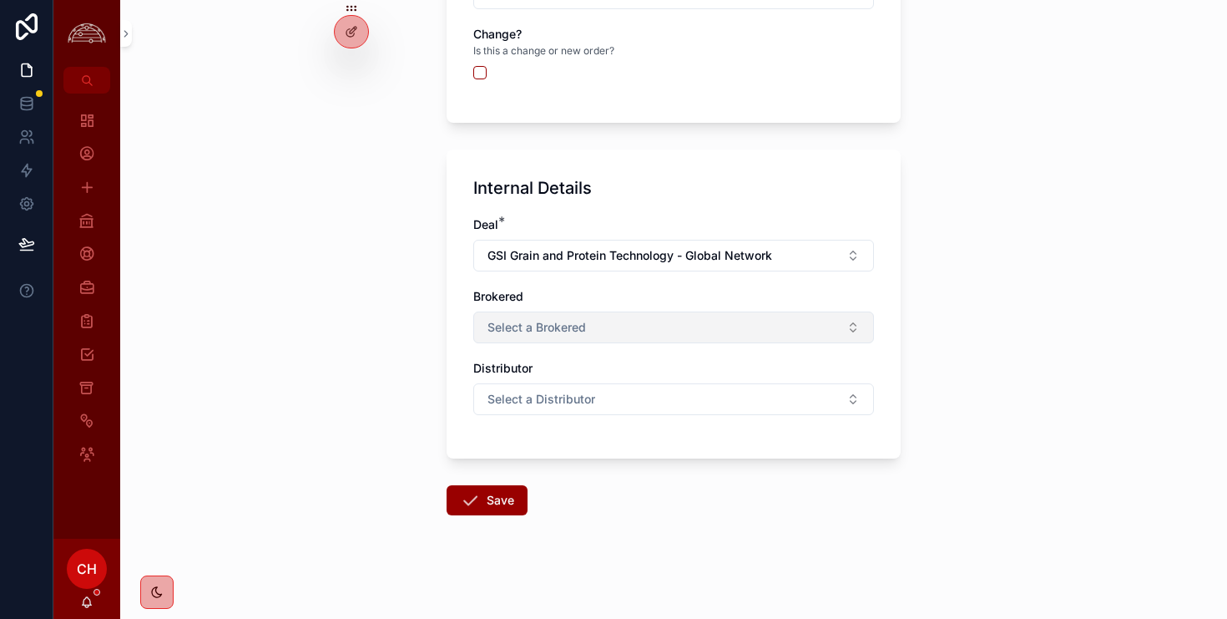
click at [559, 336] on button "Select a Brokered" at bounding box center [673, 327] width 401 height 32
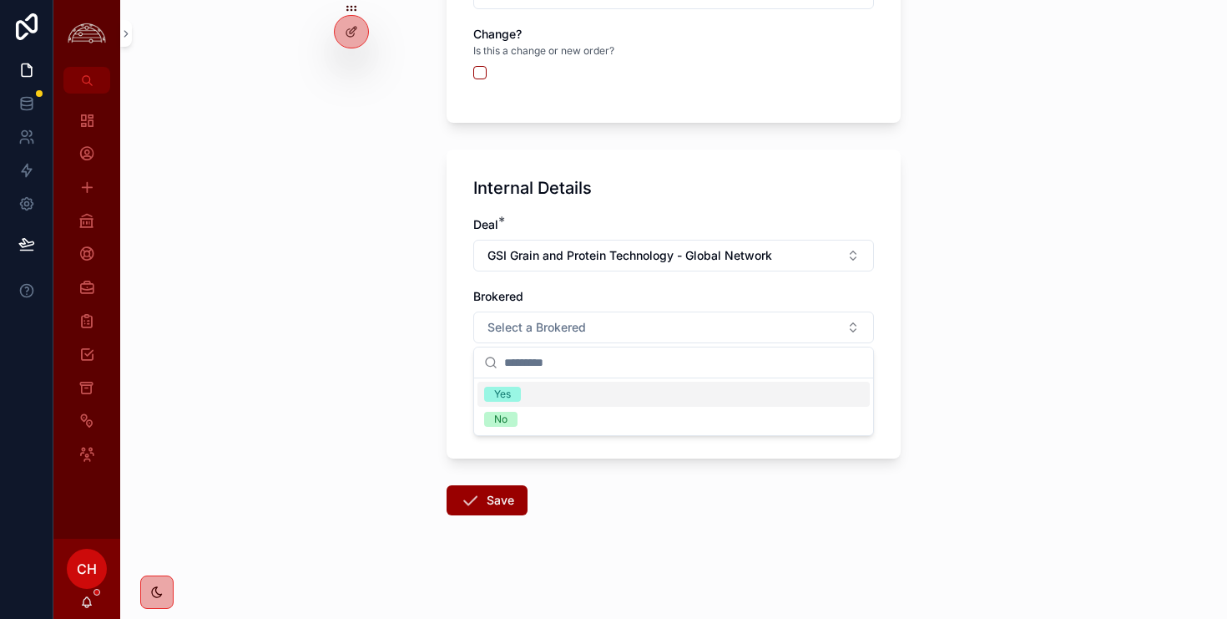
click at [547, 392] on div "Yes" at bounding box center [673, 393] width 392 height 25
click at [545, 402] on span "Select a Distributor" at bounding box center [542, 399] width 108 height 17
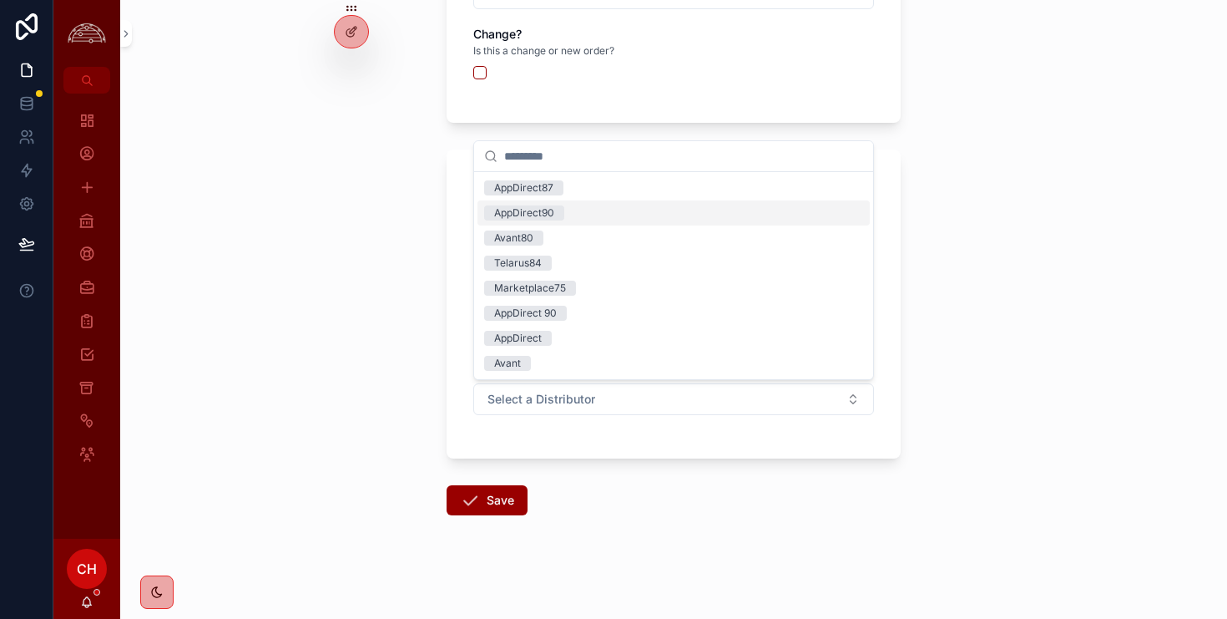
click at [545, 219] on div "AppDirect90" at bounding box center [524, 212] width 60 height 15
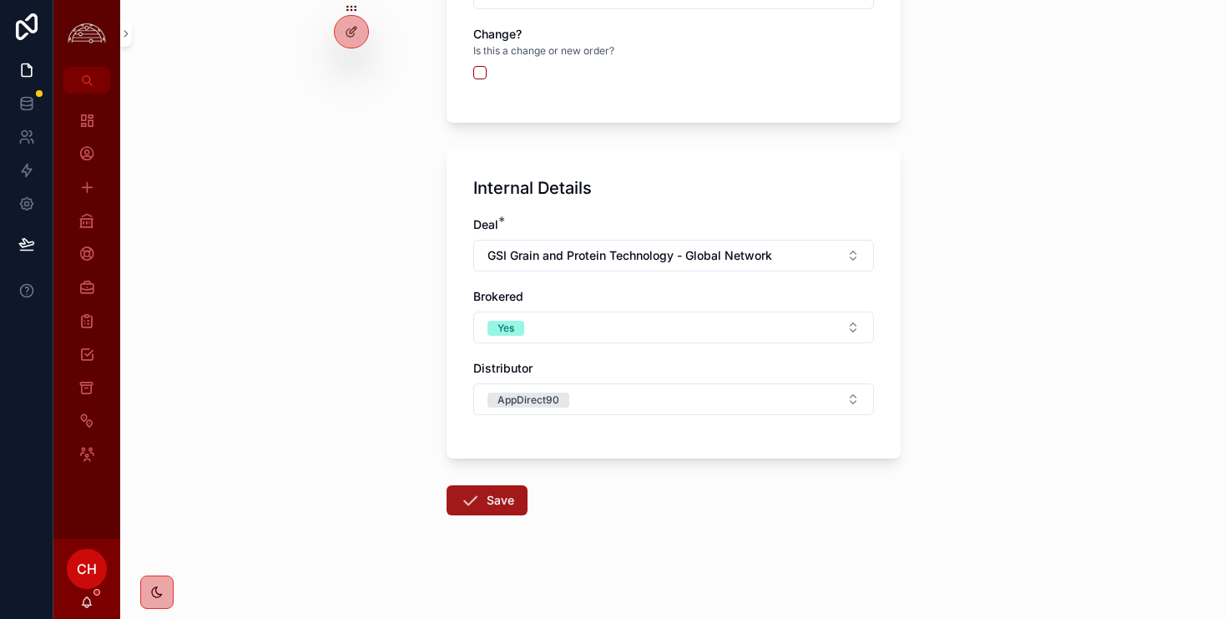
click at [498, 509] on button "Save" at bounding box center [487, 500] width 81 height 30
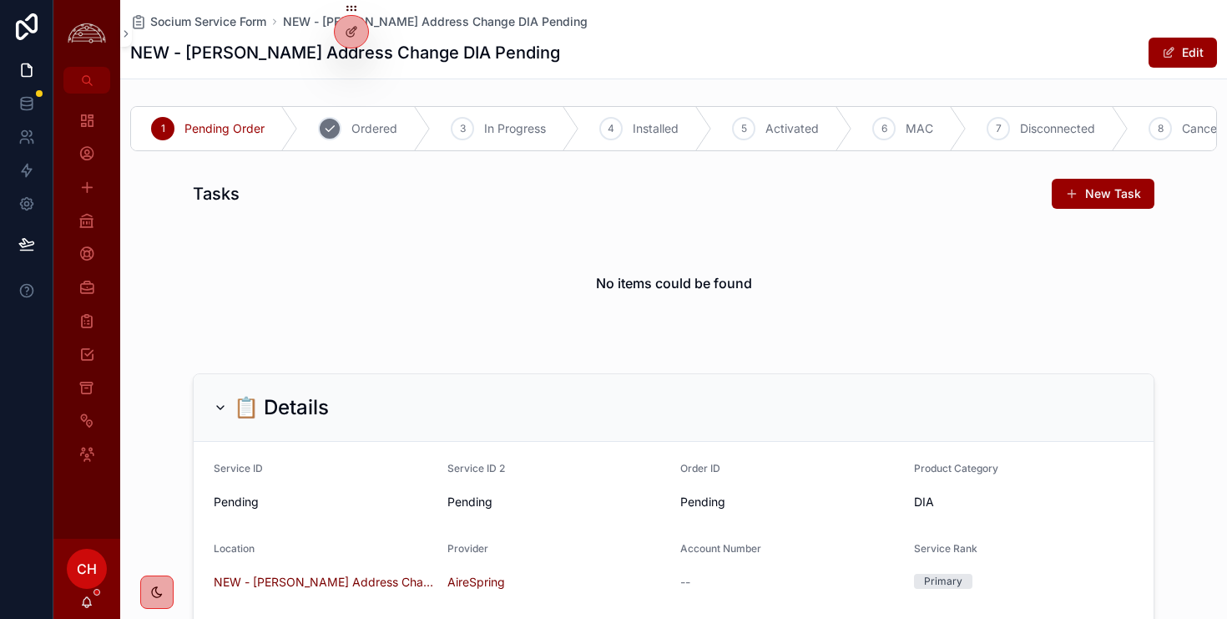
click at [370, 129] on span "Ordered" at bounding box center [374, 128] width 46 height 17
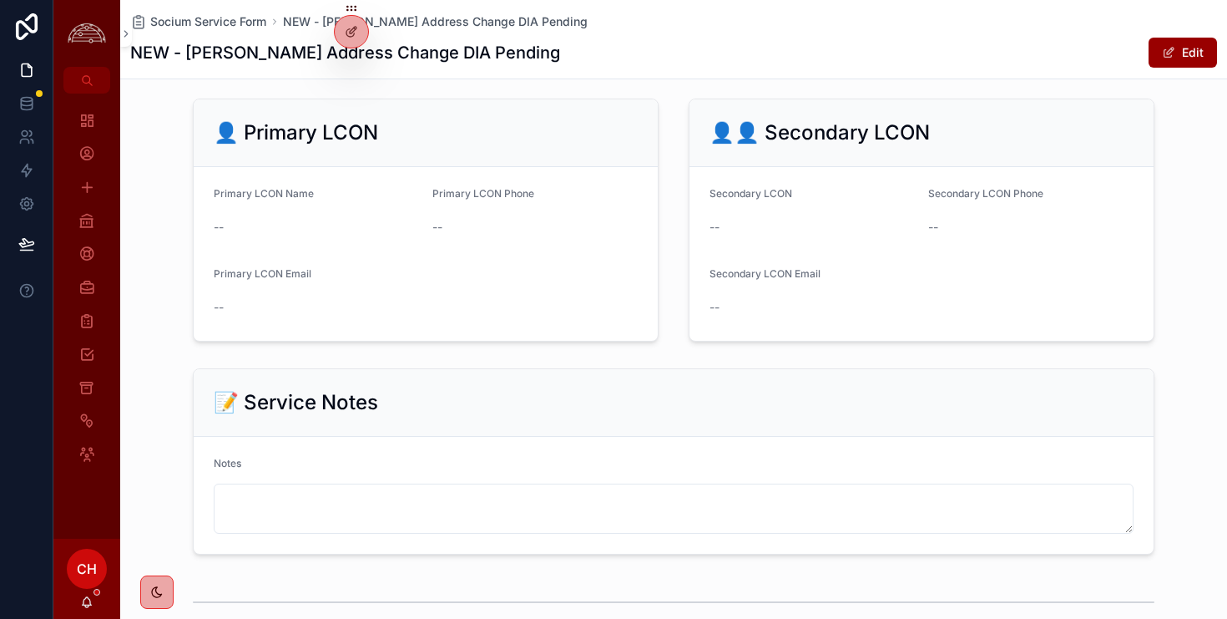
scroll to position [1931, 0]
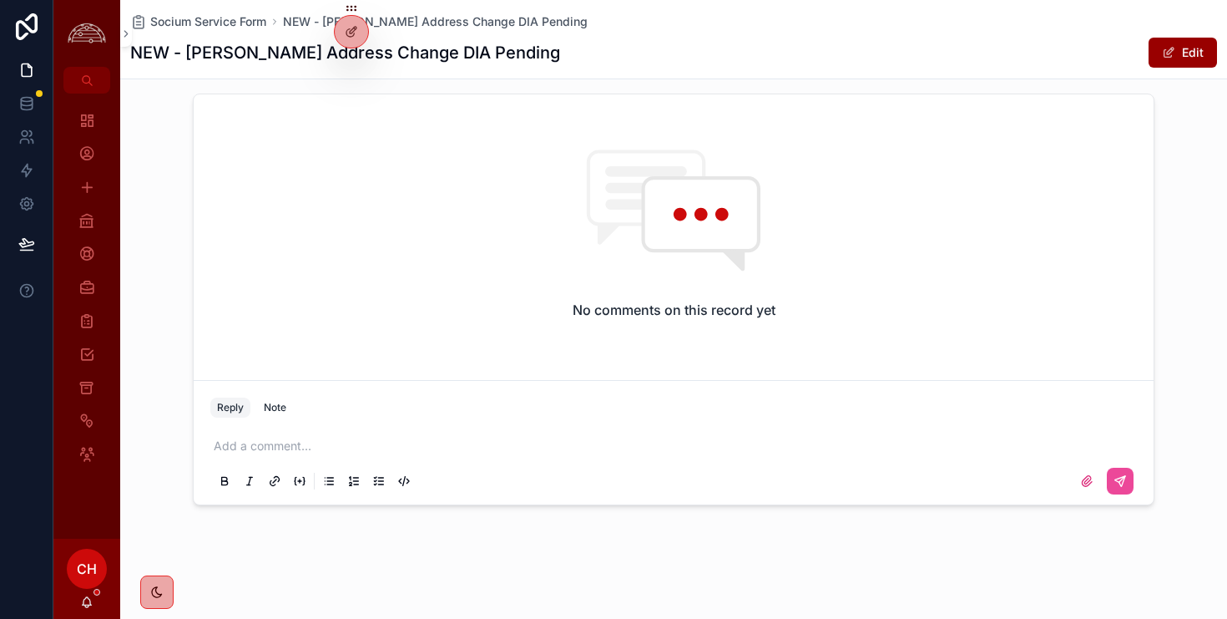
click at [338, 453] on p "scrollable content" at bounding box center [677, 445] width 927 height 17
click at [212, 450] on div "**********" at bounding box center [673, 462] width 927 height 70
click at [216, 447] on span "**********" at bounding box center [302, 446] width 177 height 12
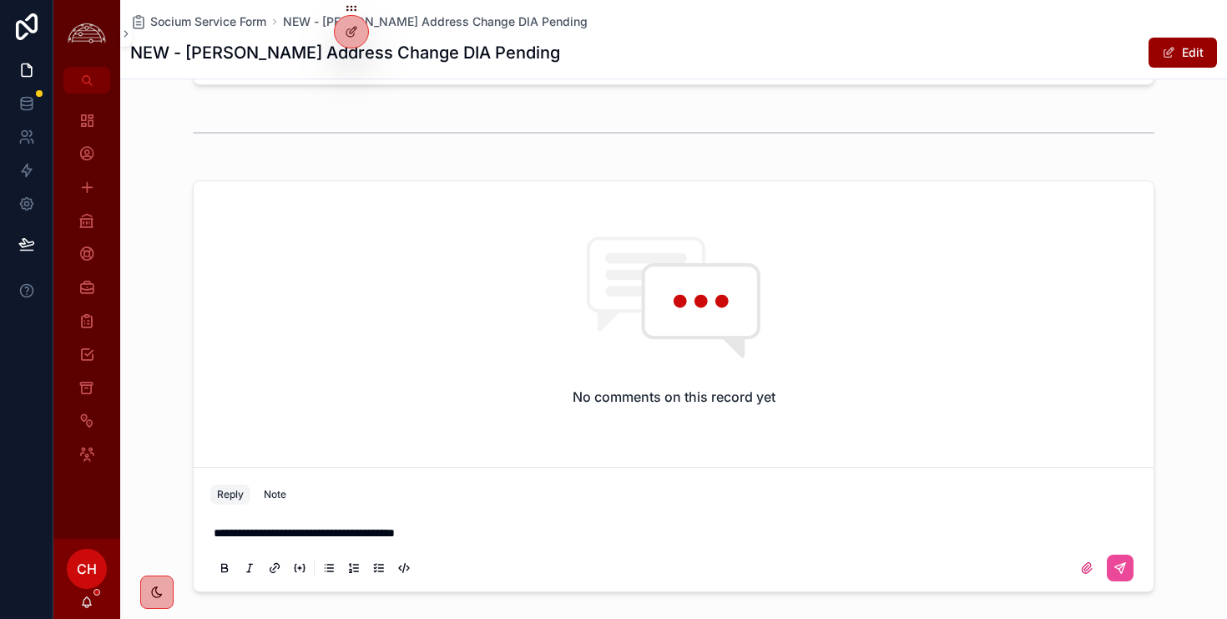
scroll to position [2018, 0]
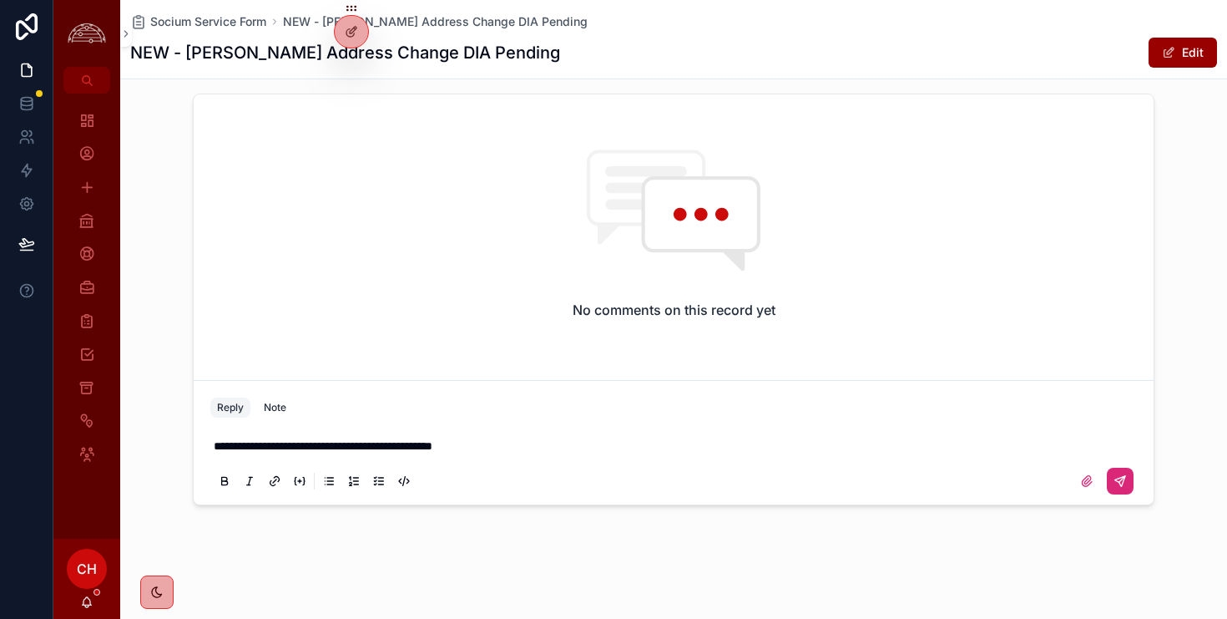
click at [1123, 486] on icon "scrollable content" at bounding box center [1120, 480] width 13 height 13
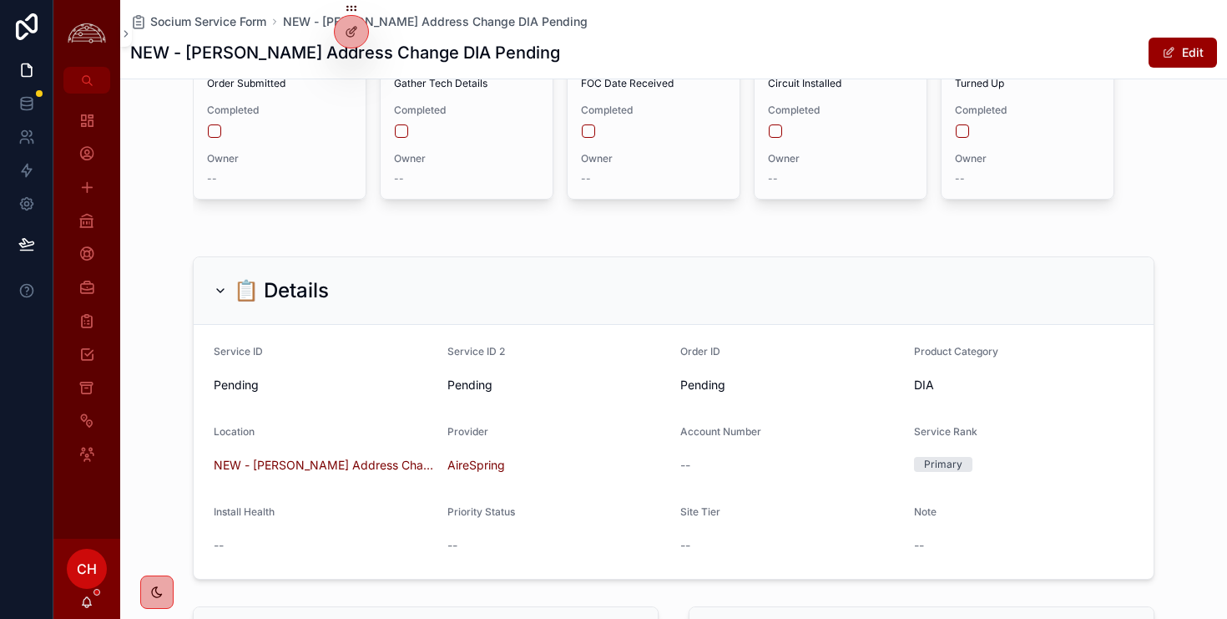
scroll to position [0, 0]
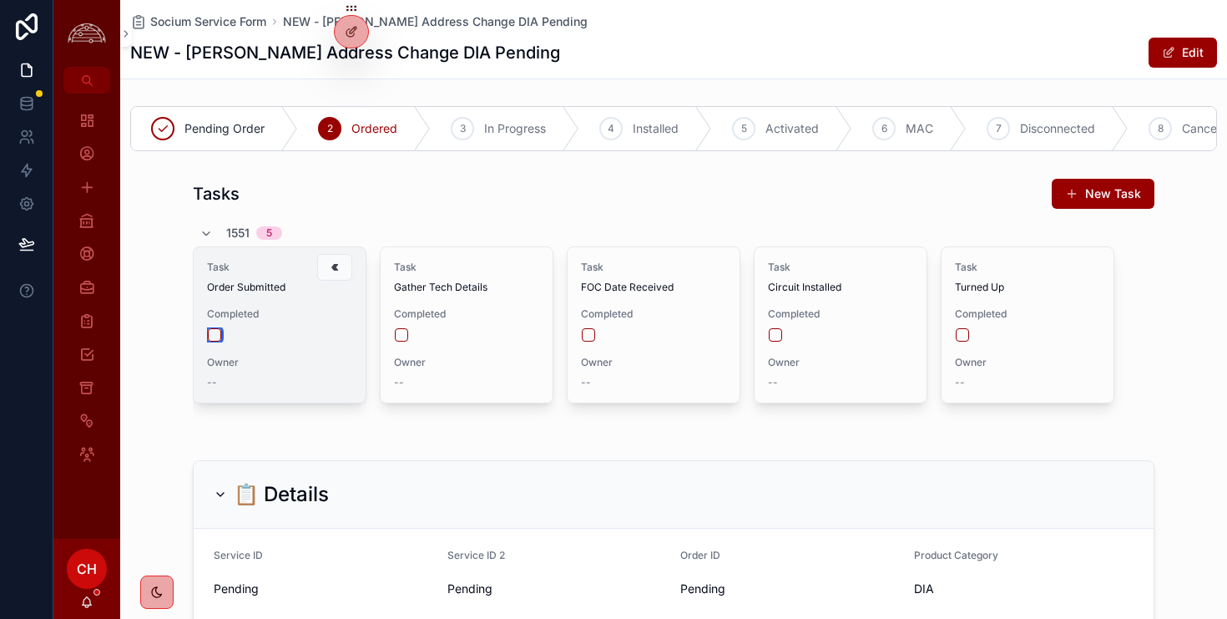
click at [220, 335] on button "scrollable content" at bounding box center [214, 334] width 13 height 13
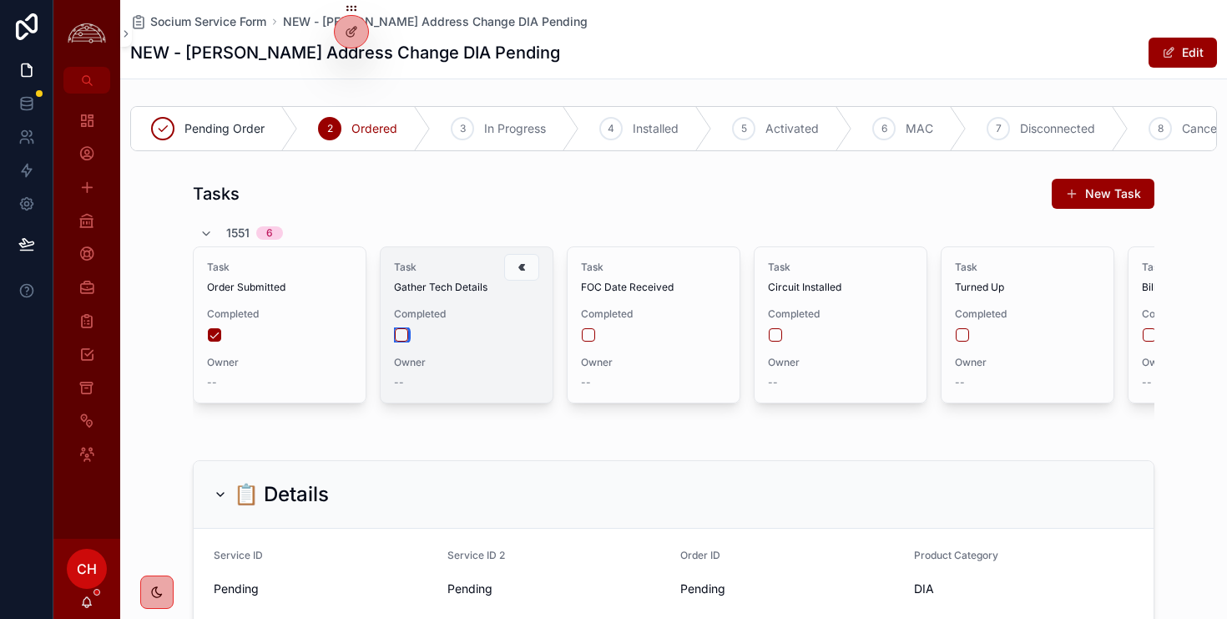
click at [400, 335] on button "scrollable content" at bounding box center [401, 334] width 13 height 13
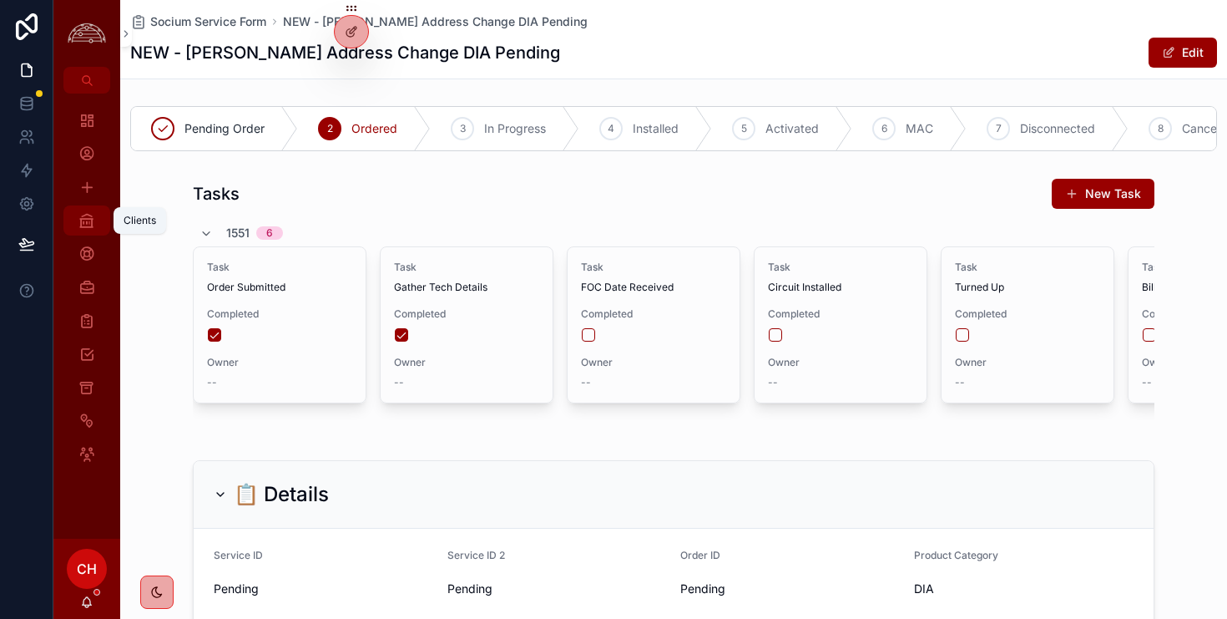
click at [86, 224] on icon "scrollable content" at bounding box center [86, 220] width 17 height 17
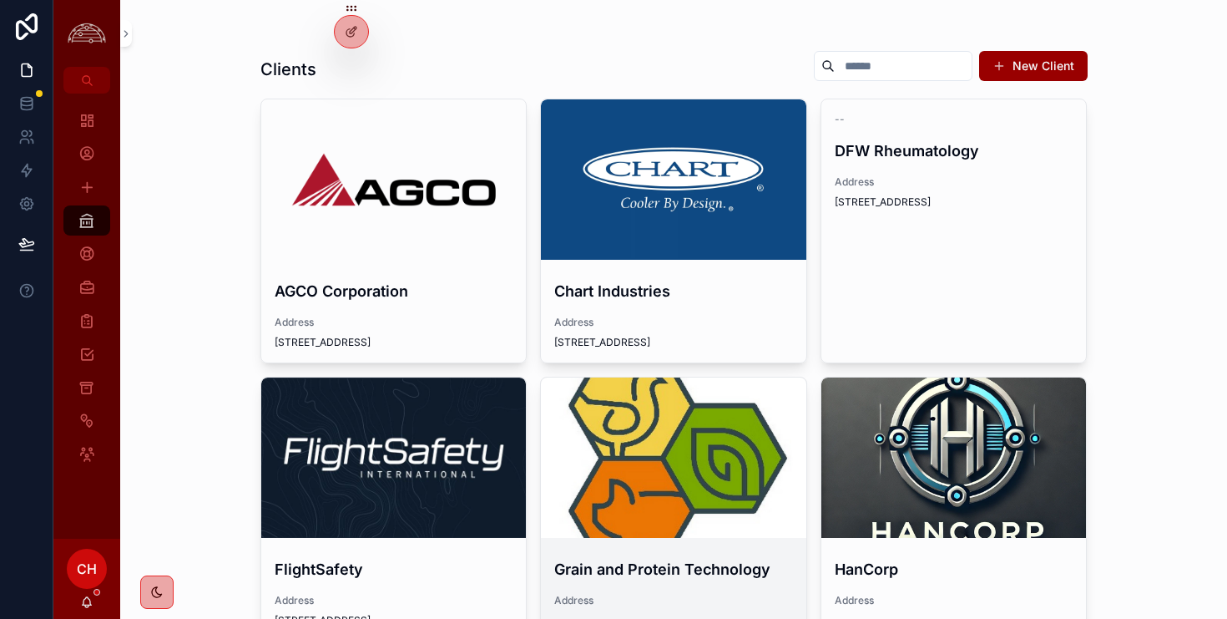
click at [685, 459] on div "scrollable content" at bounding box center [673, 457] width 265 height 20
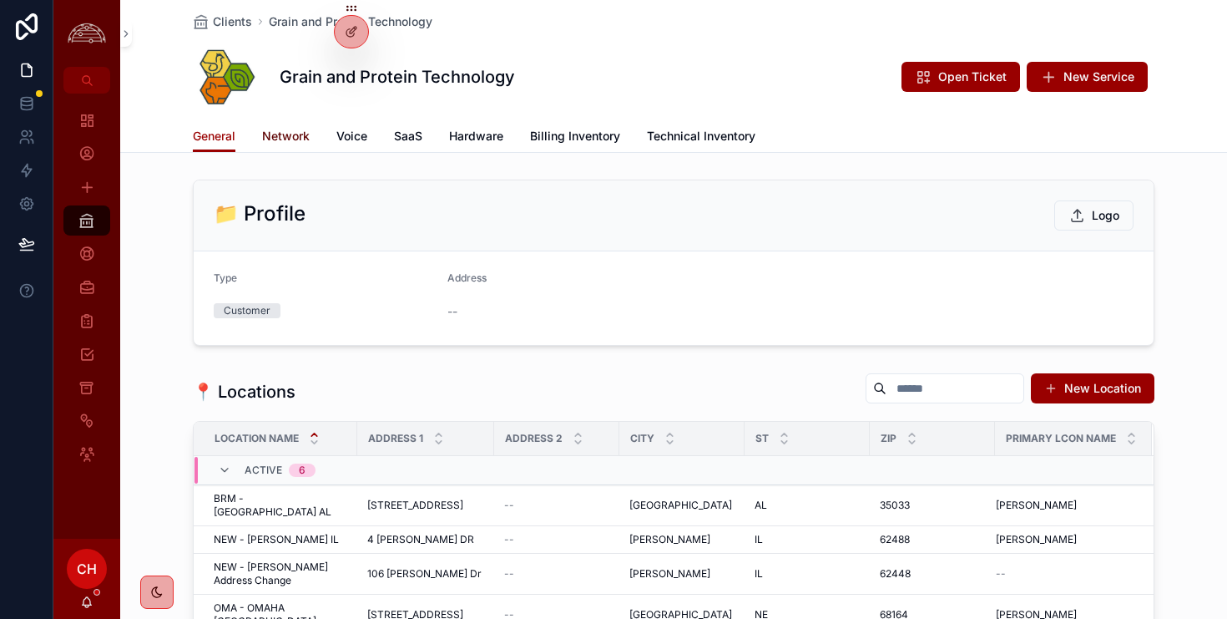
click at [306, 134] on span "Network" at bounding box center [286, 136] width 48 height 17
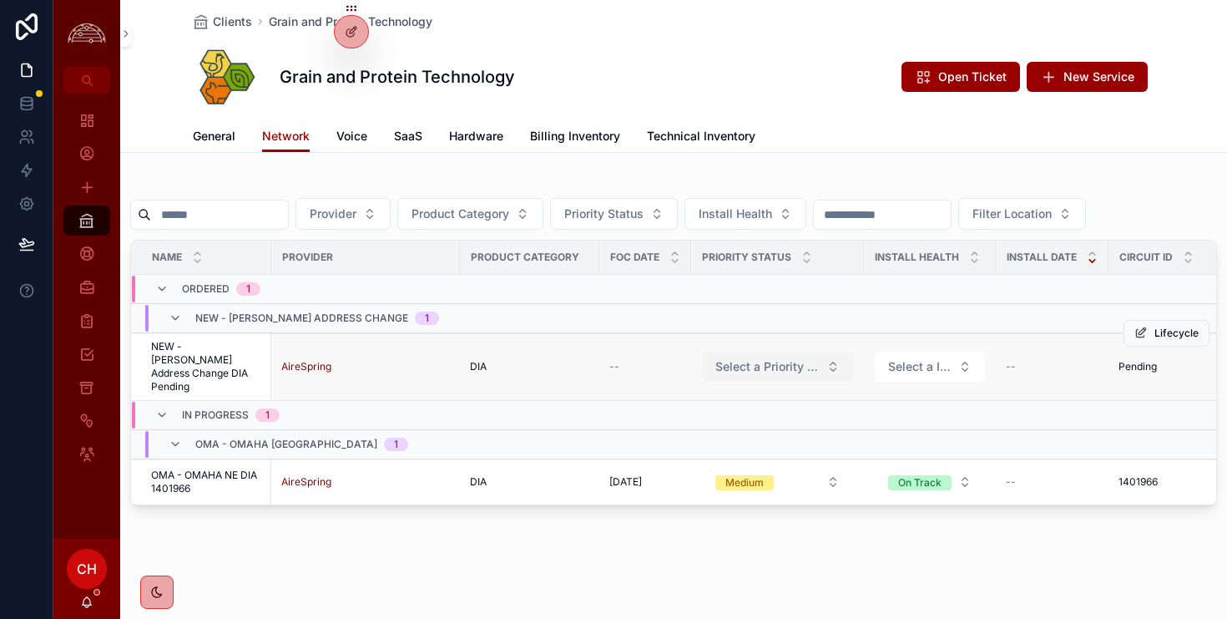
click at [799, 358] on span "Select a Priority Status" at bounding box center [767, 366] width 104 height 17
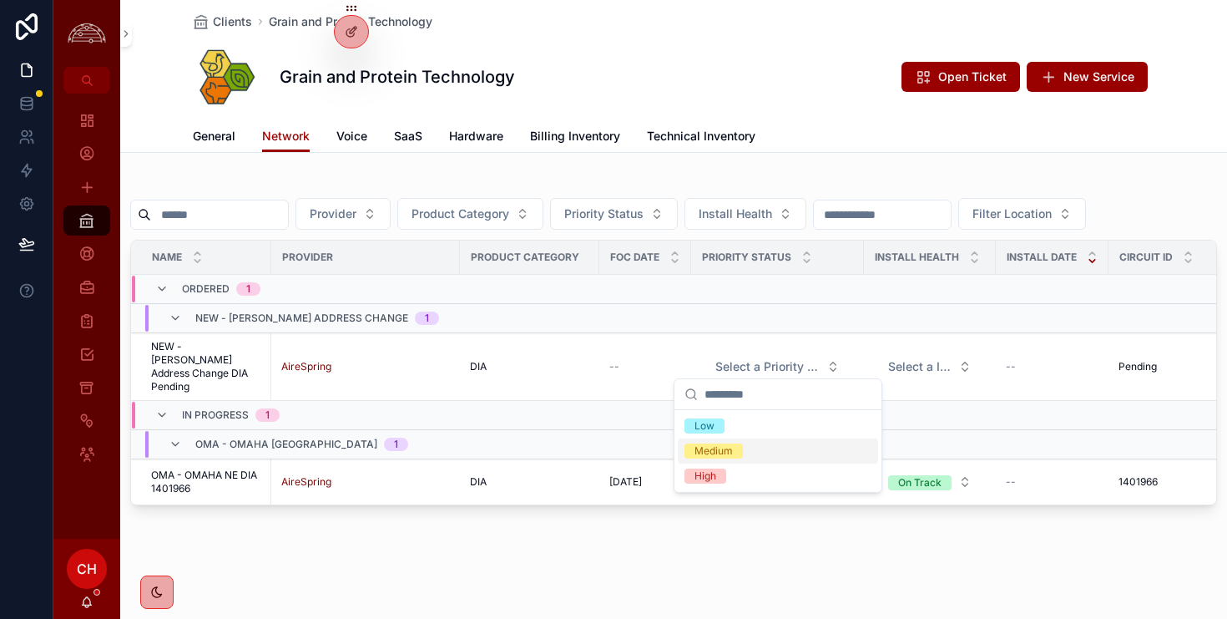
click at [734, 453] on span "Medium" at bounding box center [714, 450] width 58 height 15
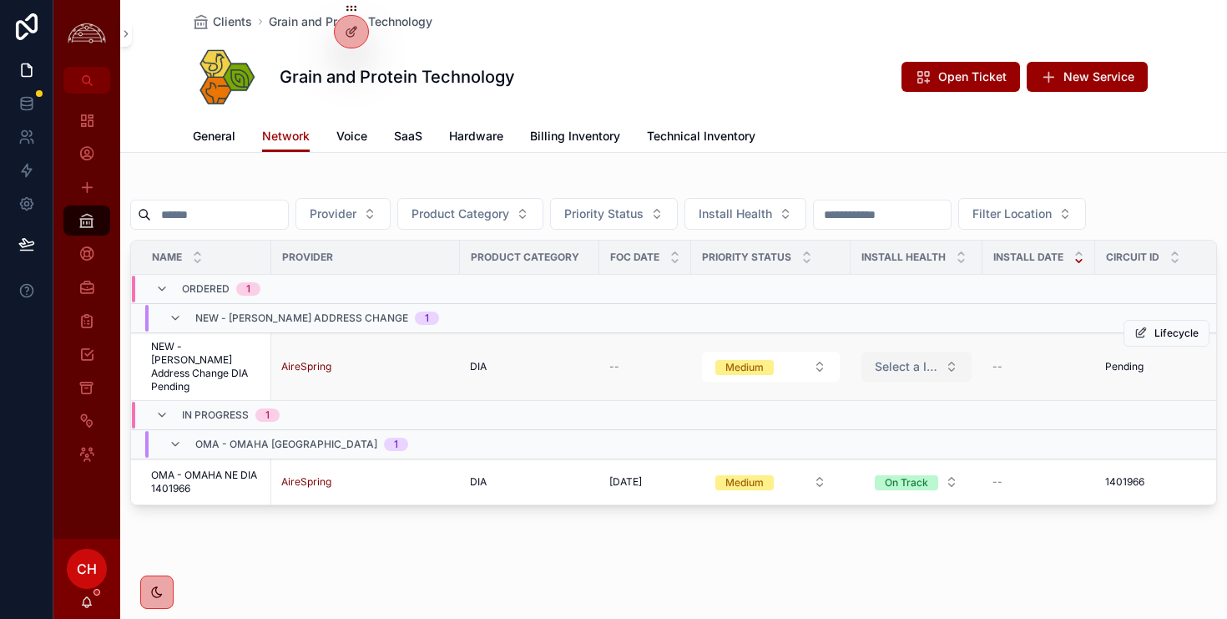
click at [937, 358] on span "Select a Install Health" at bounding box center [906, 366] width 63 height 17
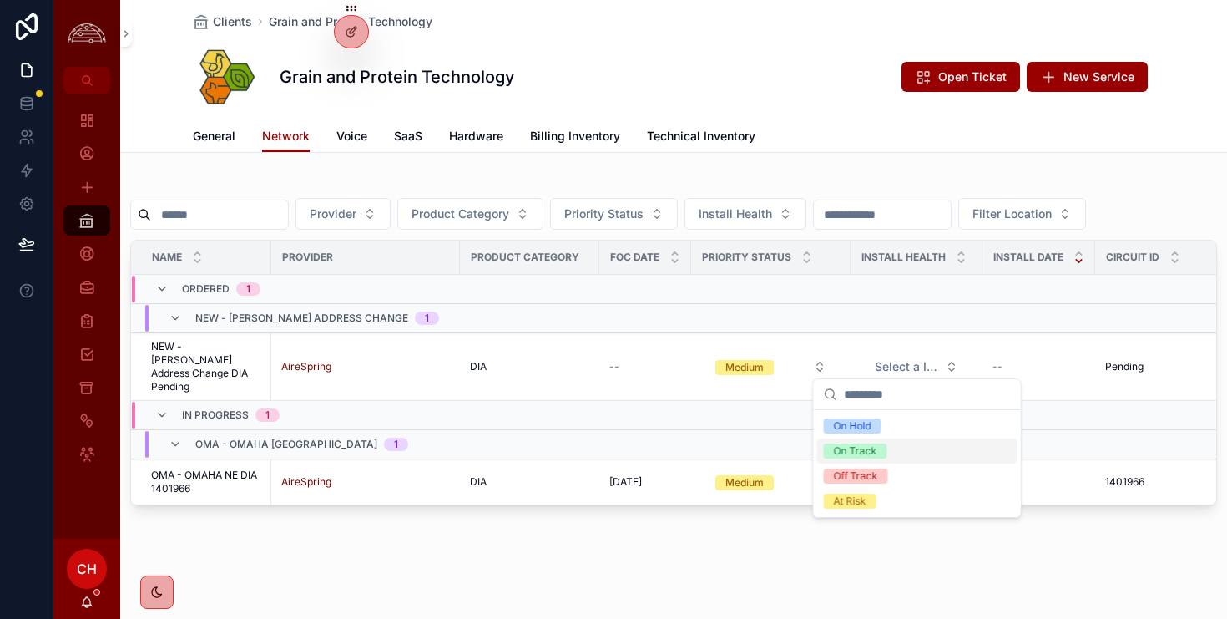
click at [886, 447] on span "On Track" at bounding box center [855, 450] width 63 height 15
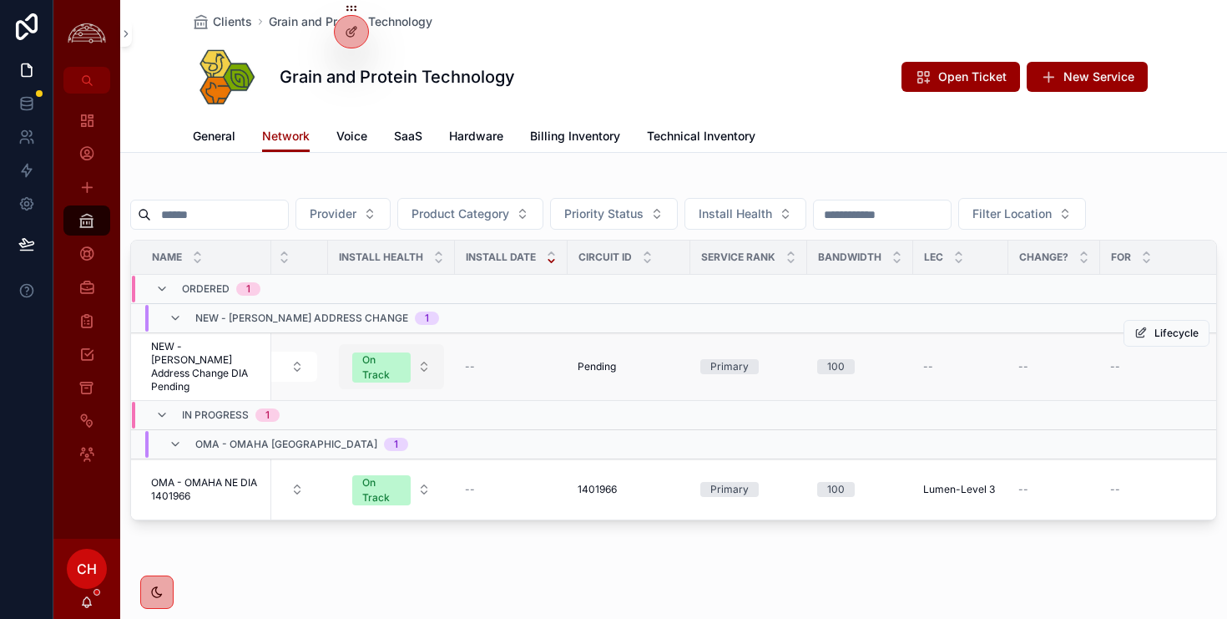
scroll to position [0, 658]
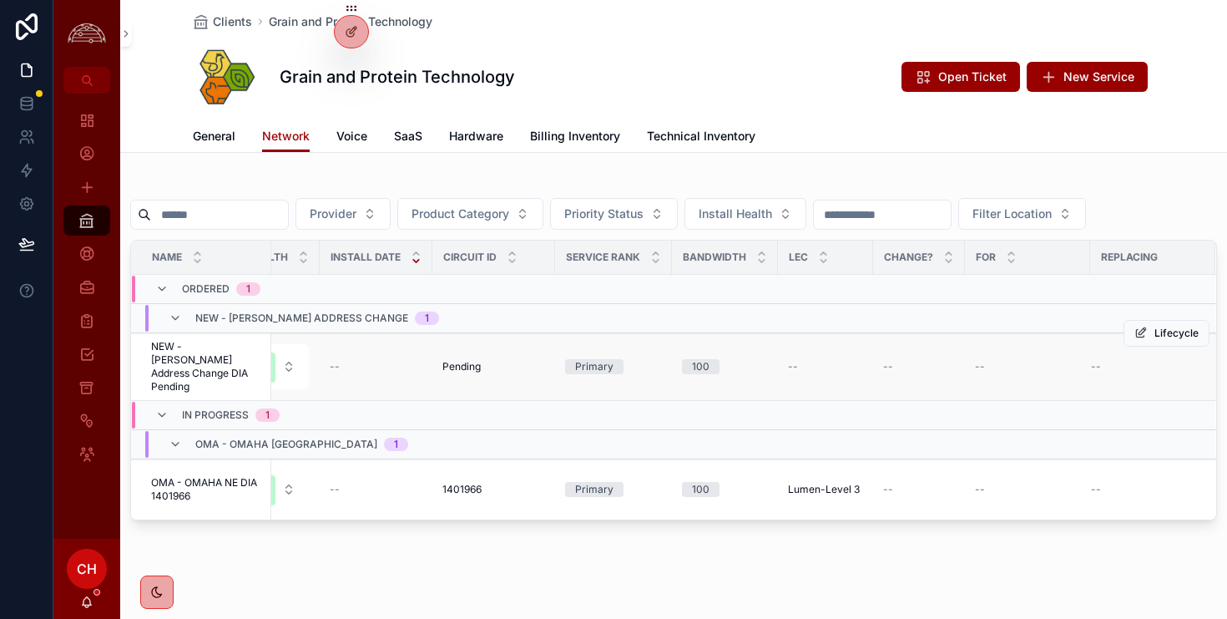
click at [249, 375] on span "NEW - [PERSON_NAME] Address Change DIA Pending" at bounding box center [206, 366] width 110 height 53
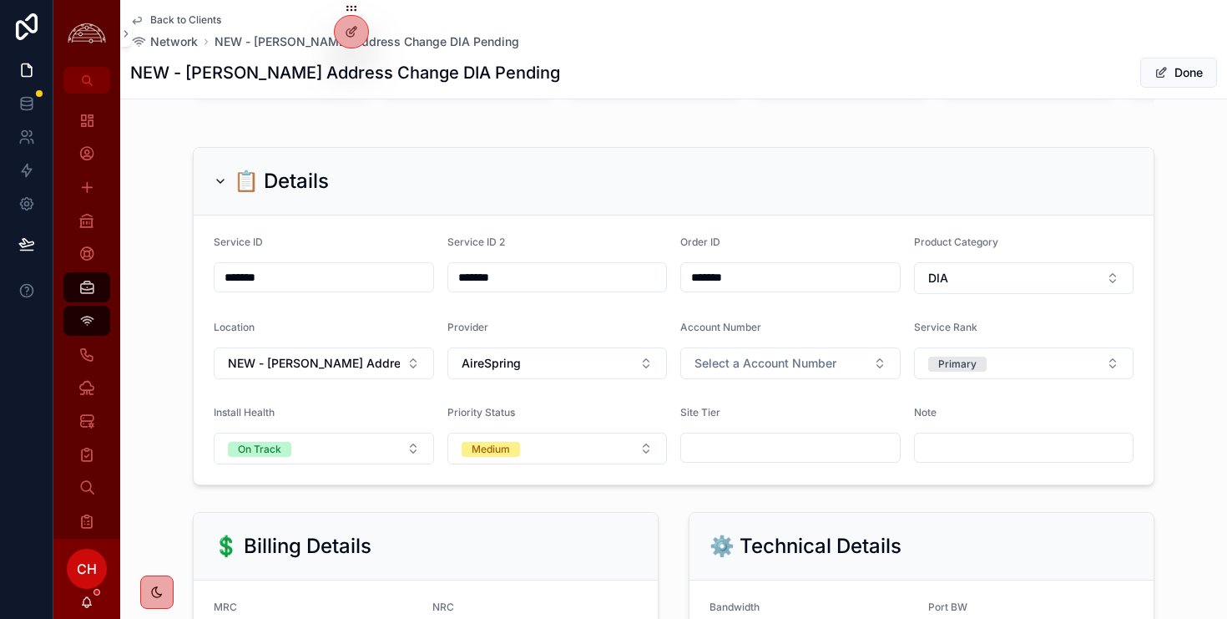
scroll to position [581, 0]
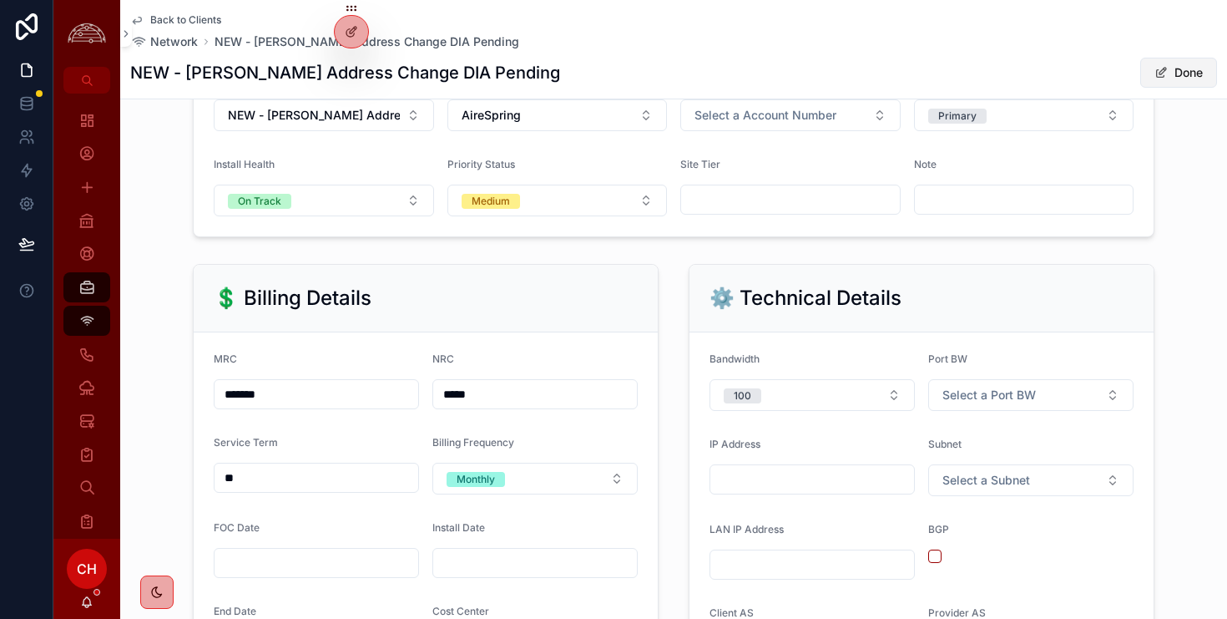
click at [1164, 73] on span "scrollable content" at bounding box center [1160, 72] width 13 height 13
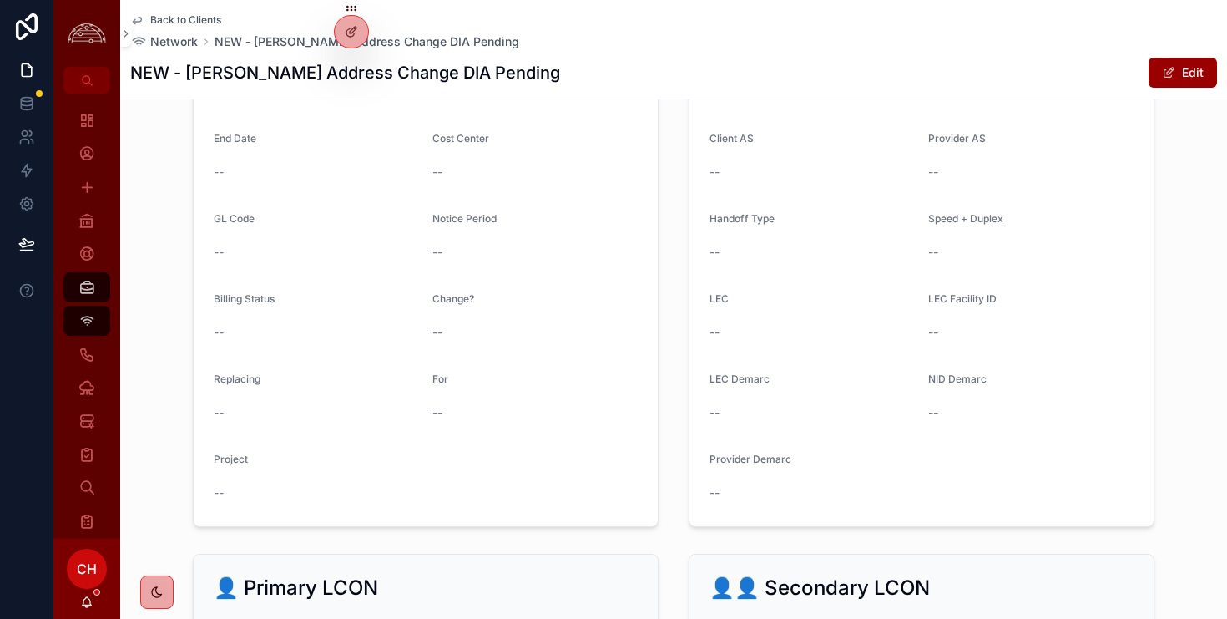
scroll to position [1047, 0]
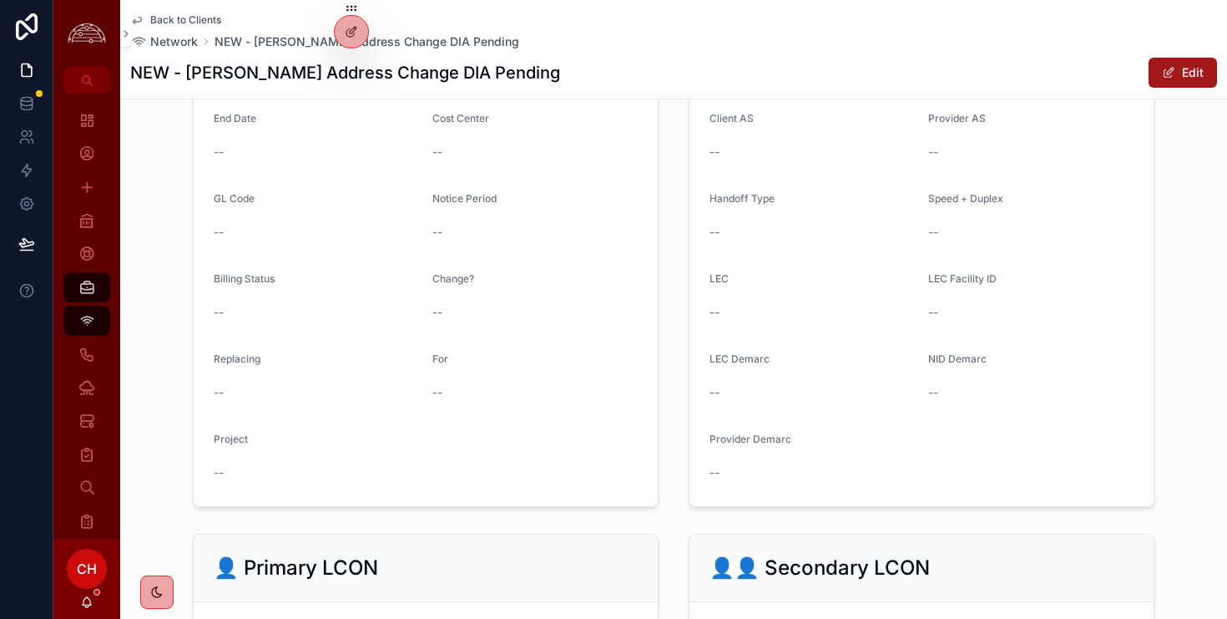
click at [1181, 76] on button "Edit" at bounding box center [1183, 73] width 68 height 30
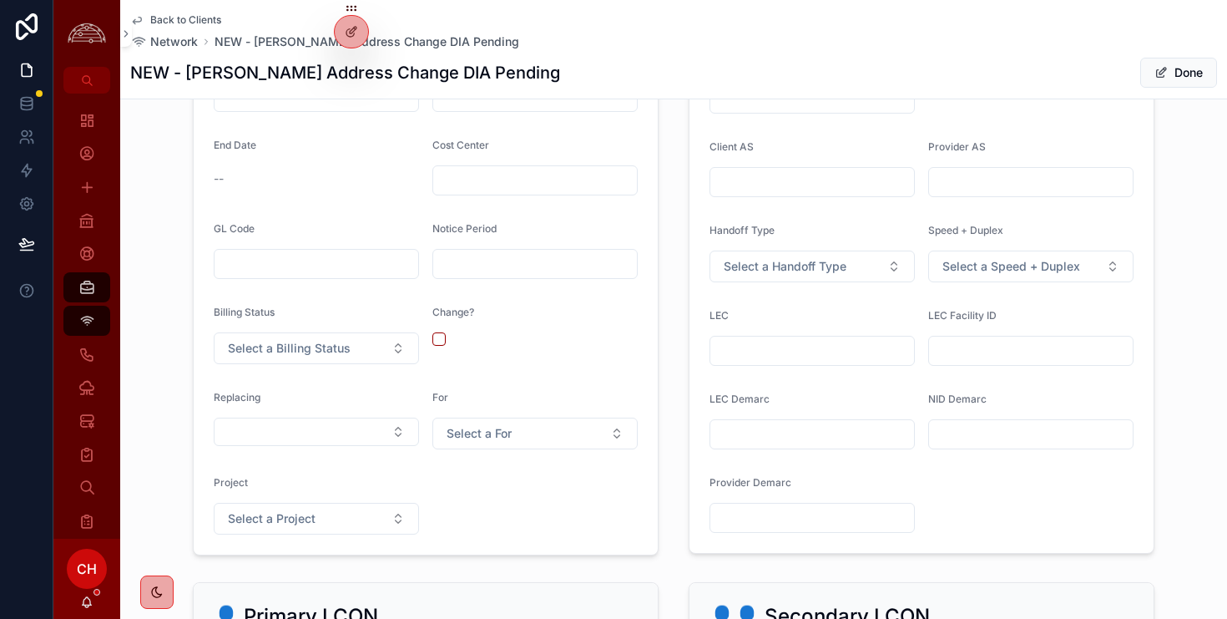
scroll to position [1065, 0]
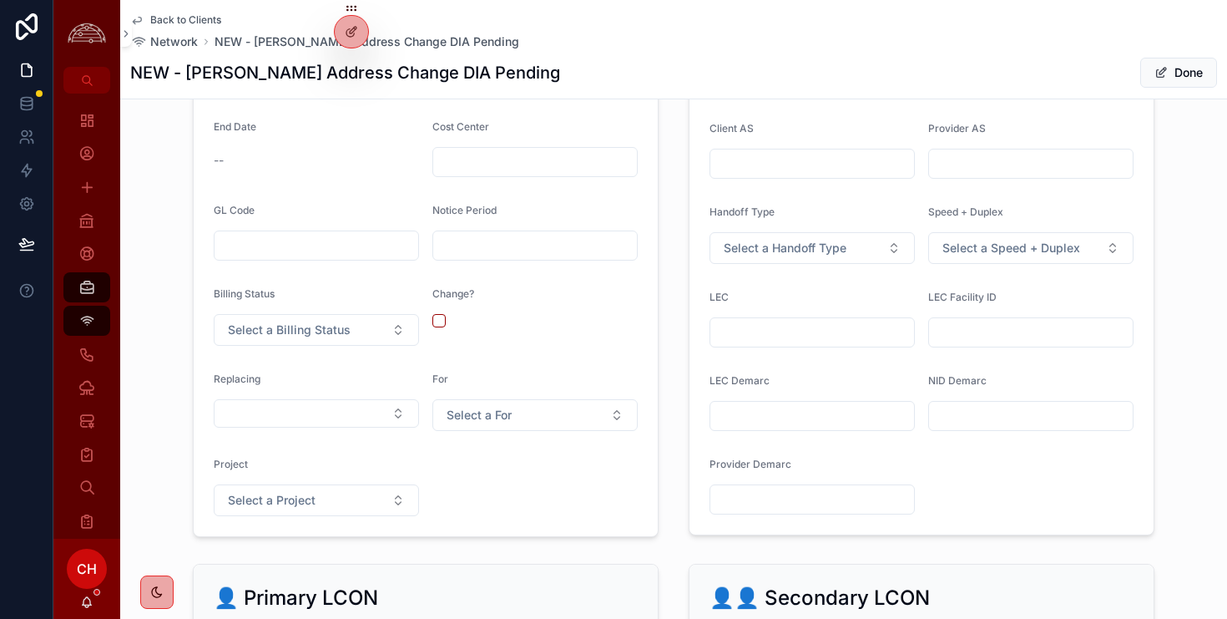
click at [788, 340] on input "scrollable content" at bounding box center [812, 332] width 204 height 23
type input "********"
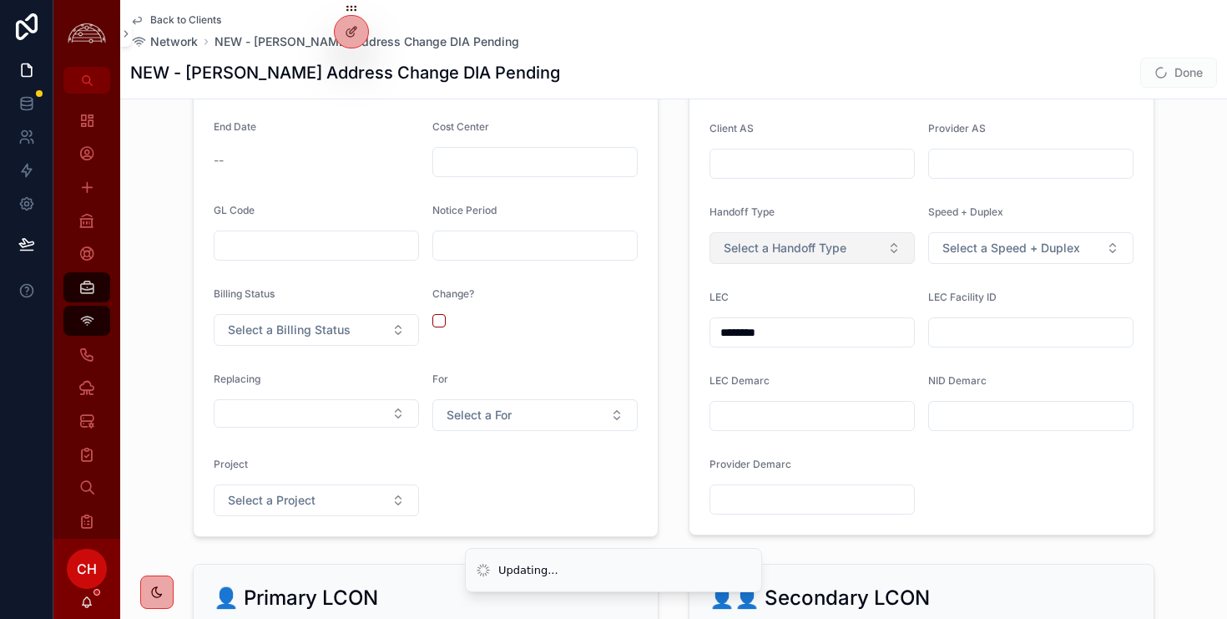
click at [806, 242] on span "Select a Handoff Type" at bounding box center [785, 248] width 123 height 17
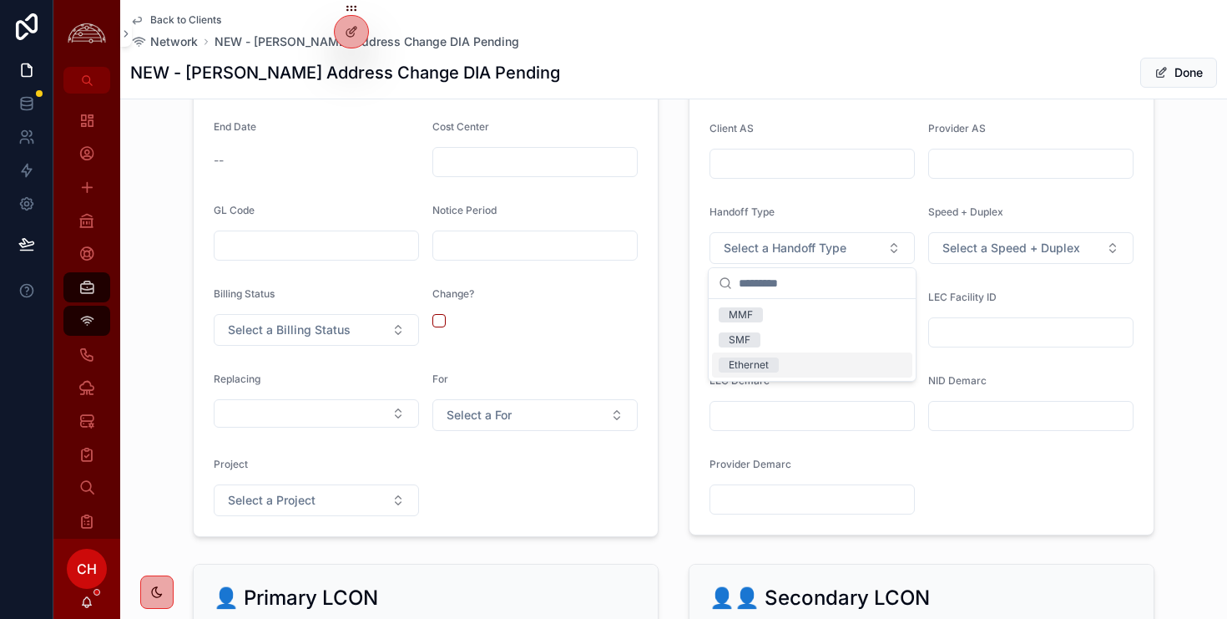
click at [755, 363] on div "Ethernet" at bounding box center [749, 364] width 40 height 15
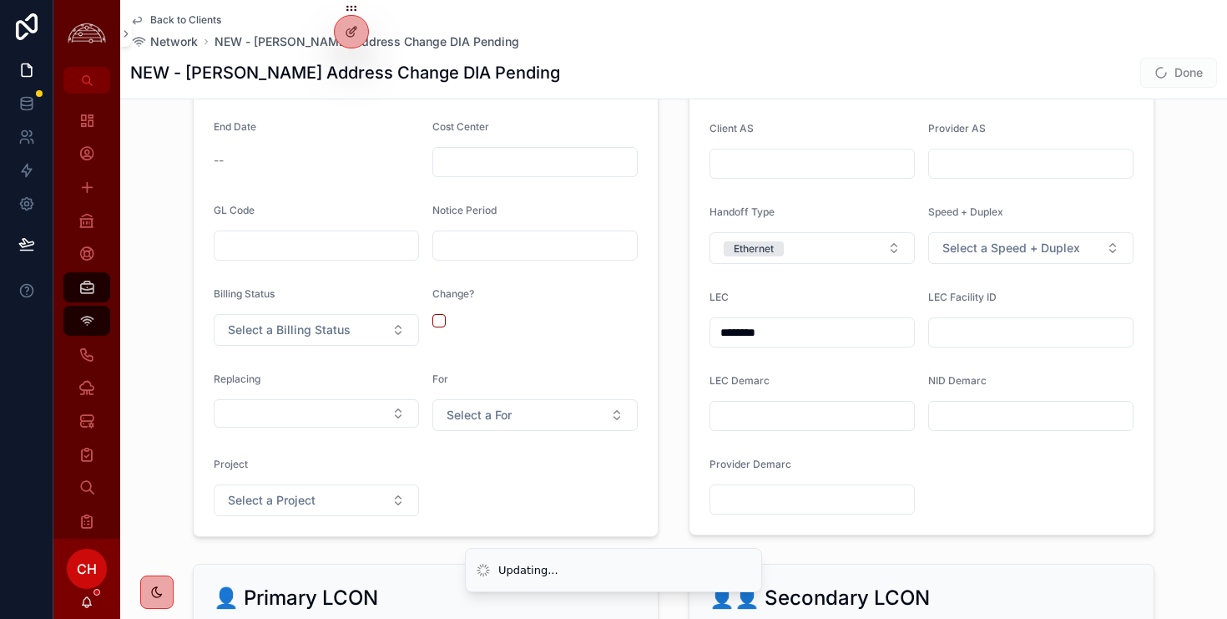
click at [1023, 294] on div "LEC Facility ID" at bounding box center [1030, 300] width 205 height 20
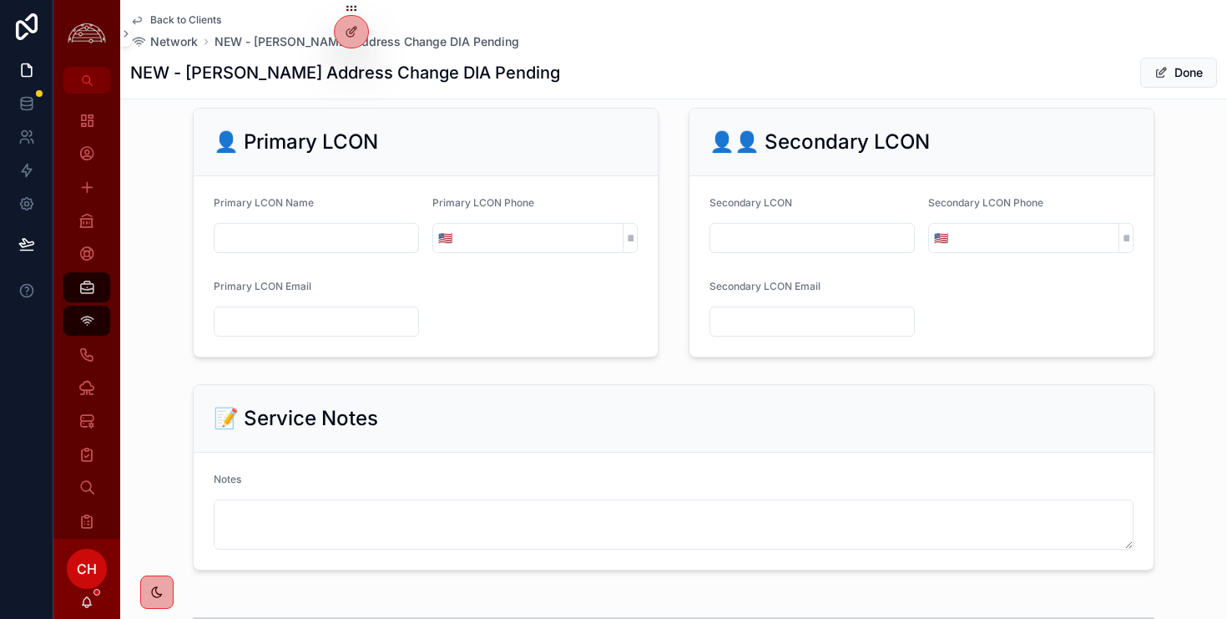
scroll to position [1524, 0]
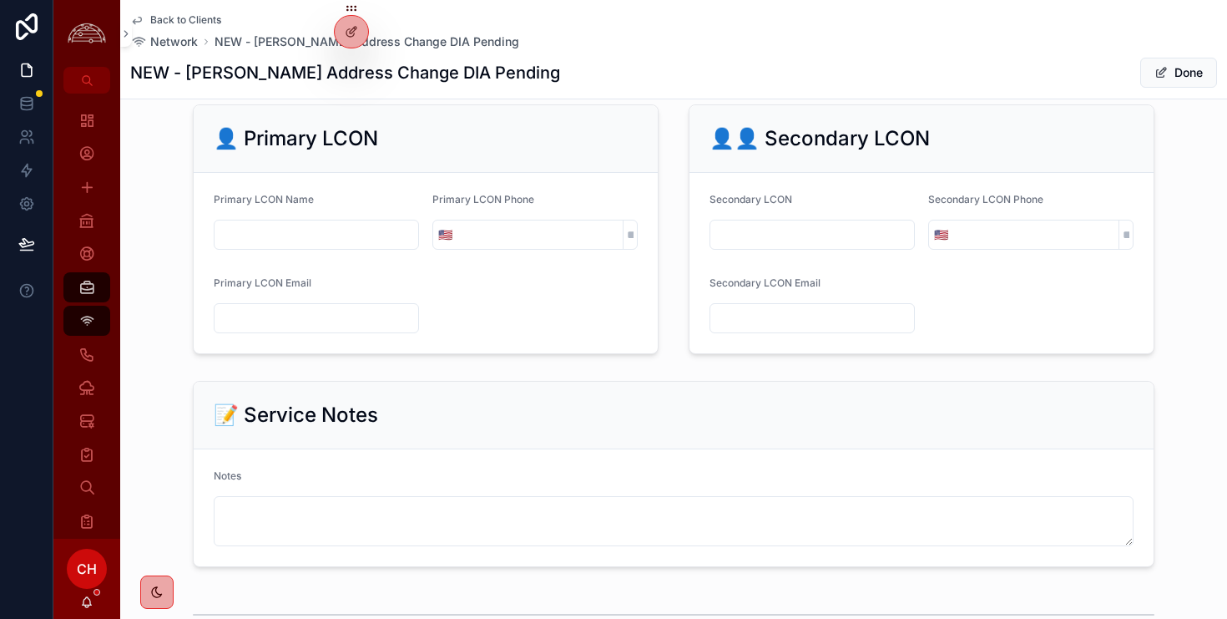
click at [309, 229] on input "scrollable content" at bounding box center [317, 234] width 204 height 23
paste input "**********"
type input "**********"
click at [480, 234] on input "scrollable content" at bounding box center [539, 234] width 165 height 23
paste input "**********"
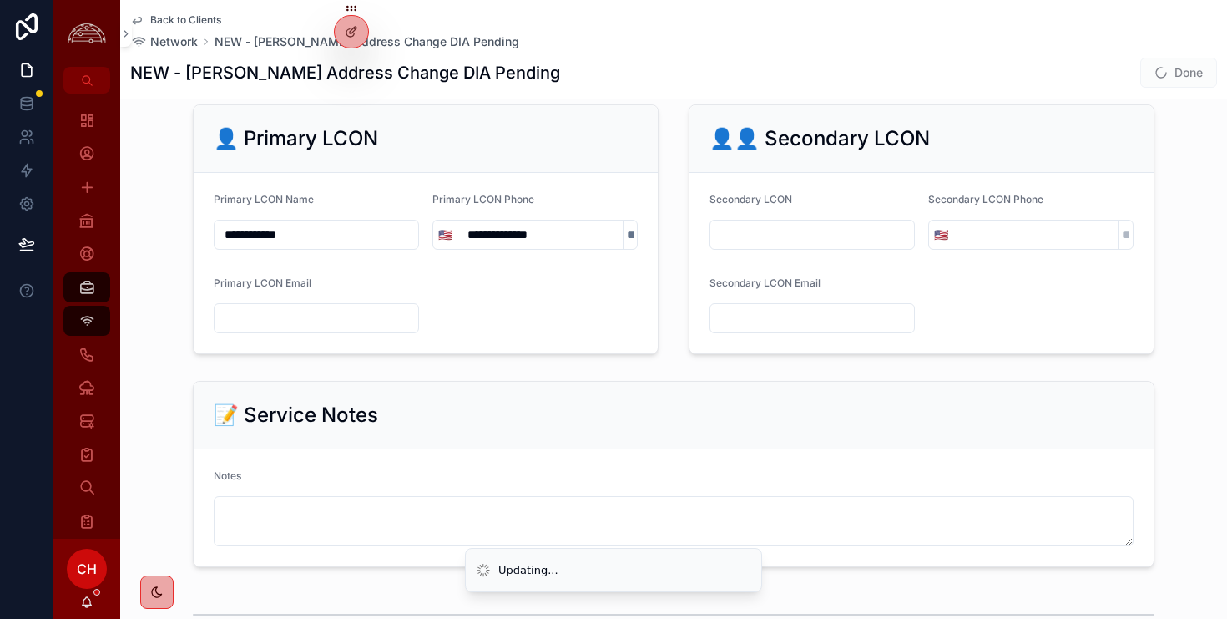
type input "**********"
click at [316, 315] on input "scrollable content" at bounding box center [317, 317] width 204 height 23
paste input "**********"
type input "**********"
click at [748, 233] on input "scrollable content" at bounding box center [812, 234] width 204 height 23
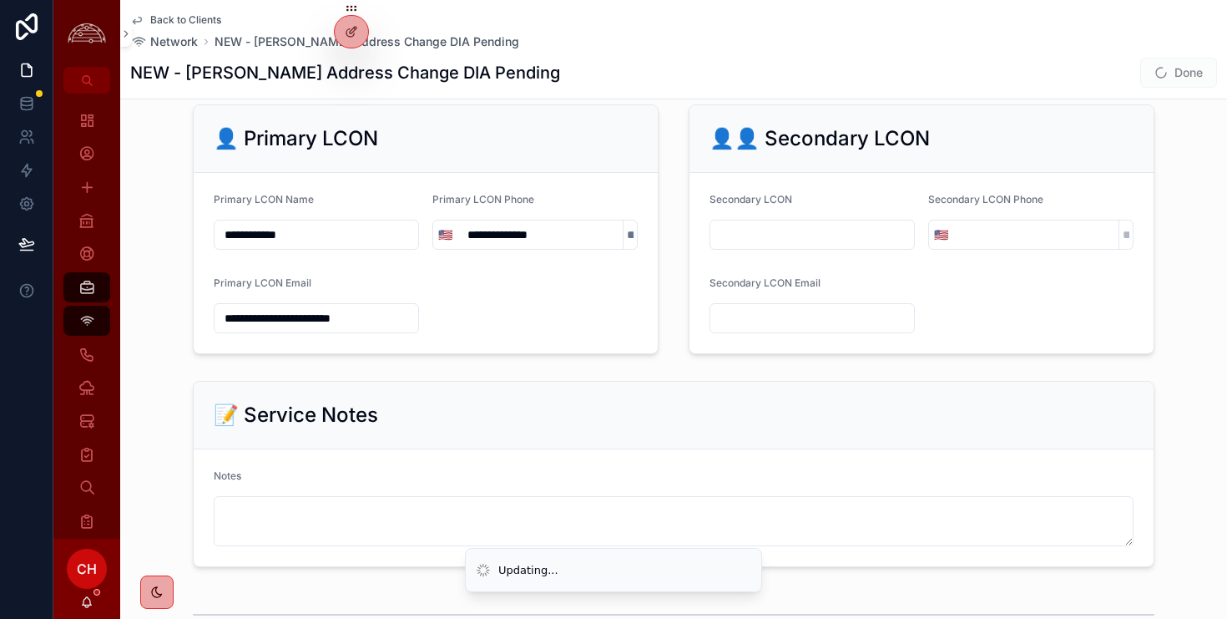
type input "*"
paste input "**********"
type input "**********"
click at [1010, 233] on input "scrollable content" at bounding box center [1035, 234] width 165 height 23
paste input "**********"
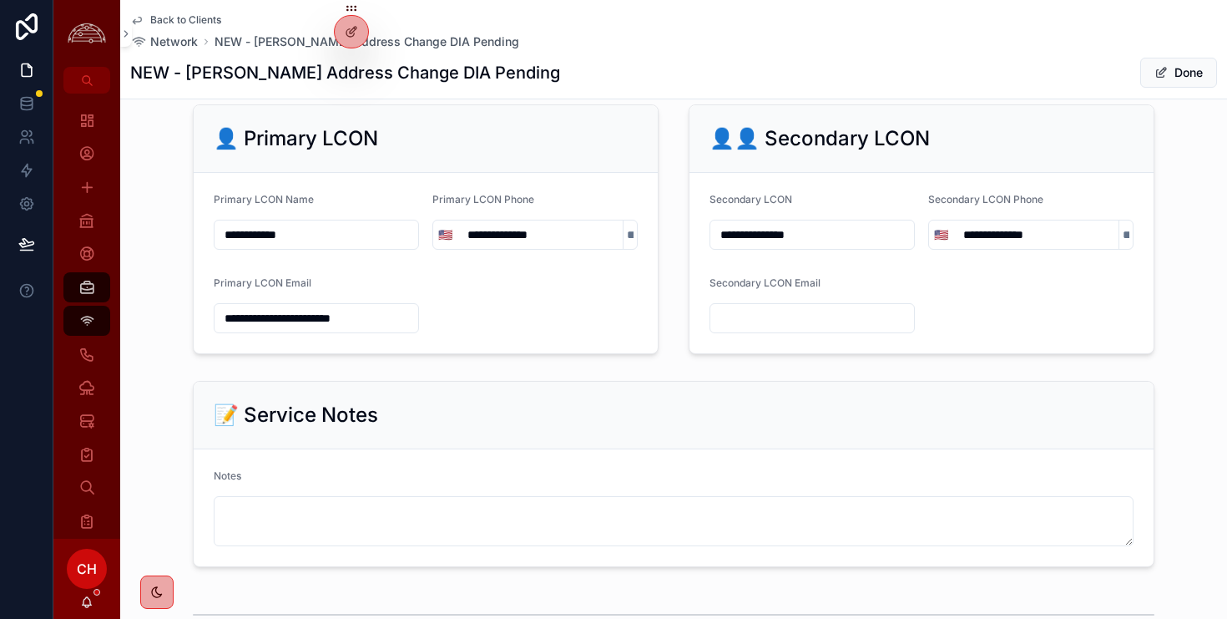
type input "**********"
click at [856, 322] on input "scrollable content" at bounding box center [812, 317] width 204 height 23
paste input "**********"
type input "**********"
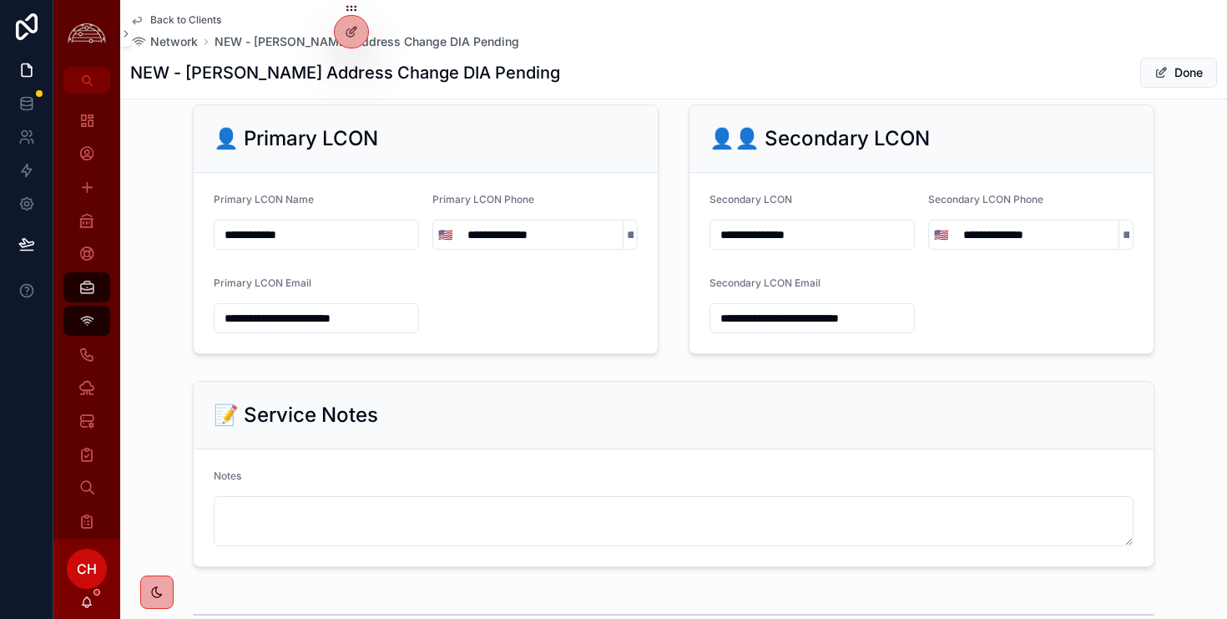
click at [961, 395] on div "📝 Service Notes" at bounding box center [674, 415] width 960 height 68
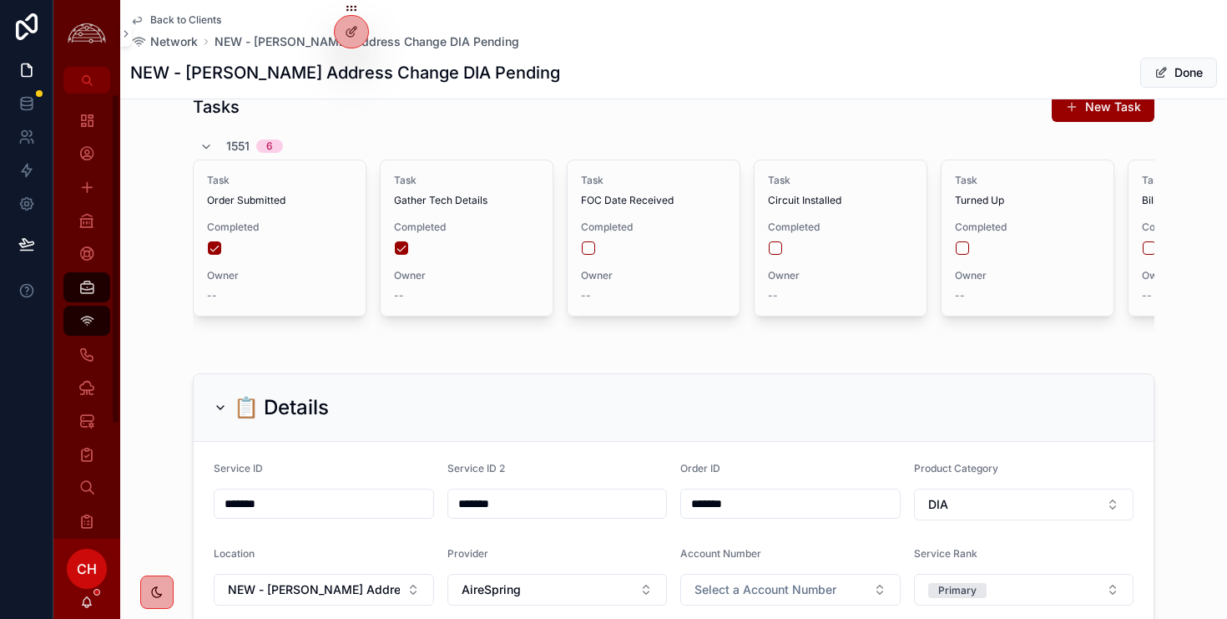
scroll to position [0, 0]
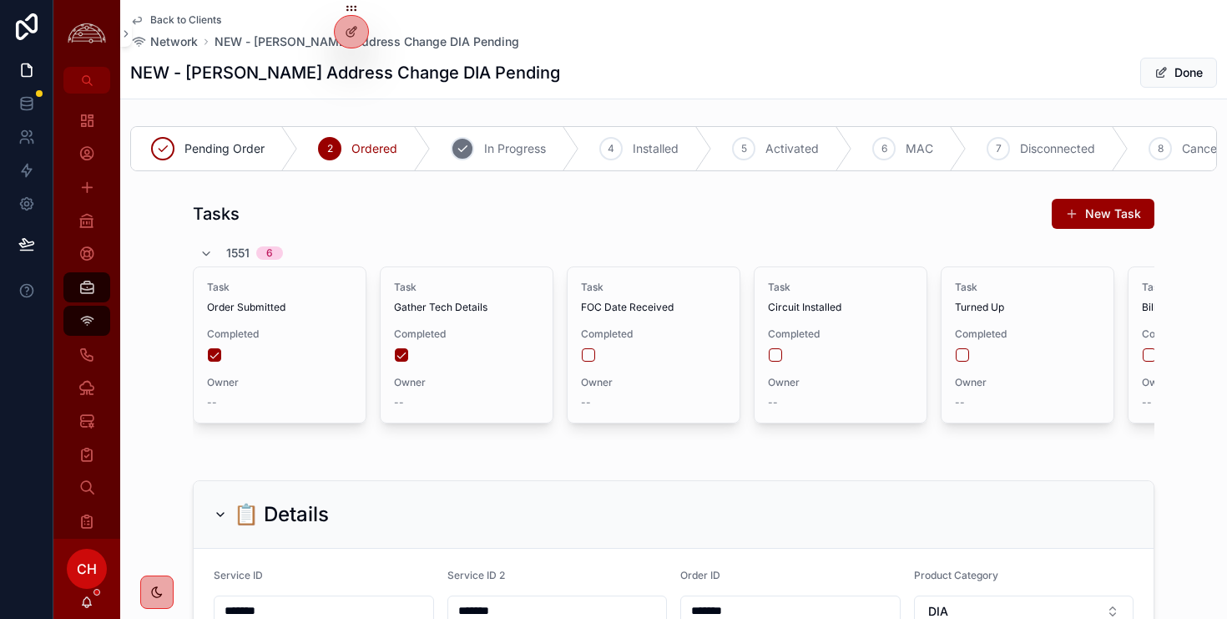
click at [472, 151] on div "3" at bounding box center [462, 148] width 23 height 23
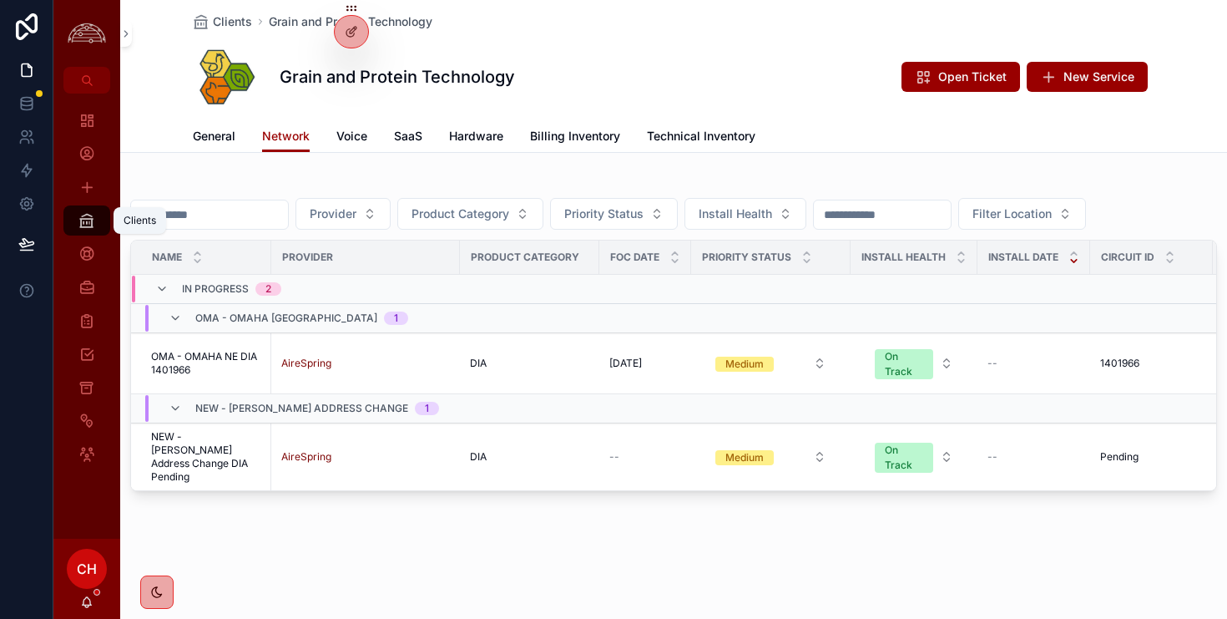
click at [84, 222] on icon "scrollable content" at bounding box center [86, 220] width 17 height 17
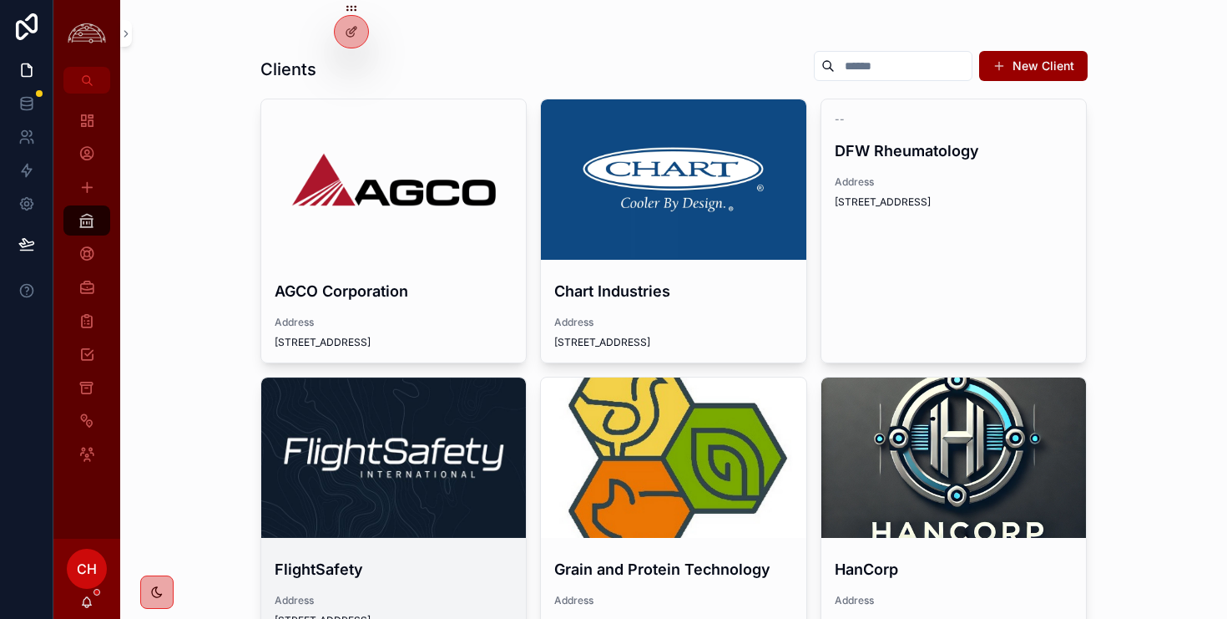
click at [393, 498] on div "scrollable content" at bounding box center [393, 457] width 265 height 160
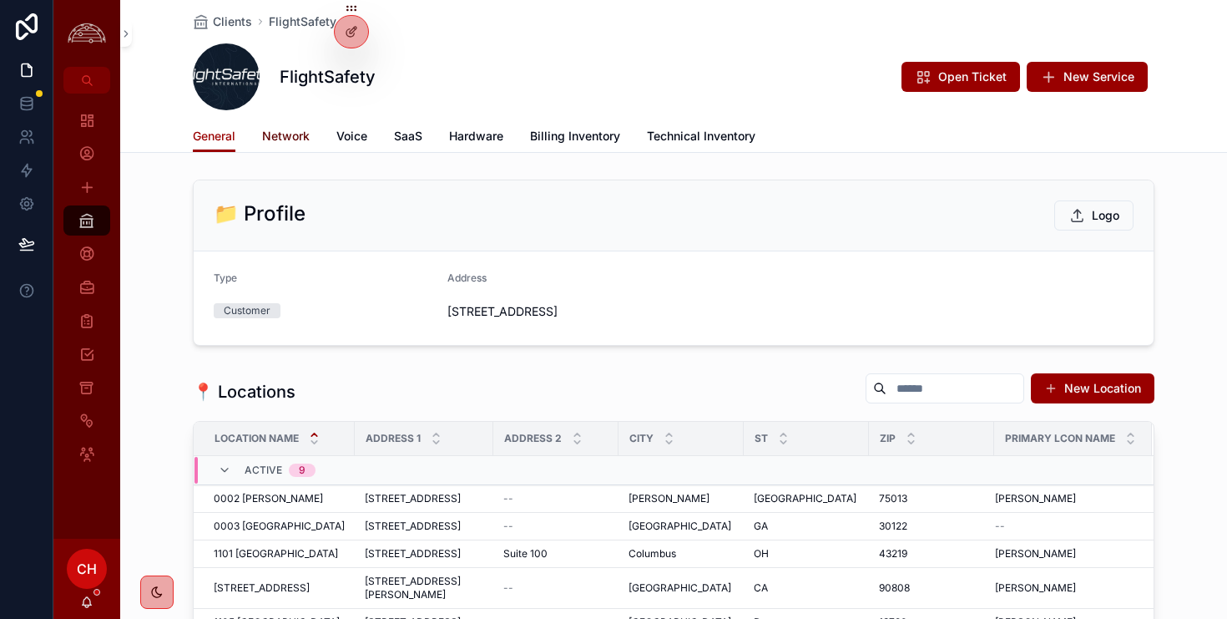
click at [296, 143] on span "Network" at bounding box center [286, 136] width 48 height 17
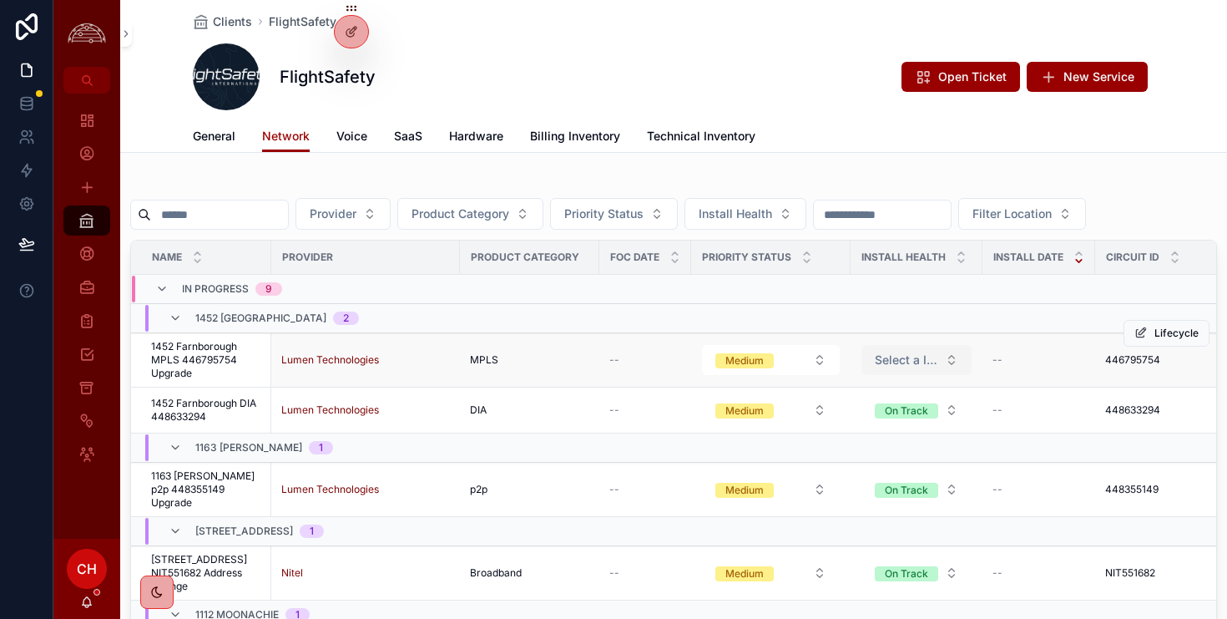
click at [912, 361] on span "Select a Install Health" at bounding box center [906, 359] width 63 height 17
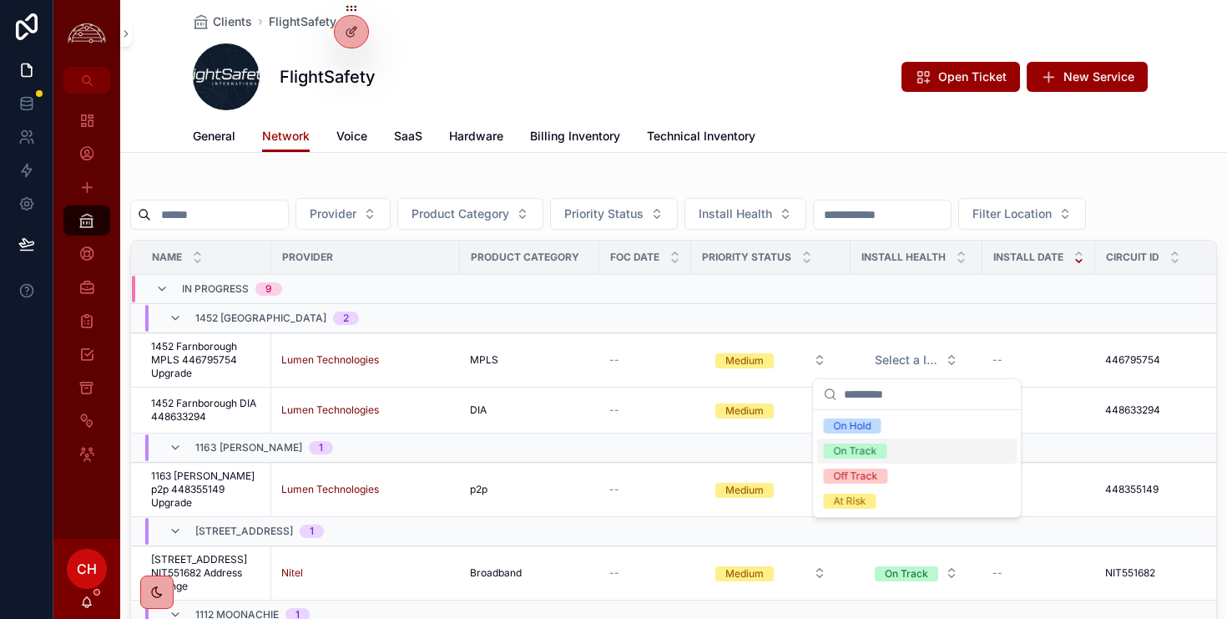
click at [863, 451] on div "On Track" at bounding box center [855, 450] width 43 height 15
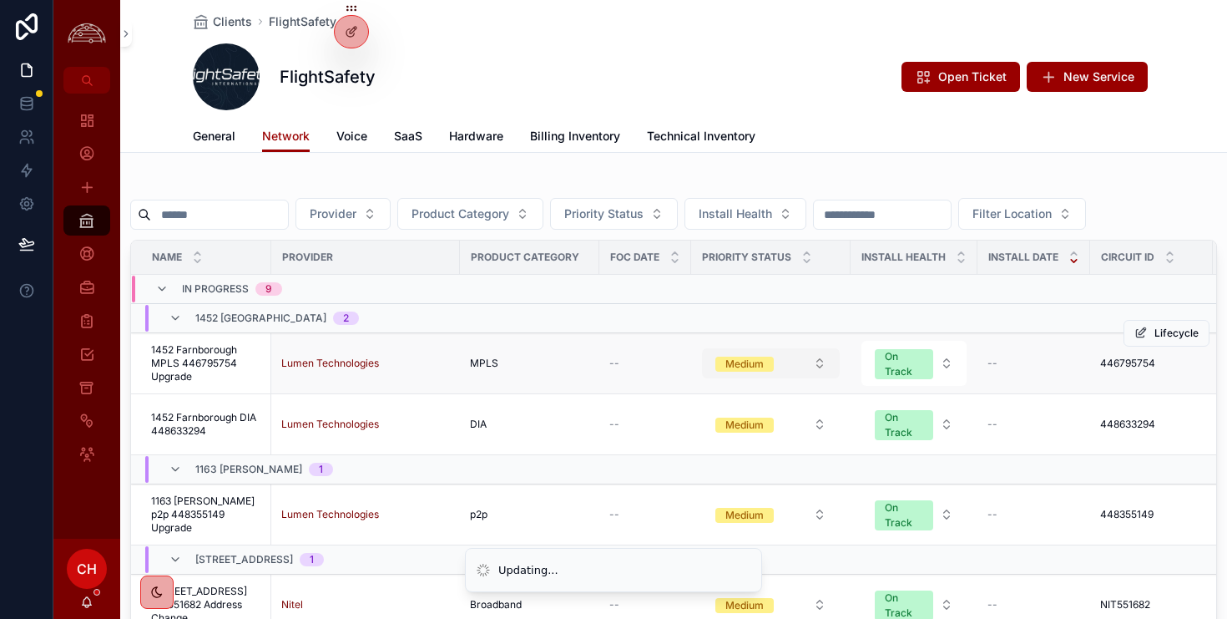
click at [821, 364] on button "Medium" at bounding box center [771, 363] width 138 height 30
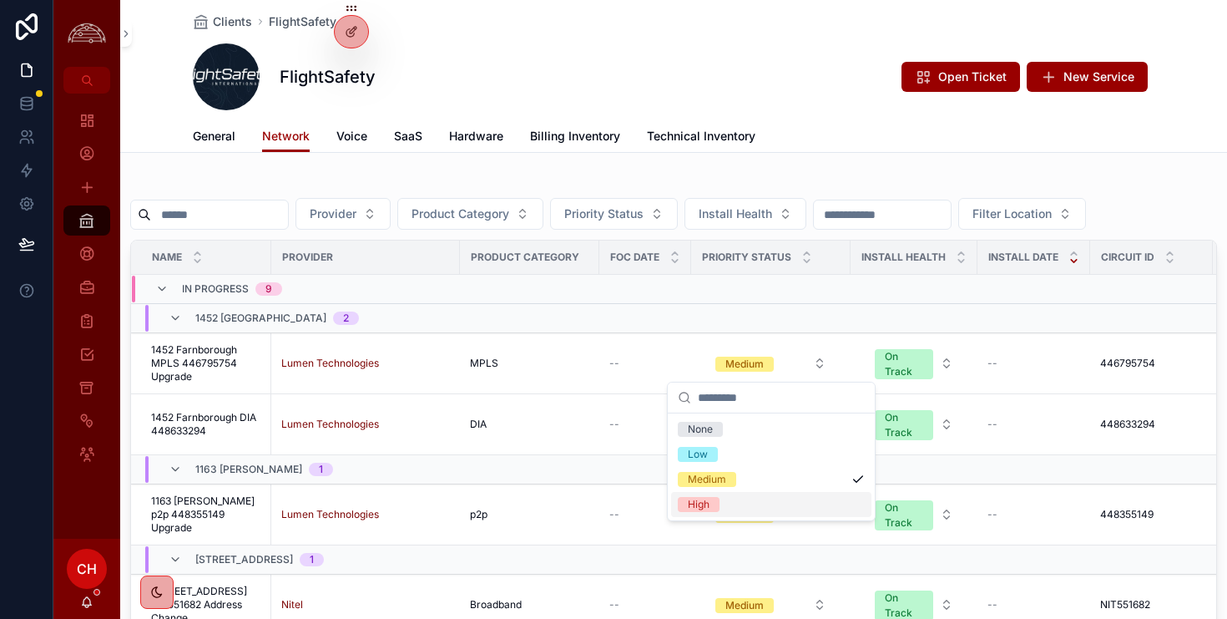
click at [745, 502] on div "High" at bounding box center [771, 504] width 200 height 25
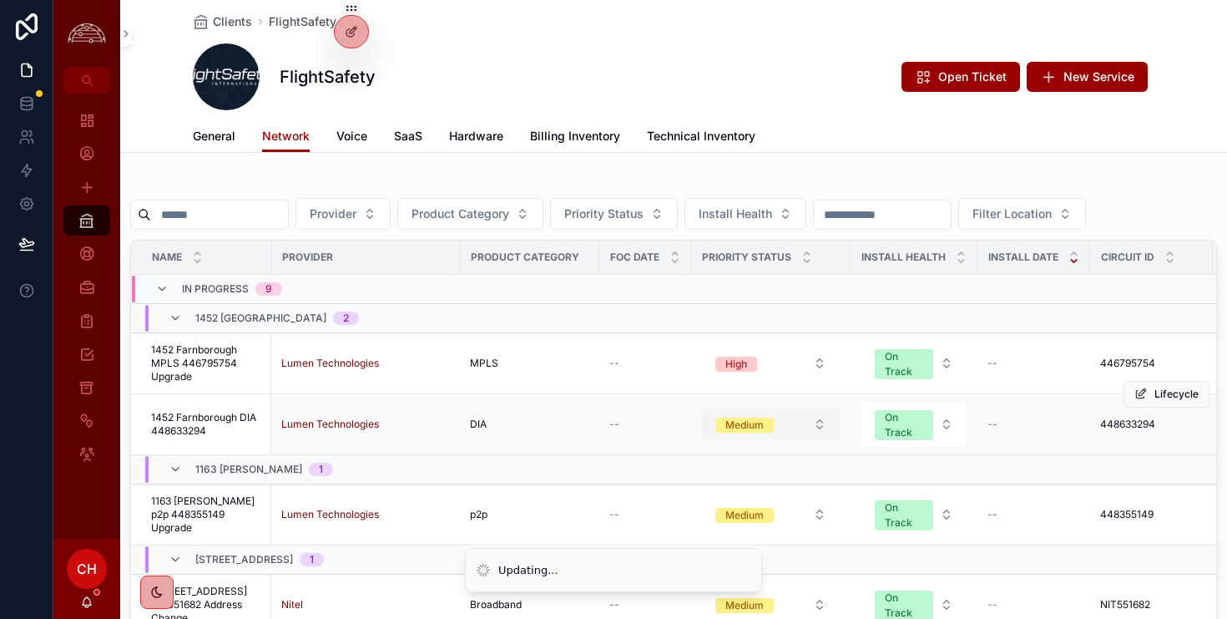
click at [811, 419] on button "Medium" at bounding box center [771, 424] width 138 height 30
click at [815, 427] on button "Medium" at bounding box center [771, 424] width 138 height 30
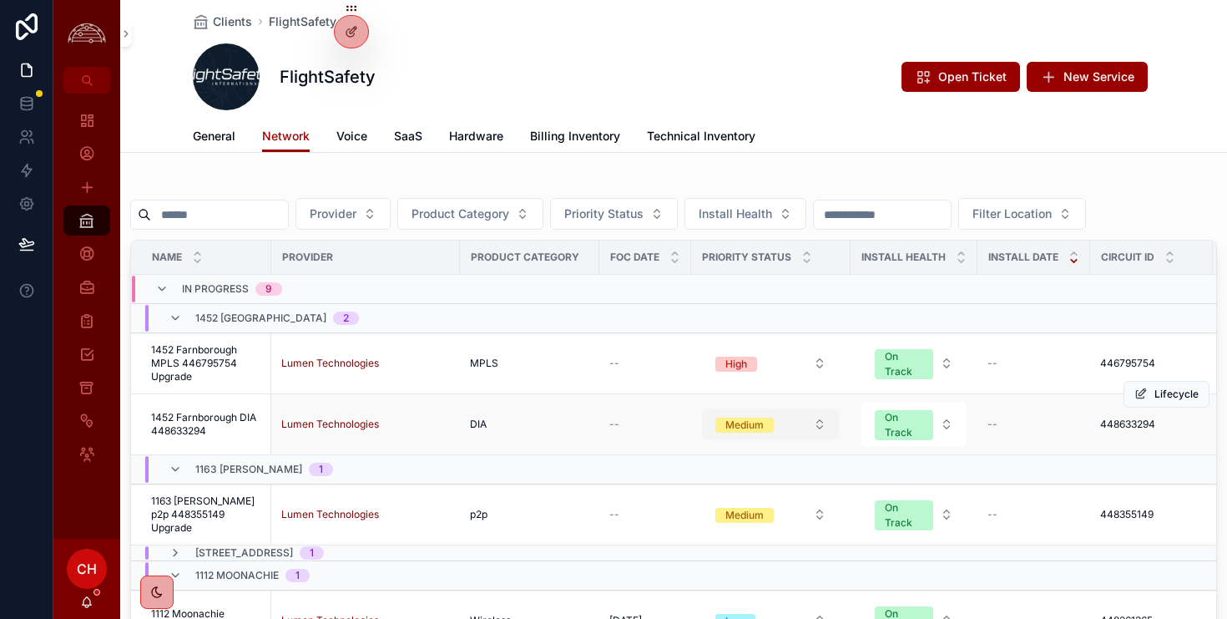
click at [820, 432] on button "Medium" at bounding box center [771, 424] width 138 height 30
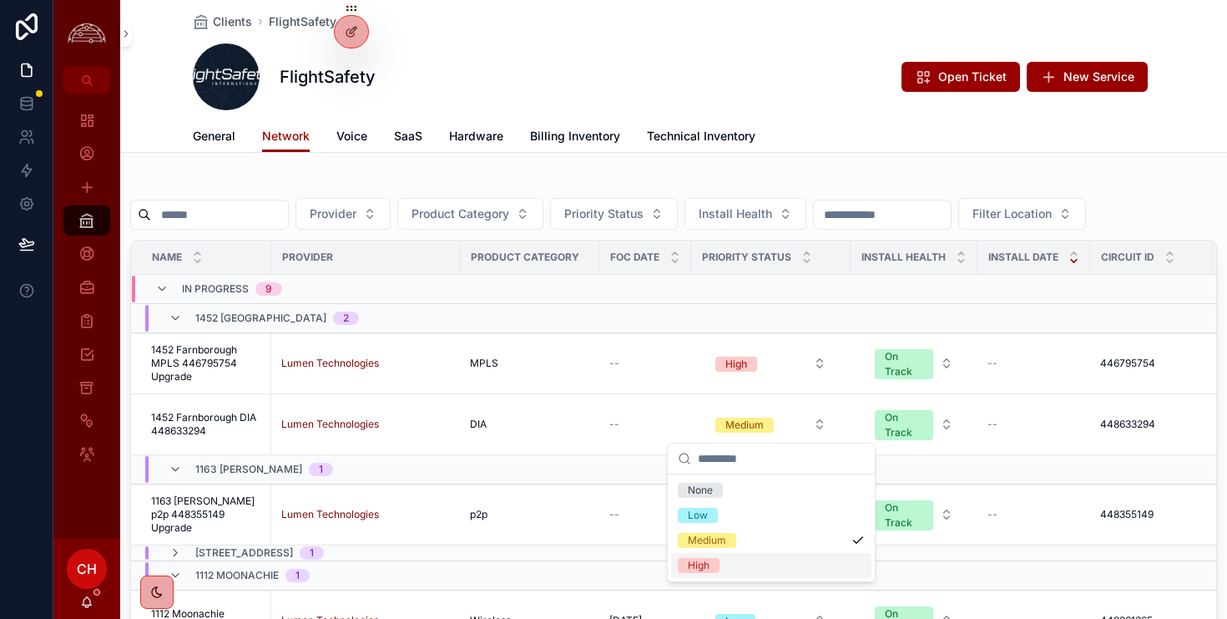
click at [705, 562] on div "High" at bounding box center [699, 565] width 22 height 15
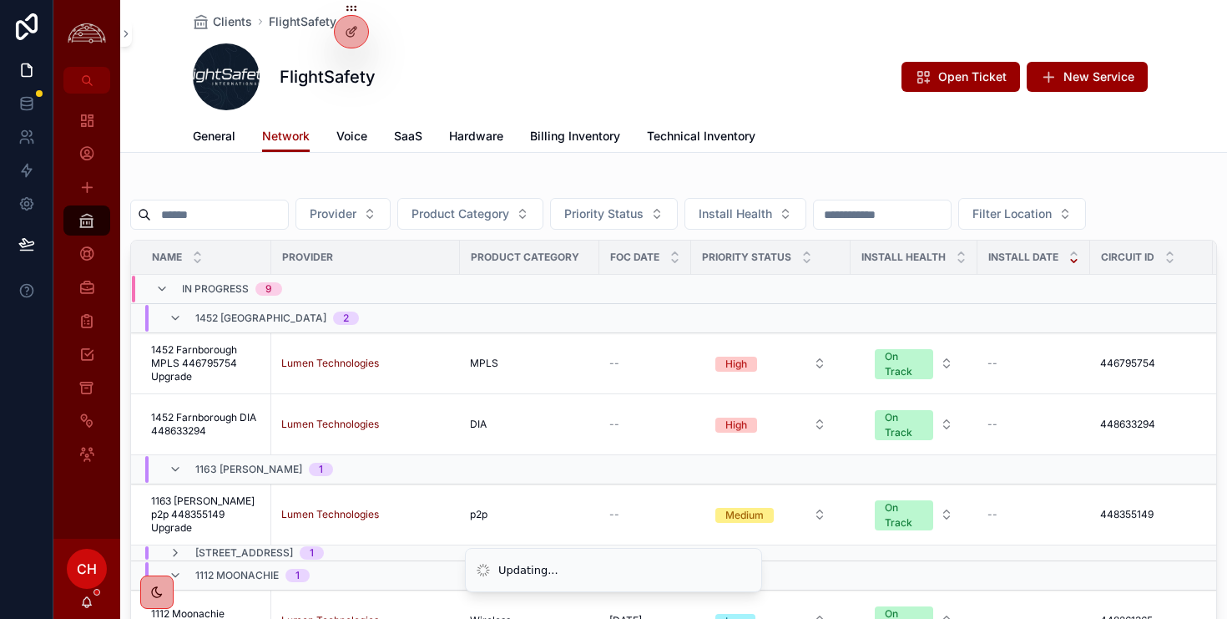
click at [780, 73] on div "FlightSafety Open Ticket New Service" at bounding box center [674, 76] width 962 height 67
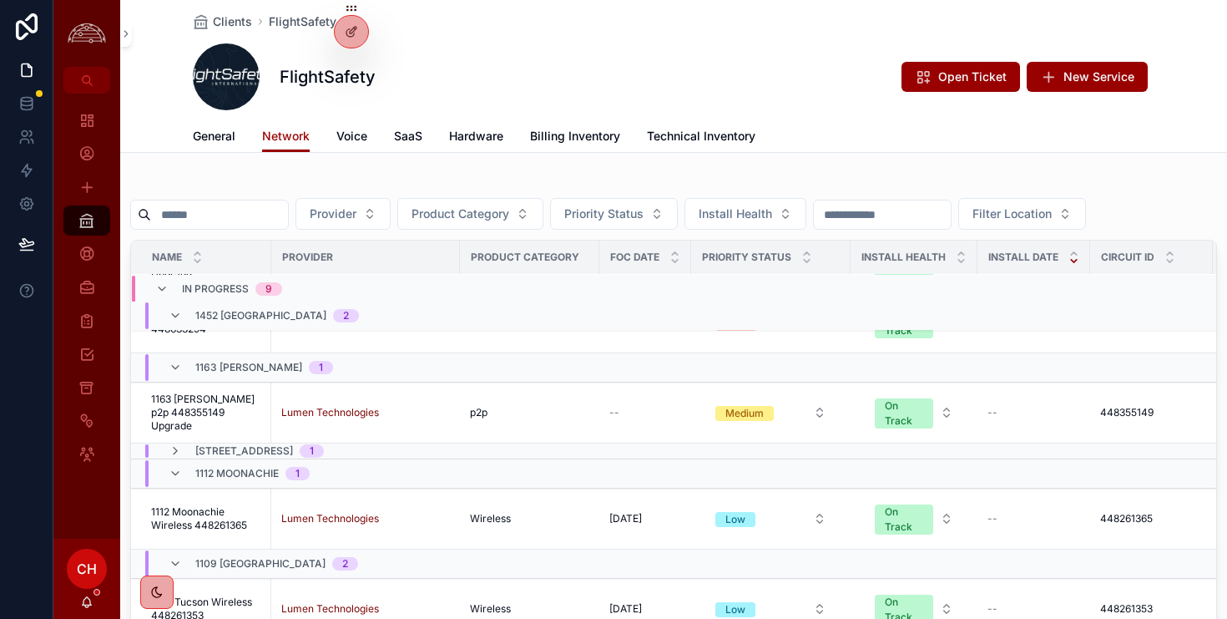
scroll to position [104, 0]
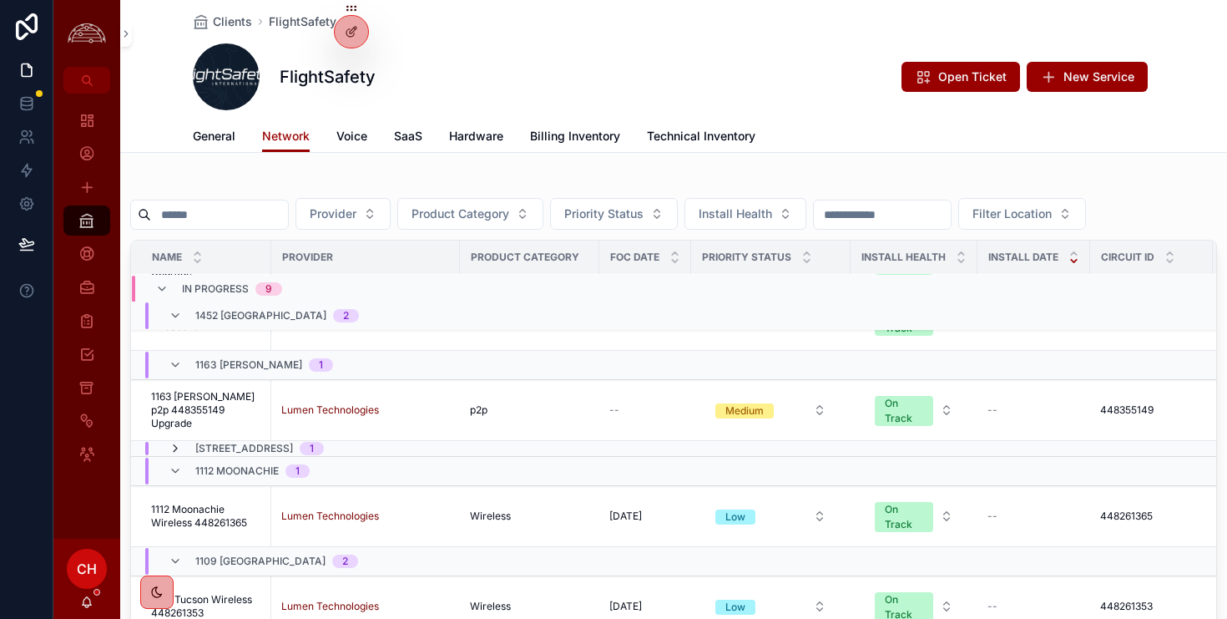
click at [172, 454] on icon "scrollable content" at bounding box center [175, 448] width 13 height 13
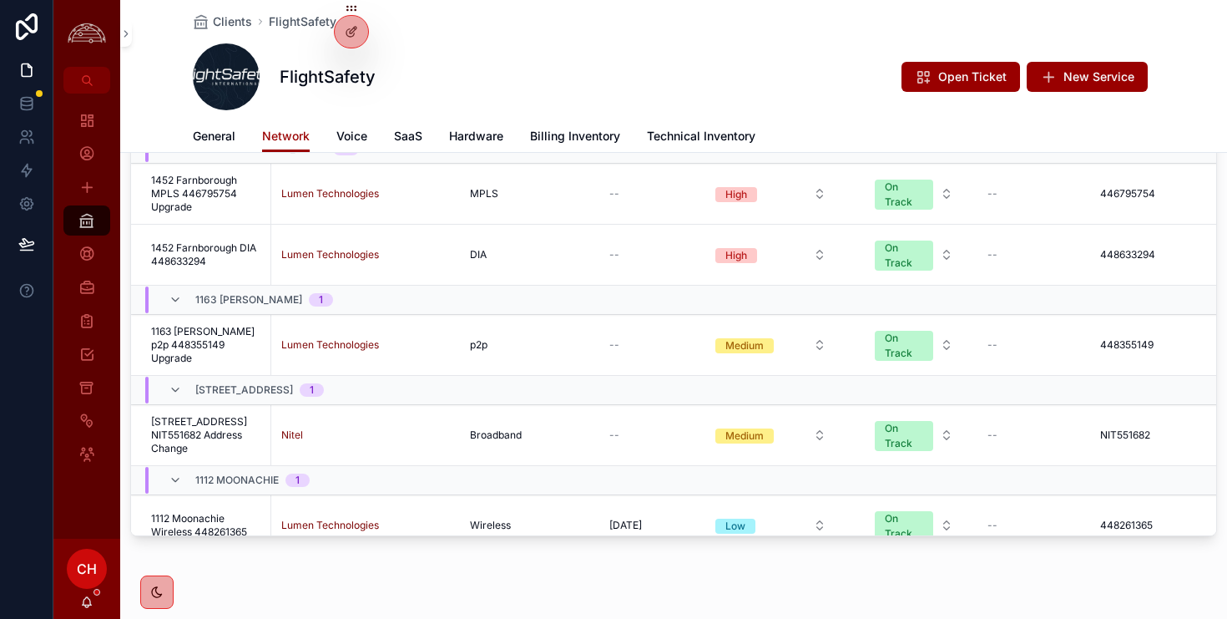
scroll to position [200, 0]
